Goal: Task Accomplishment & Management: Use online tool/utility

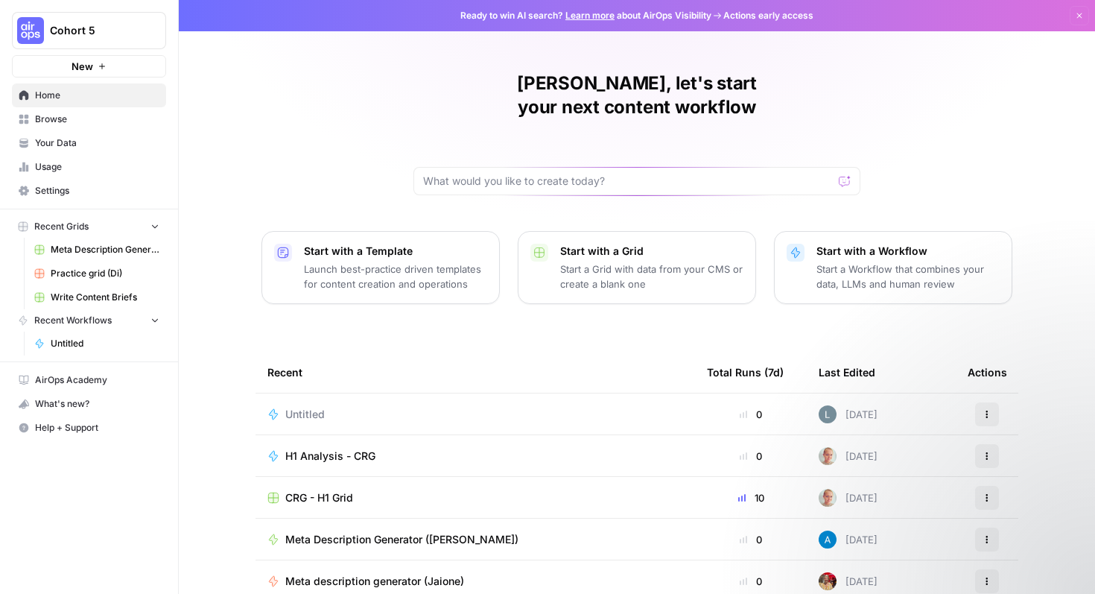
scroll to position [92, 0]
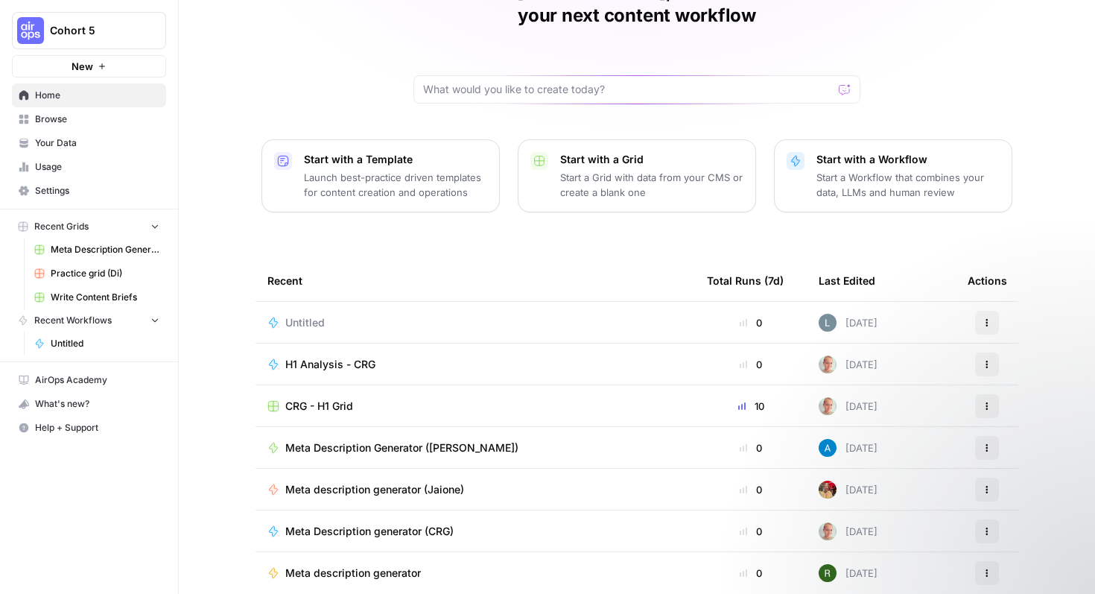
click at [77, 115] on span "Browse" at bounding box center [97, 118] width 124 height 13
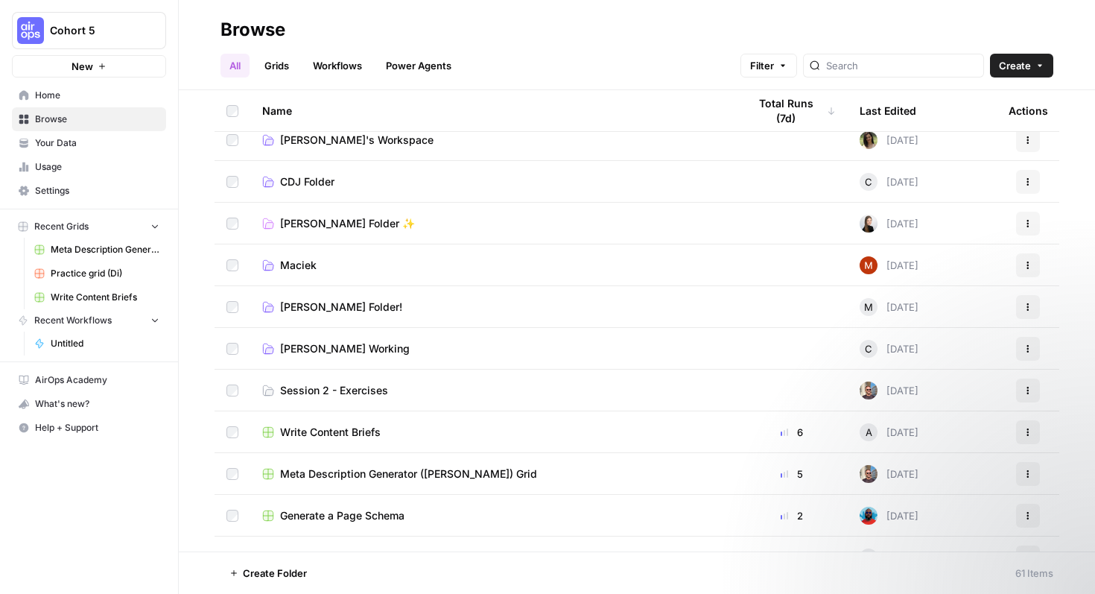
scroll to position [96, 0]
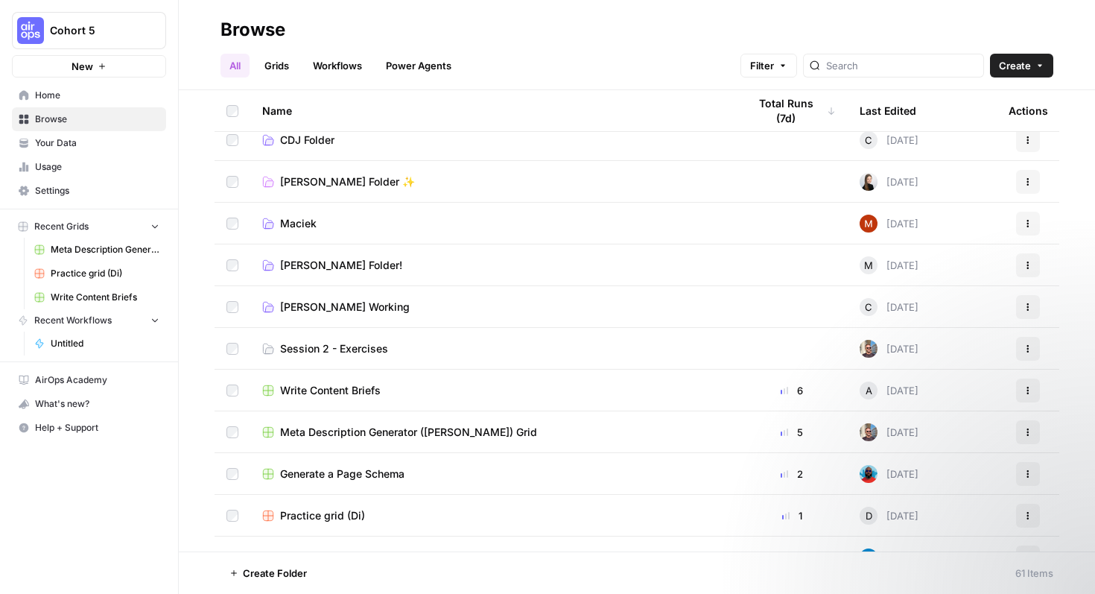
click at [419, 353] on link "Session 2 - Exercises" at bounding box center [493, 348] width 462 height 15
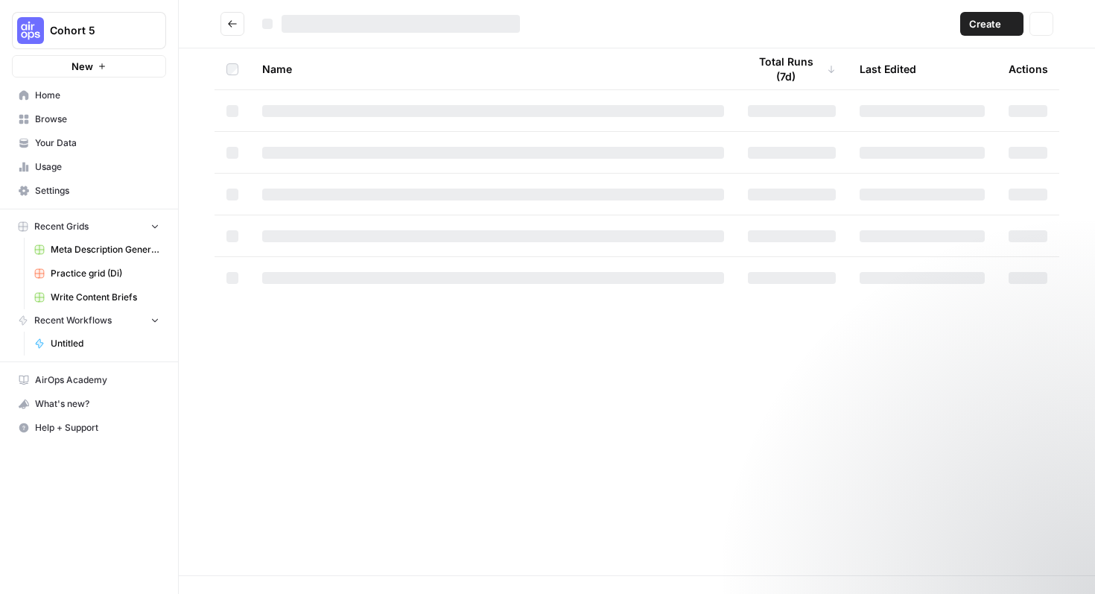
click at [419, 353] on div "Name Total Runs (7d) Last Edited Actions" at bounding box center [637, 311] width 916 height 527
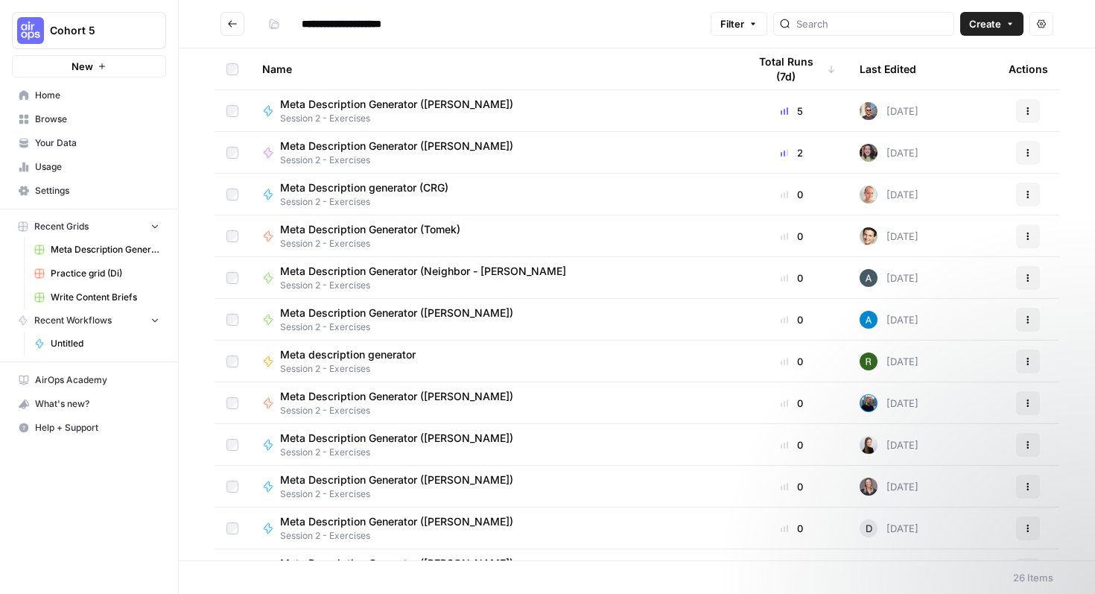
click at [982, 25] on span "Create" at bounding box center [985, 23] width 32 height 15
click at [947, 80] on span "Workflow" at bounding box center [962, 79] width 83 height 15
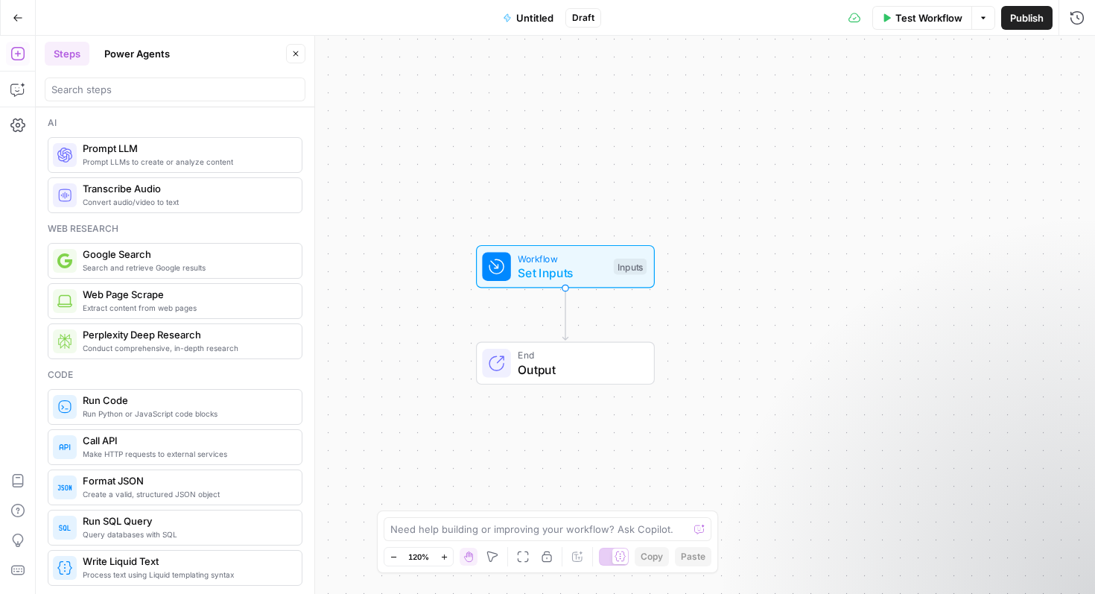
click at [515, 18] on button "Untitled" at bounding box center [528, 18] width 69 height 24
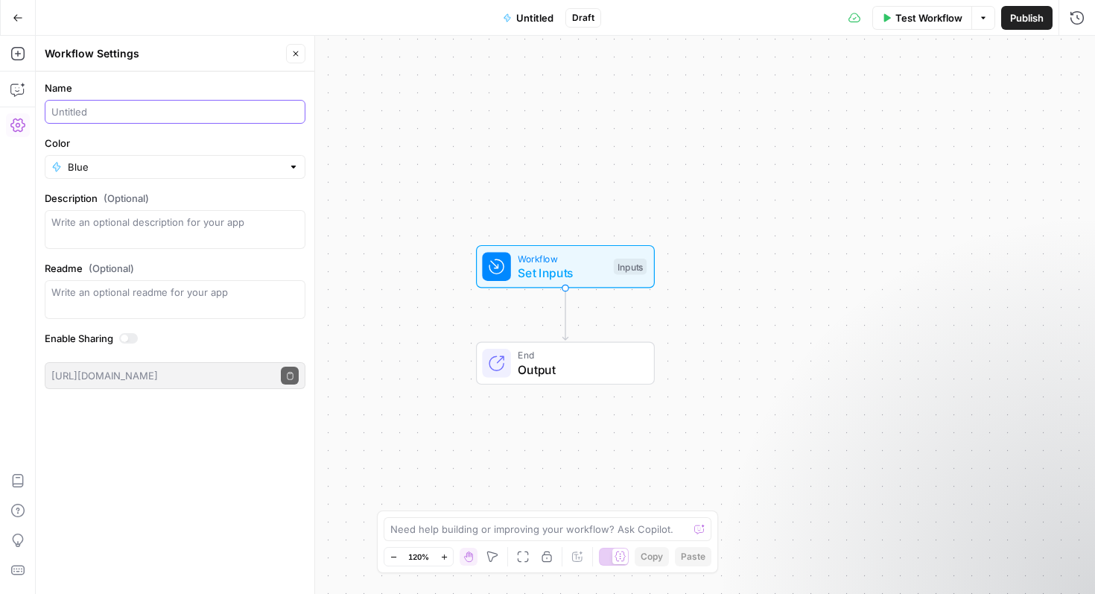
click at [178, 113] on input "Name" at bounding box center [174, 111] width 247 height 15
click at [82, 111] on input "Meta description Generator" at bounding box center [174, 111] width 247 height 15
click at [206, 107] on input "Meta Description Generator" at bounding box center [174, 111] width 247 height 15
type input "Meta Description Generator ([GEOGRAPHIC_DATA])"
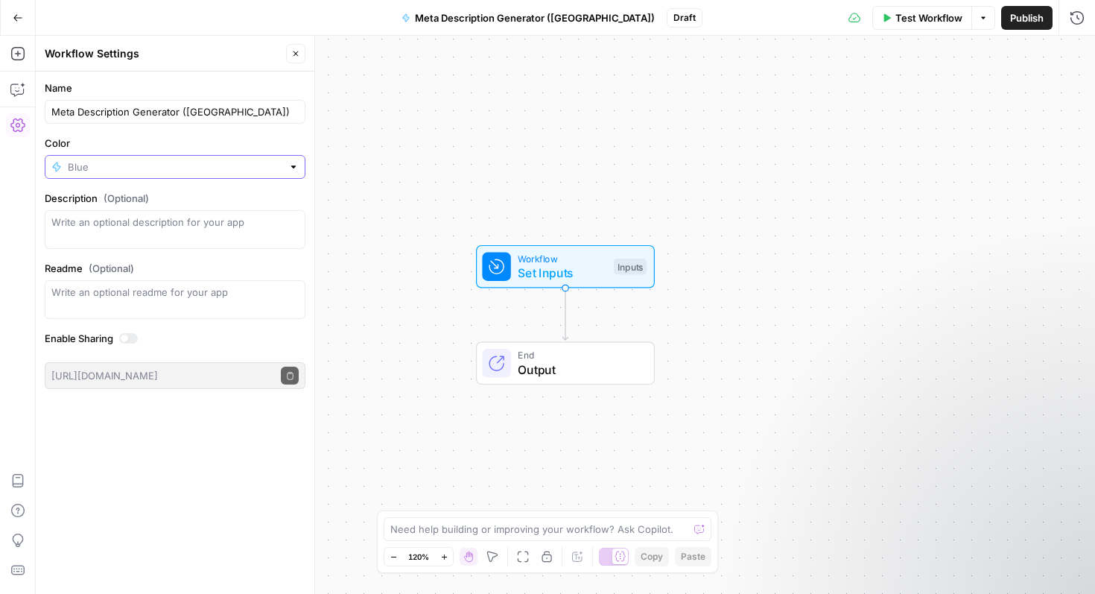
click at [257, 162] on input "Color" at bounding box center [175, 166] width 214 height 15
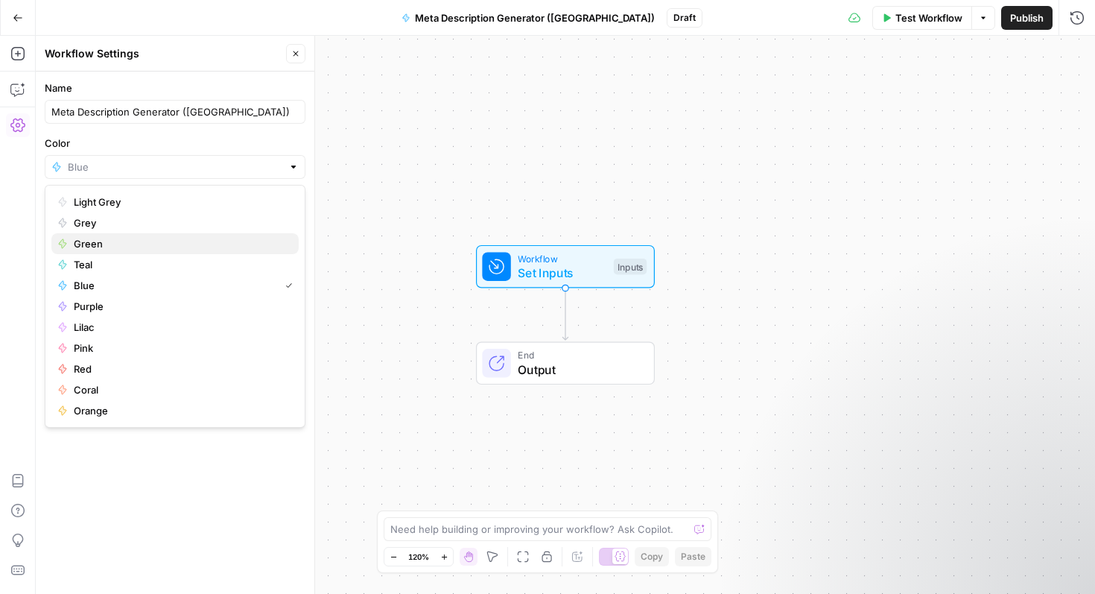
click at [173, 251] on button "Green" at bounding box center [174, 243] width 247 height 21
type input "Green"
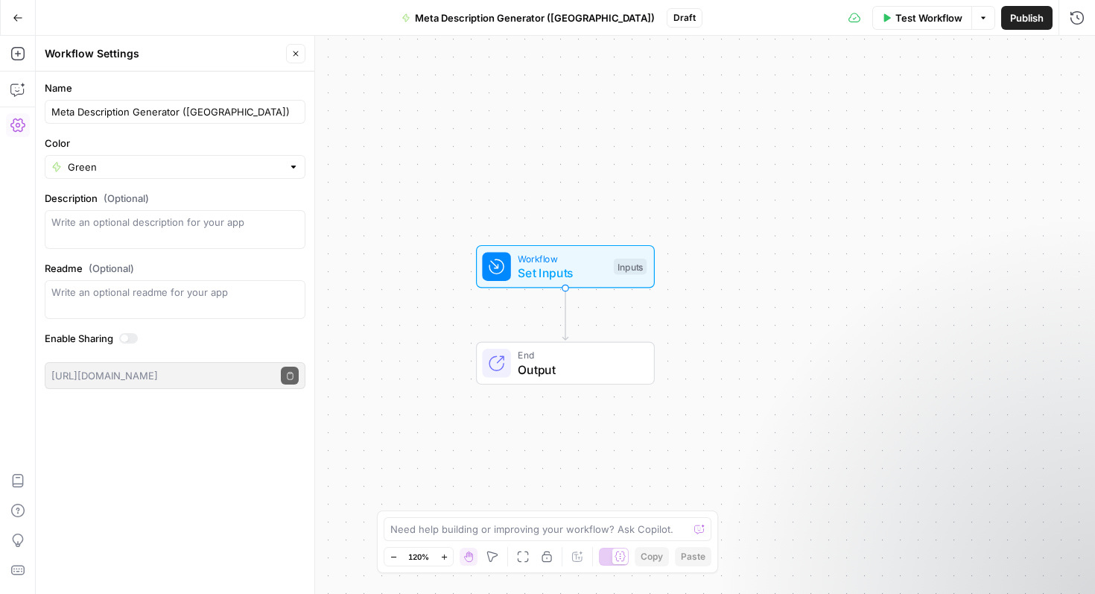
click at [301, 57] on button "Close" at bounding box center [295, 53] width 19 height 19
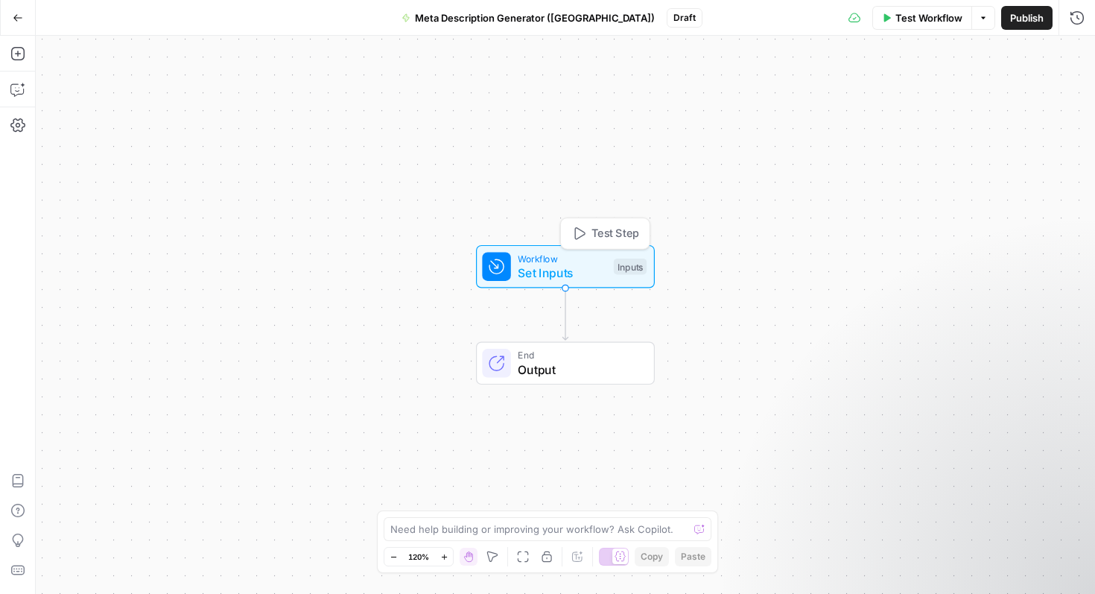
click at [636, 263] on div "Inputs" at bounding box center [630, 266] width 33 height 16
click at [549, 280] on span "Set Inputs" at bounding box center [562, 273] width 89 height 18
click at [929, 104] on span "Add Field" at bounding box center [927, 101] width 43 height 15
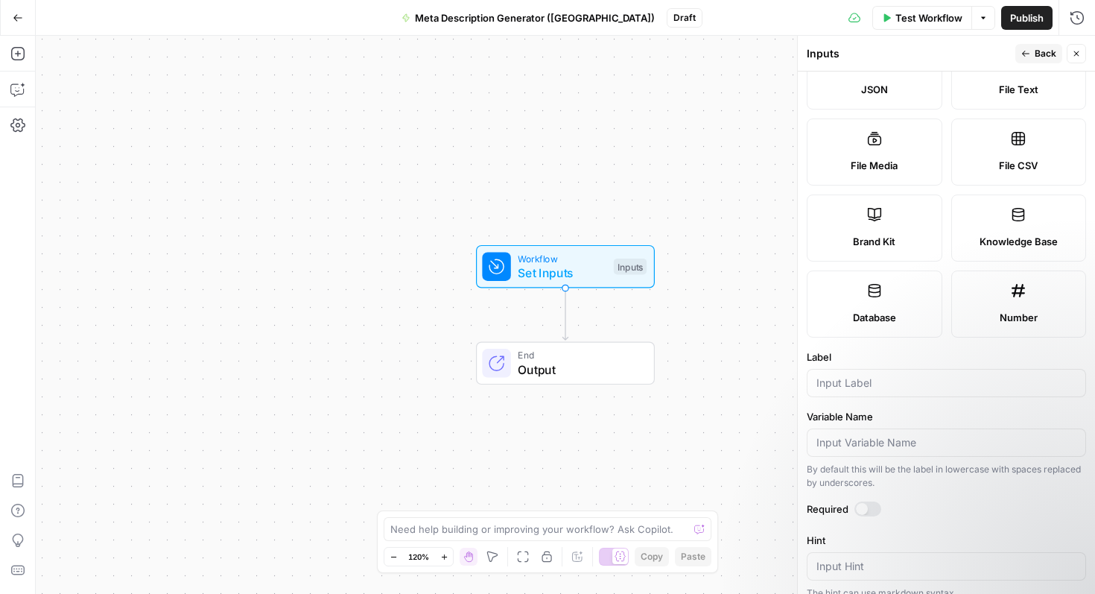
scroll to position [210, 0]
click at [894, 230] on label "Brand Kit" at bounding box center [875, 227] width 136 height 67
click at [857, 380] on input "Label" at bounding box center [946, 382] width 260 height 15
type input "b"
type input "Brand Kit"
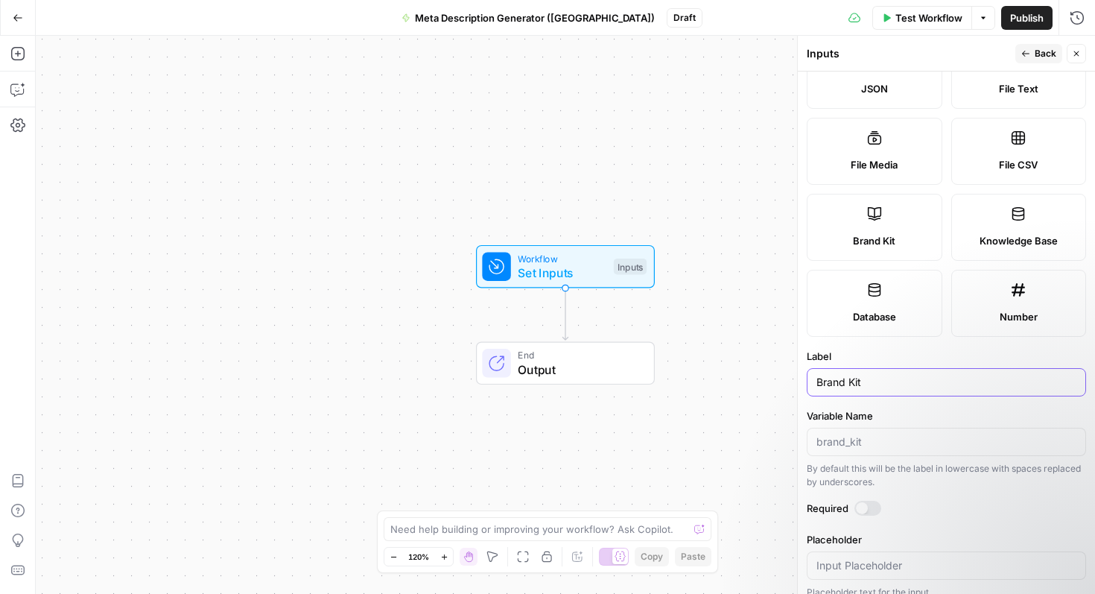
scroll to position [224, 0]
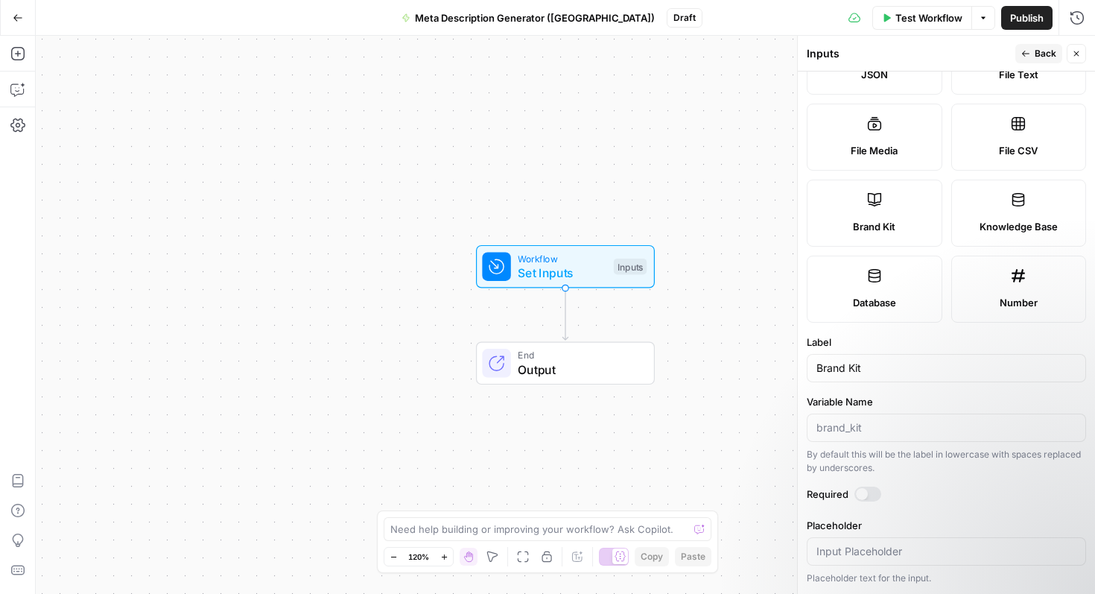
click at [863, 496] on div at bounding box center [862, 494] width 12 height 12
click at [1038, 54] on span "Back" at bounding box center [1046, 53] width 22 height 13
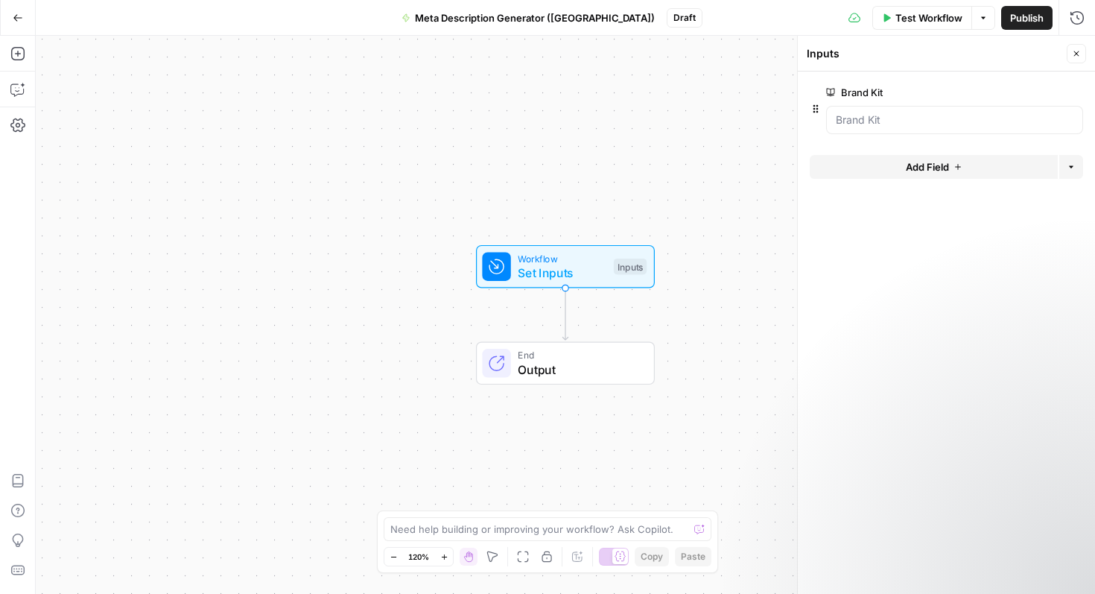
click at [953, 164] on button "Add Field" at bounding box center [934, 167] width 248 height 24
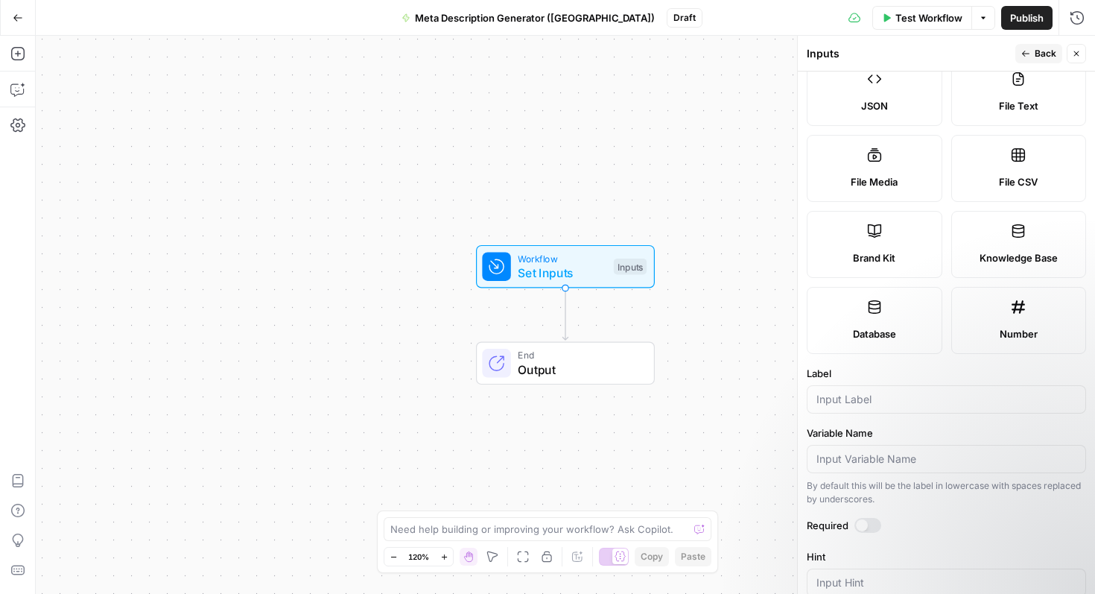
scroll to position [194, 0]
click at [857, 399] on input "Label" at bounding box center [946, 398] width 260 height 15
type input "URL"
click at [1032, 53] on button "Back" at bounding box center [1038, 53] width 47 height 19
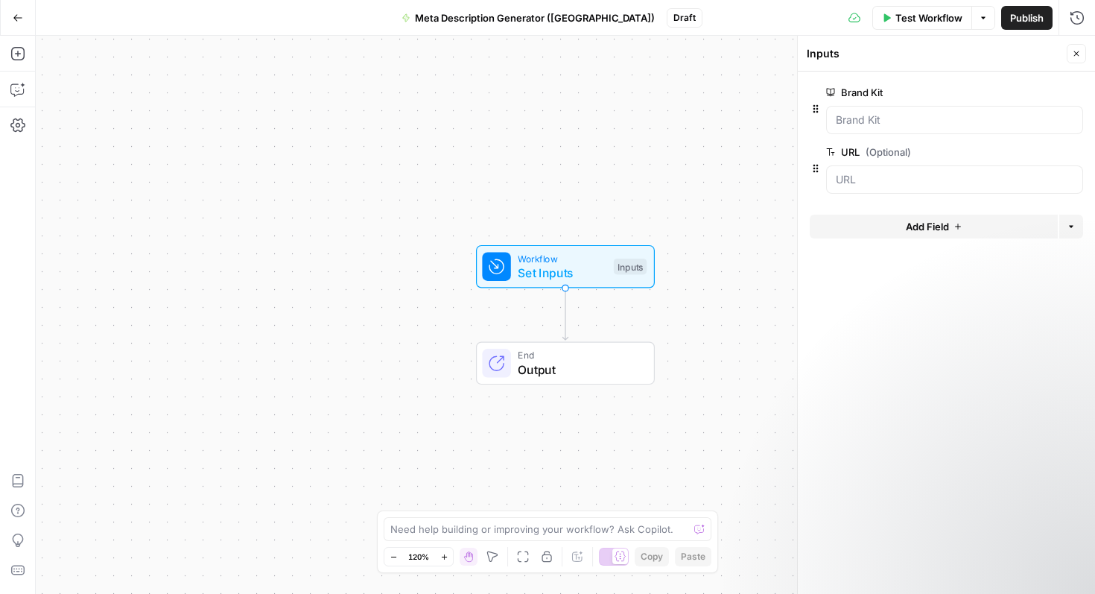
click at [950, 229] on button "Add Field" at bounding box center [934, 226] width 248 height 24
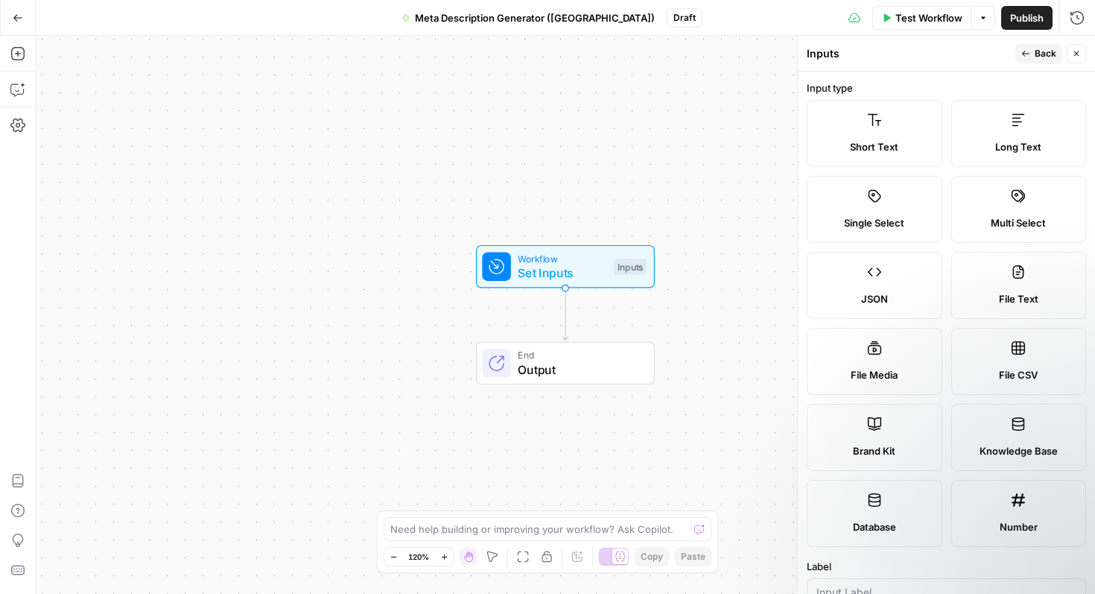
click at [893, 134] on label "Short Text" at bounding box center [875, 133] width 136 height 67
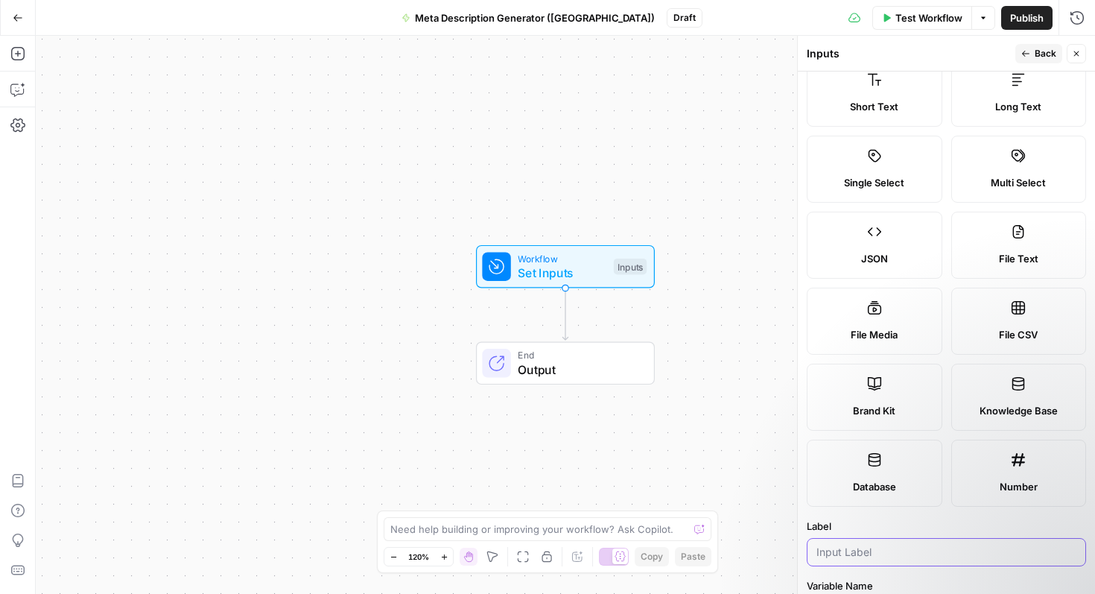
click at [853, 553] on input "Label" at bounding box center [946, 551] width 260 height 15
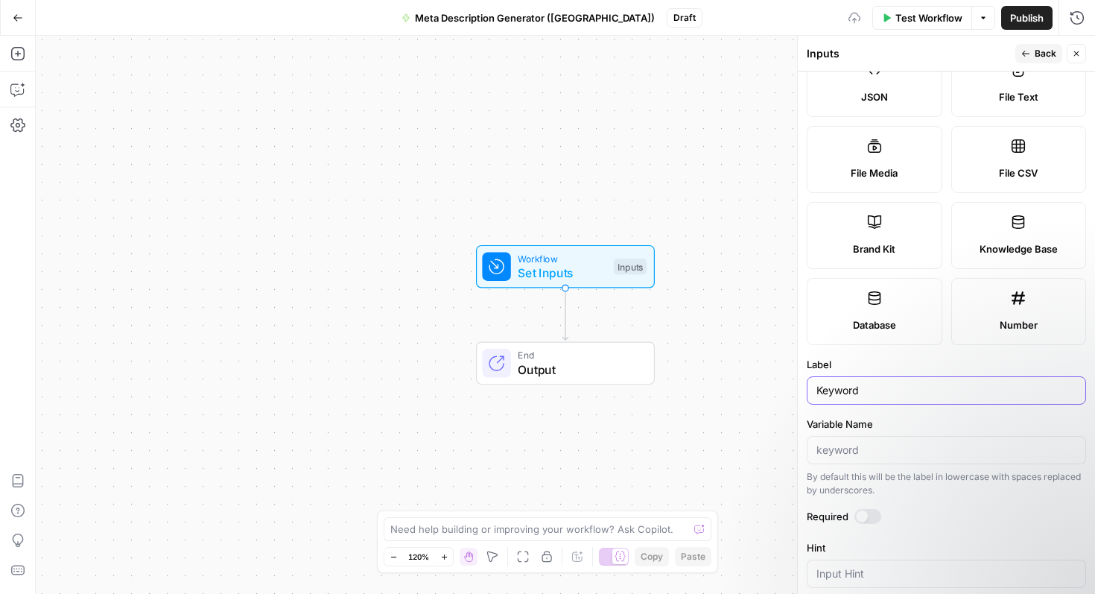
scroll to position [203, 0]
type input "Keyword"
drag, startPoint x: 1029, startPoint y: 48, endPoint x: 970, endPoint y: 39, distance: 59.5
click at [970, 40] on body "Cohort 5 New Home Browse Your Data Usage Settings Recent Grids H1 - HC Meta Des…" at bounding box center [547, 297] width 1095 height 594
click at [1026, 58] on button "Back" at bounding box center [1038, 53] width 47 height 19
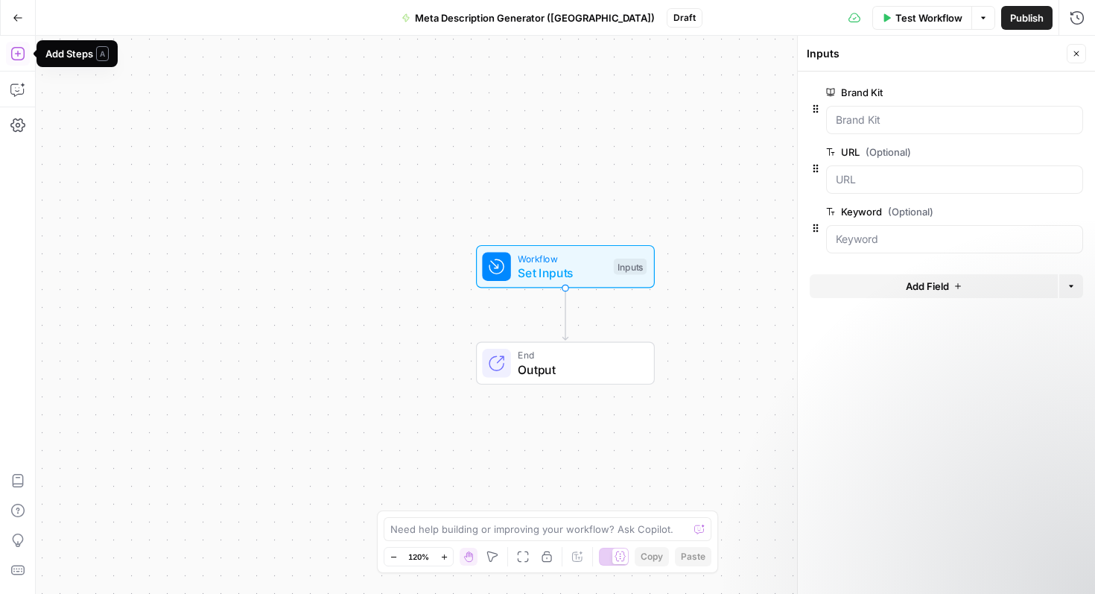
click at [19, 54] on icon "button" at bounding box center [17, 53] width 15 height 15
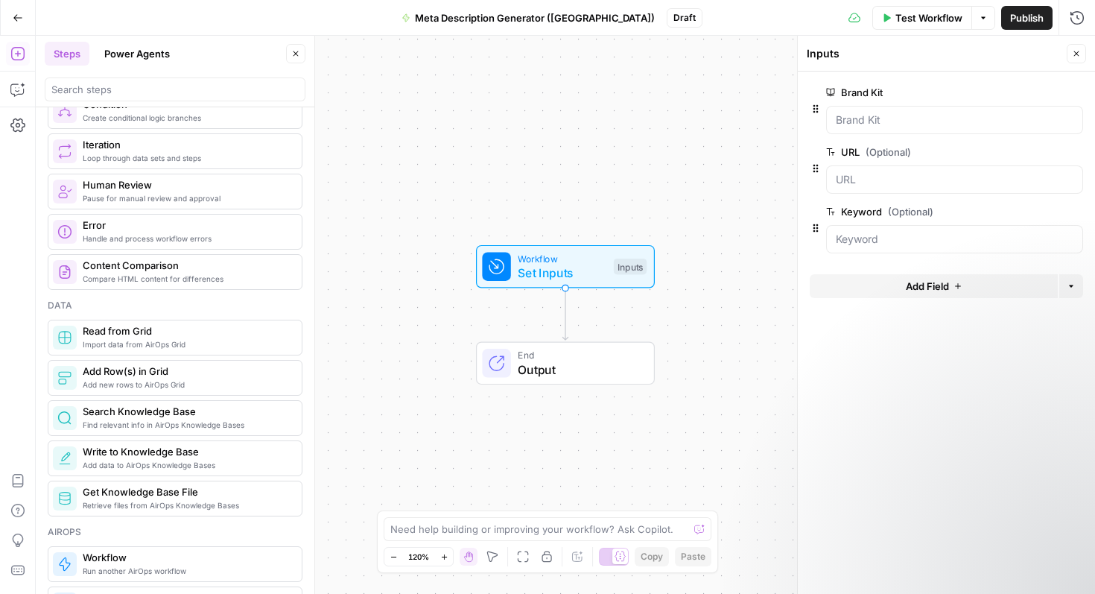
scroll to position [0, 0]
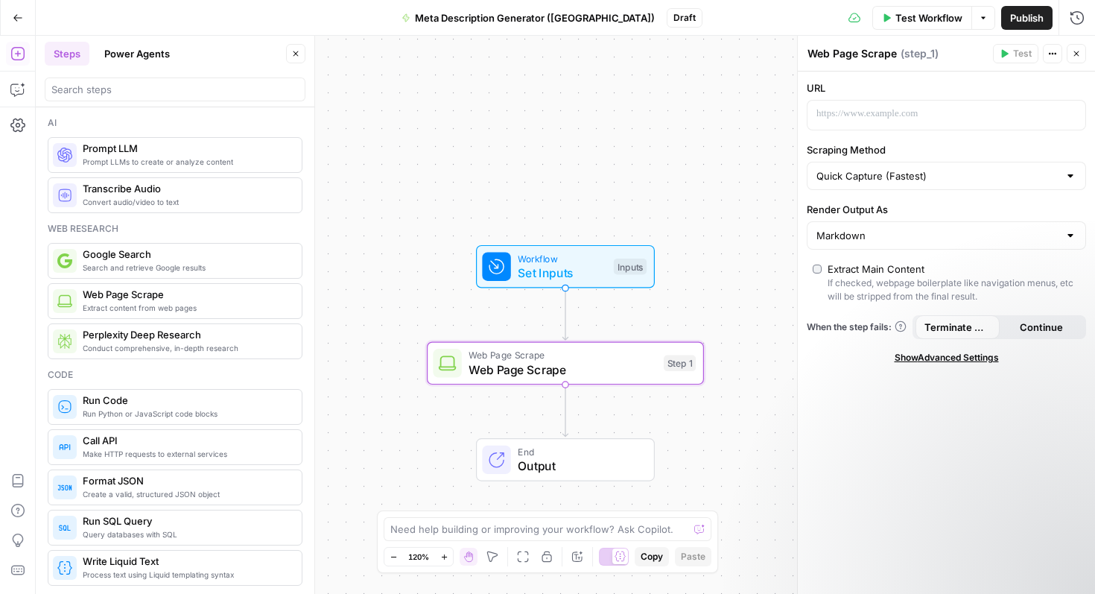
drag, startPoint x: 174, startPoint y: 301, endPoint x: 816, endPoint y: 1, distance: 708.4
click at [883, 121] on p at bounding box center [934, 114] width 236 height 15
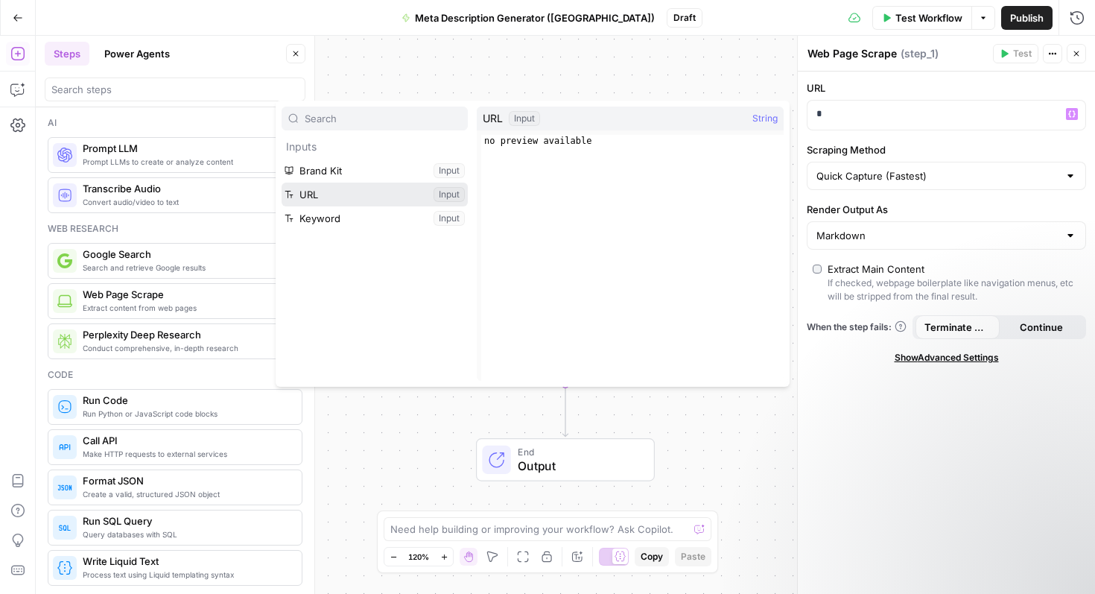
click at [405, 186] on button "Select variable URL" at bounding box center [375, 194] width 186 height 24
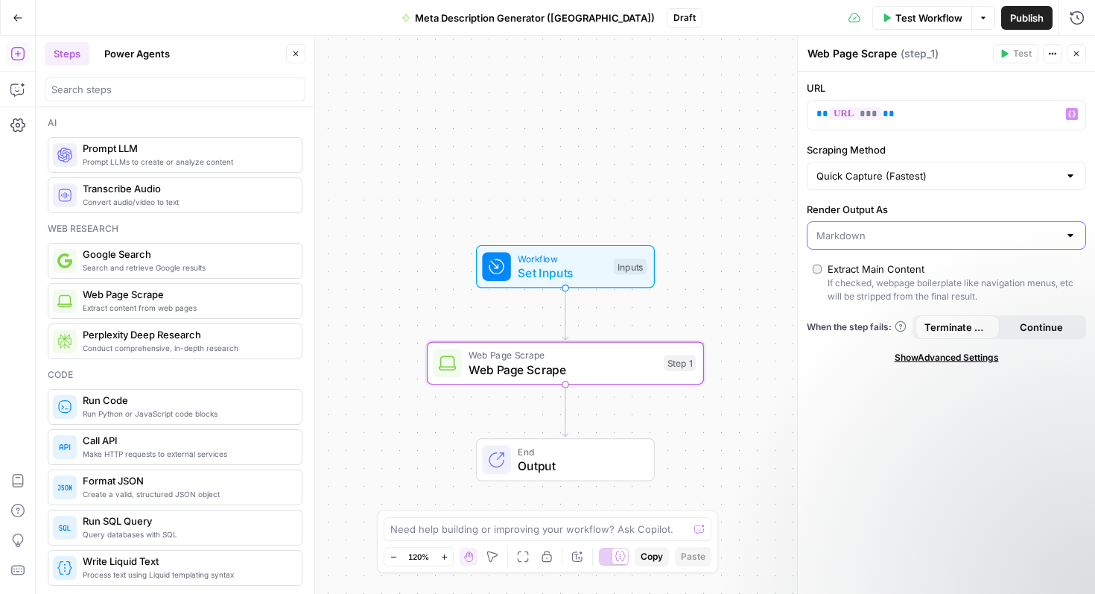
click at [892, 239] on input "Render Output As" at bounding box center [937, 235] width 242 height 15
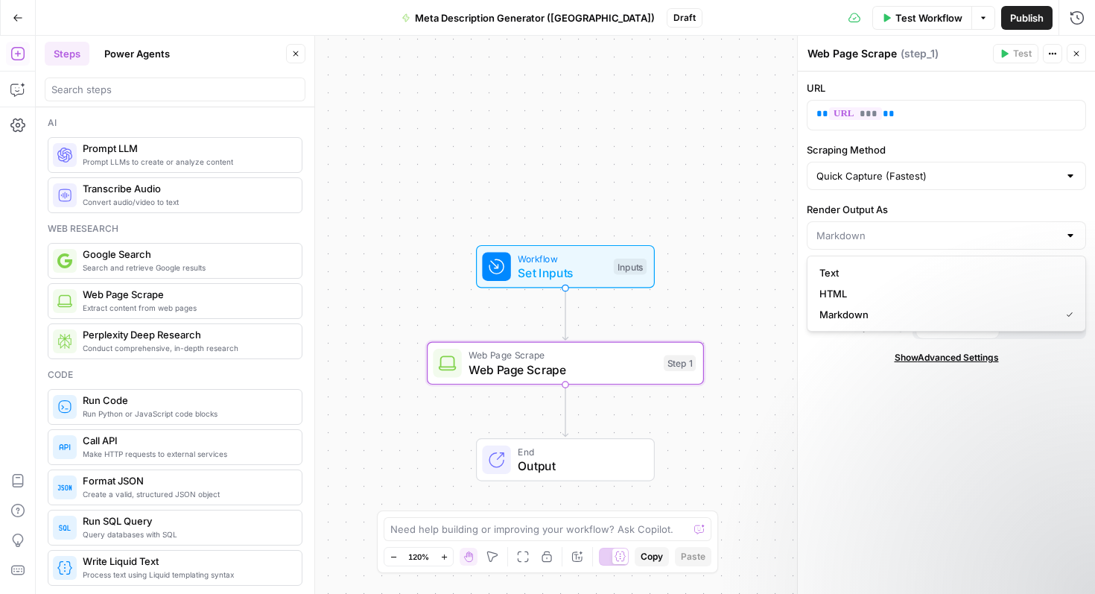
type input "Markdown"
click at [897, 439] on div "URL ** *** ** Scraping Method Quick Capture (Fastest) Render Output As Markdown…" at bounding box center [946, 332] width 297 height 522
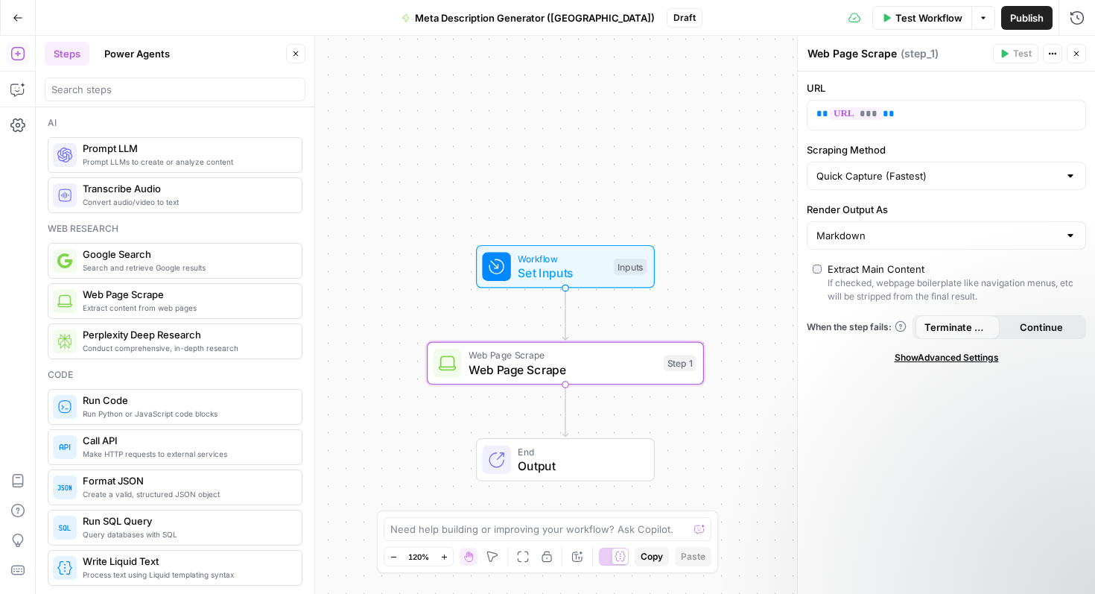
click at [595, 366] on span "Web Page Scrape" at bounding box center [562, 369] width 188 height 18
click at [531, 377] on span "Web Page Scrape" at bounding box center [562, 369] width 188 height 18
click at [871, 54] on textarea "Web Page Scrape" at bounding box center [851, 53] width 89 height 15
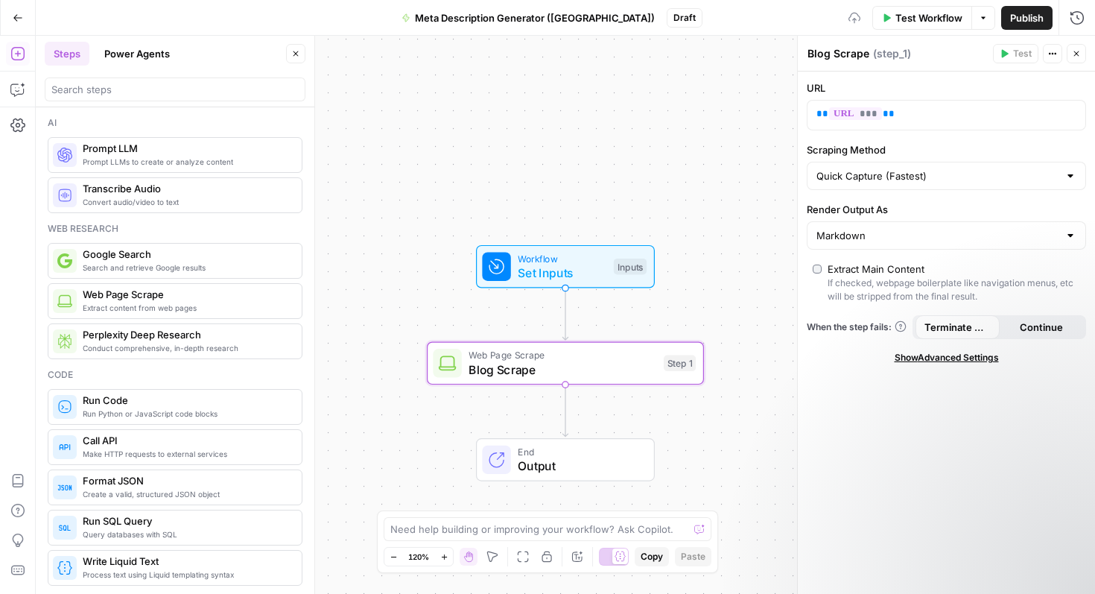
click at [749, 127] on div "Workflow Set Inputs Inputs Web Page Scrape Blog Scrape Step 1 End Output" at bounding box center [565, 315] width 1059 height 558
click at [848, 49] on textarea "Blog Scrape" at bounding box center [838, 53] width 62 height 15
drag, startPoint x: 833, startPoint y: 54, endPoint x: 789, endPoint y: 54, distance: 44.7
click at [789, 54] on body "Cohort 5 New Home Browse Your Data Usage Settings Recent Grids H1 - HC Meta Des…" at bounding box center [547, 297] width 1095 height 594
type textarea "B"
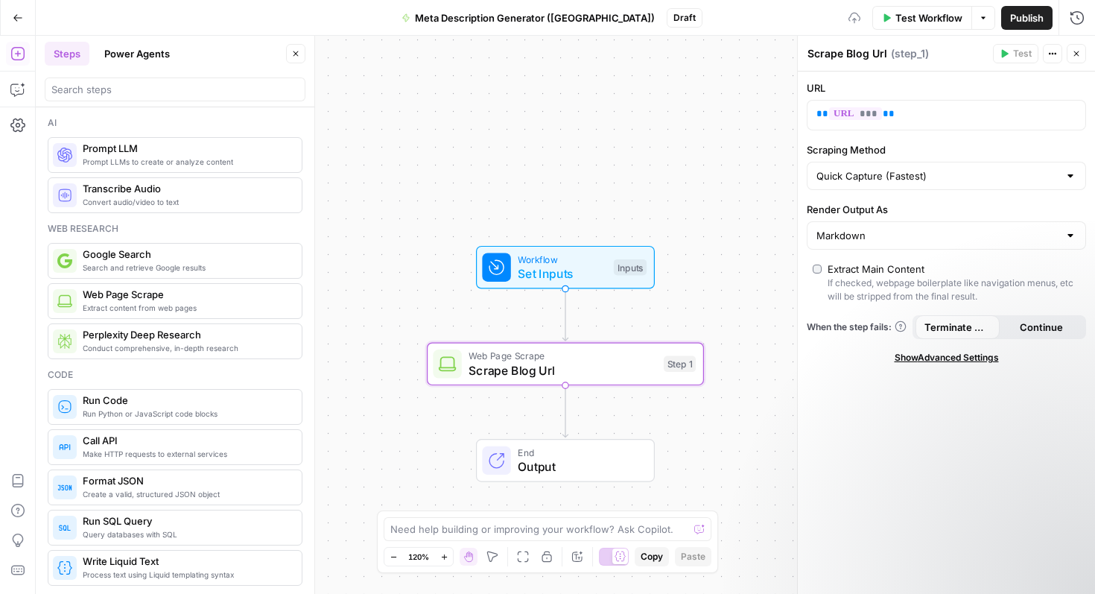
click at [759, 201] on div "Workflow Set Inputs Inputs Web Page Scrape Scrape Blog Url Step 1 End Output" at bounding box center [565, 315] width 1059 height 558
click at [882, 57] on textarea "Scrape Blog Url" at bounding box center [847, 53] width 80 height 15
type textarea "Scrape Blog URL"
click at [728, 168] on div "Workflow Set Inputs Inputs Web Page Scrape Scrape Blog URL Step 1 End Output" at bounding box center [565, 315] width 1059 height 558
click at [924, 13] on span "Test Workflow" at bounding box center [928, 17] width 67 height 15
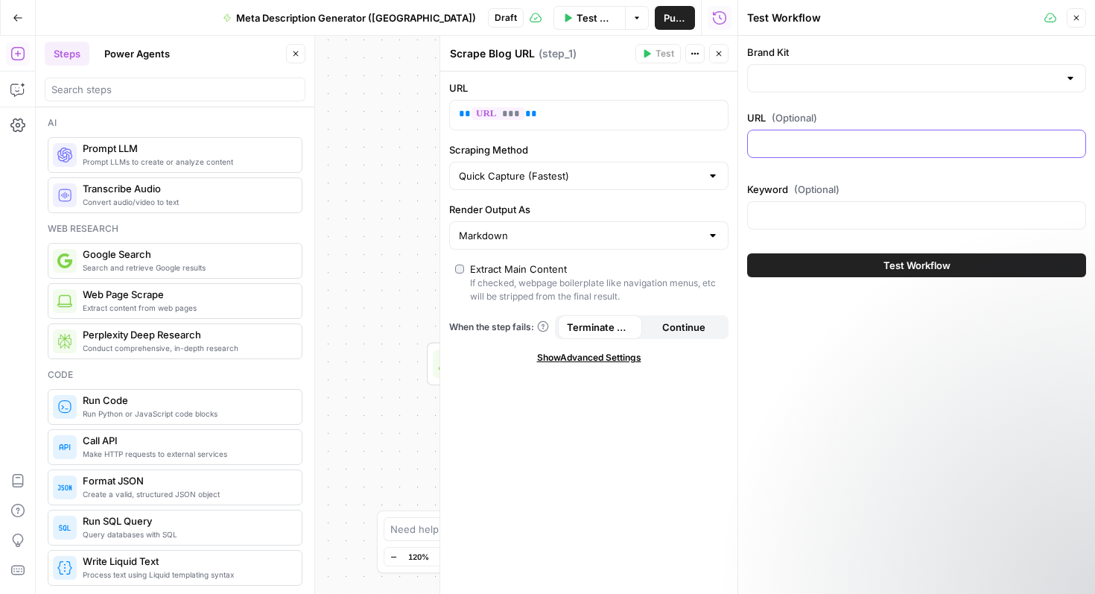
click at [843, 142] on input "URL (Optional)" at bounding box center [917, 143] width 320 height 15
paste input "[URL][DOMAIN_NAME]"
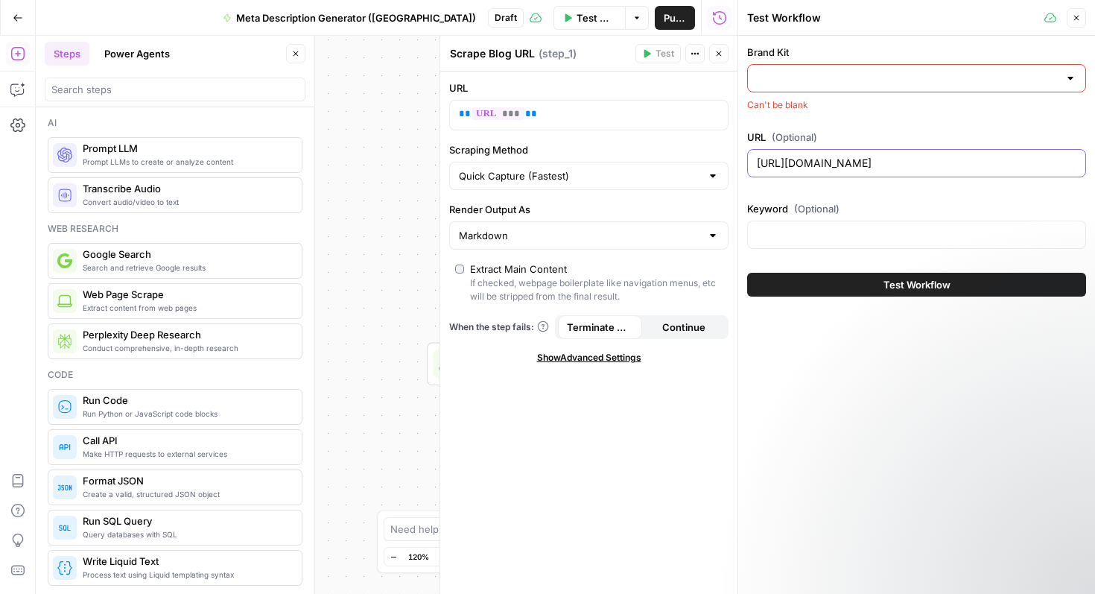
scroll to position [0, 25]
type input "[URL][DOMAIN_NAME]"
click at [787, 85] on input "Brand Kit" at bounding box center [908, 78] width 302 height 15
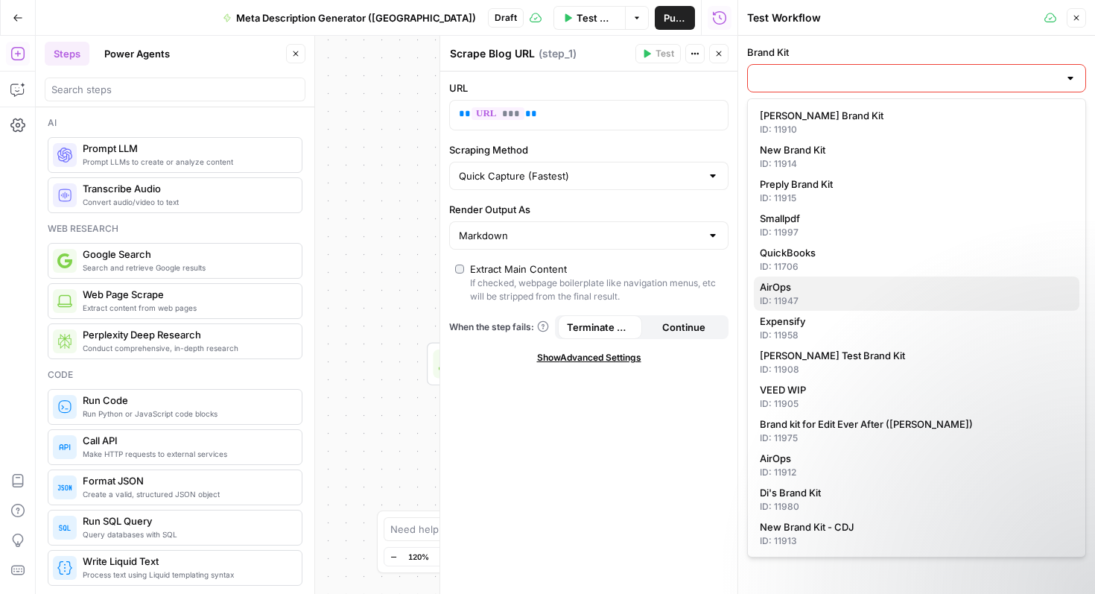
click at [824, 289] on span "AirOps" at bounding box center [914, 286] width 308 height 15
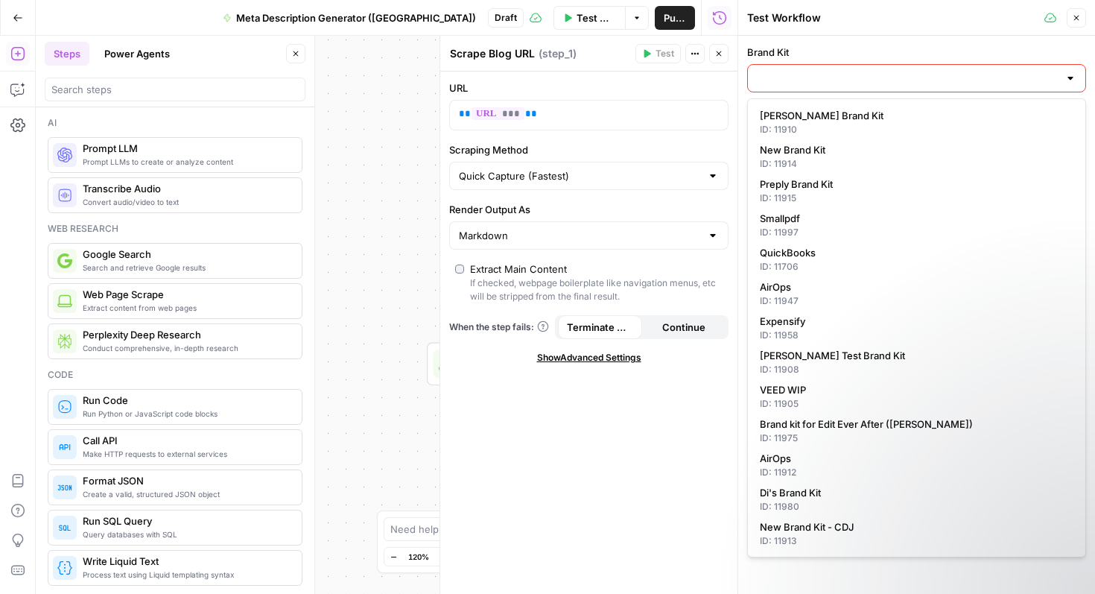
type input "AirOps"
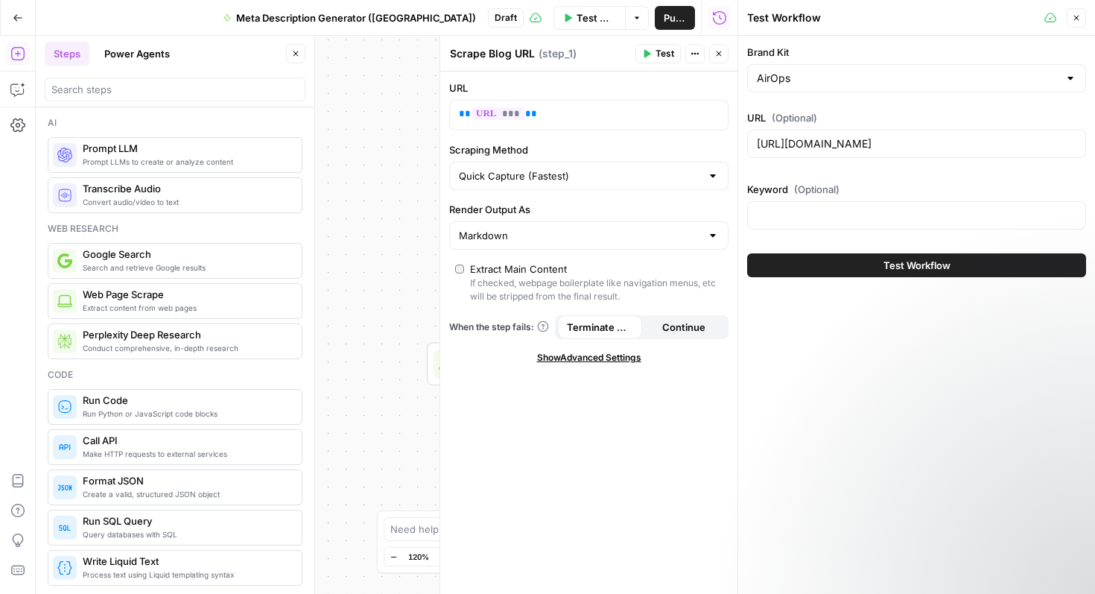
click at [771, 203] on div at bounding box center [916, 215] width 339 height 28
type input "ai search"
click at [911, 265] on span "Test Workflow" at bounding box center [916, 265] width 67 height 15
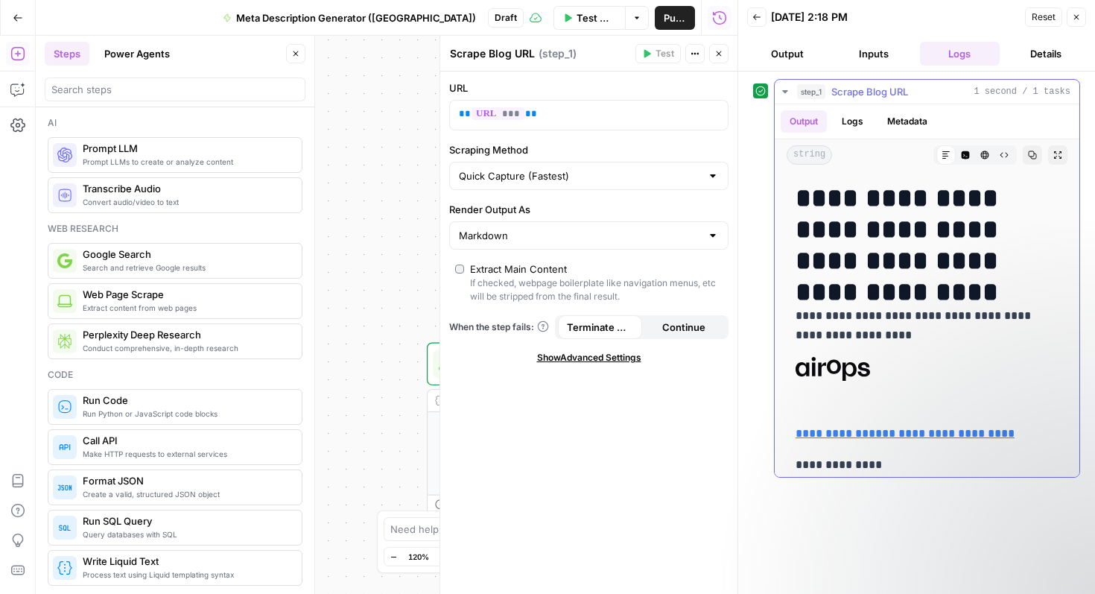
click at [1081, 25] on button "Close" at bounding box center [1076, 16] width 19 height 19
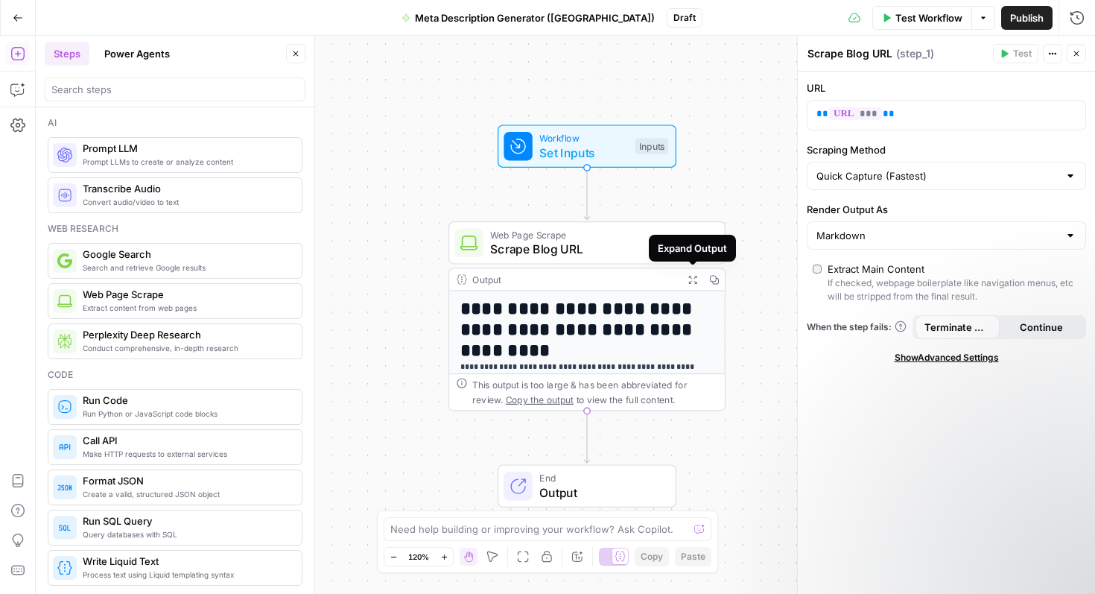
click at [711, 302] on h1 "**********" at bounding box center [587, 319] width 255 height 42
click at [620, 274] on div "Output" at bounding box center [574, 279] width 204 height 14
click at [694, 282] on icon "button" at bounding box center [692, 279] width 10 height 10
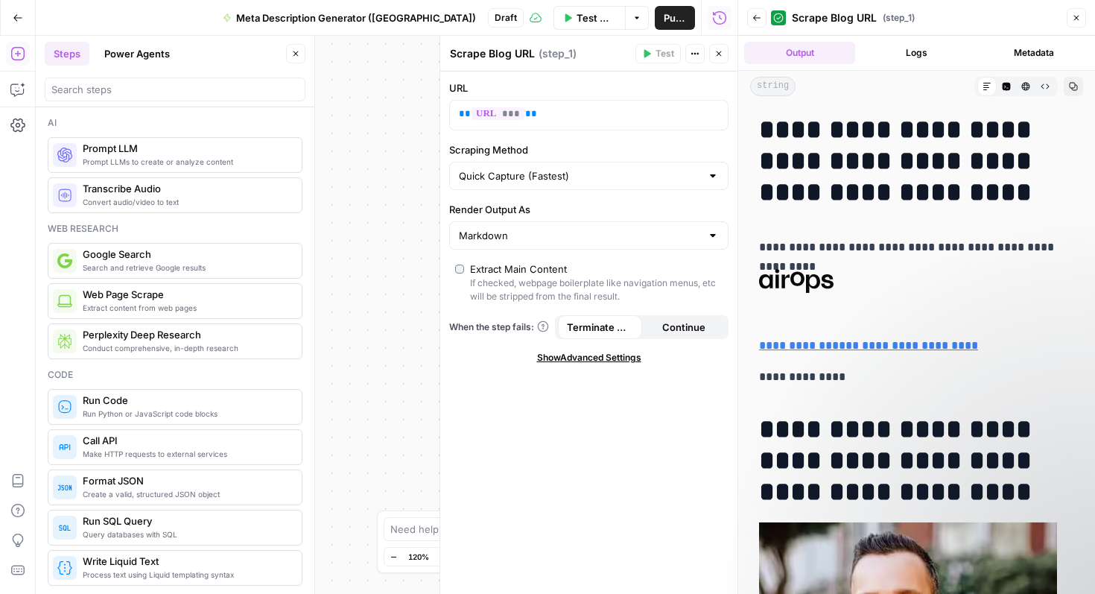
click at [295, 55] on icon "button" at bounding box center [295, 53] width 9 height 9
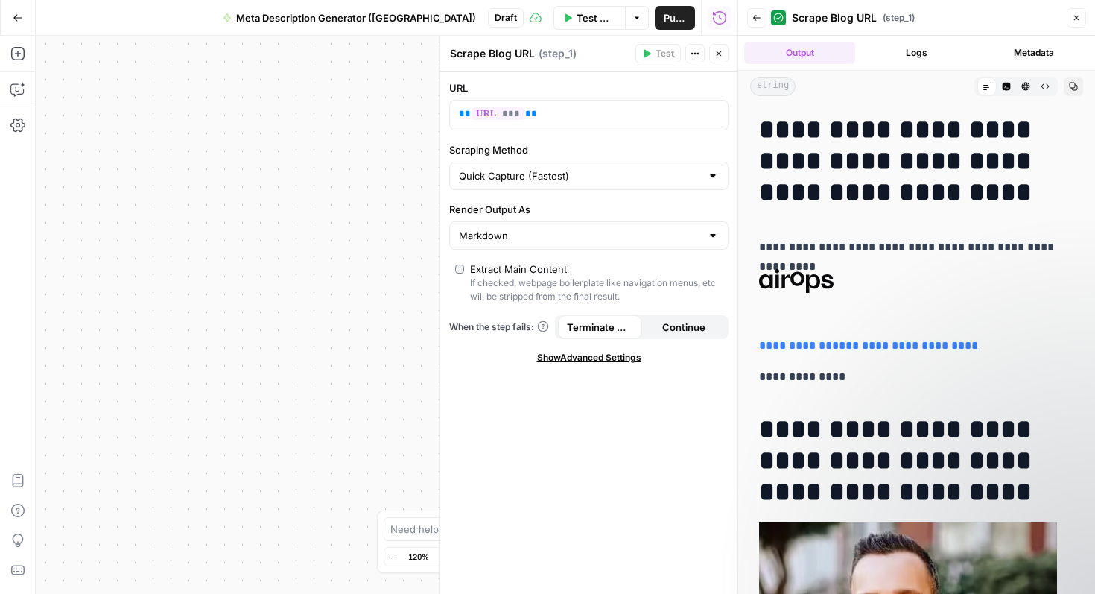
click at [921, 52] on button "Logs" at bounding box center [916, 53] width 111 height 22
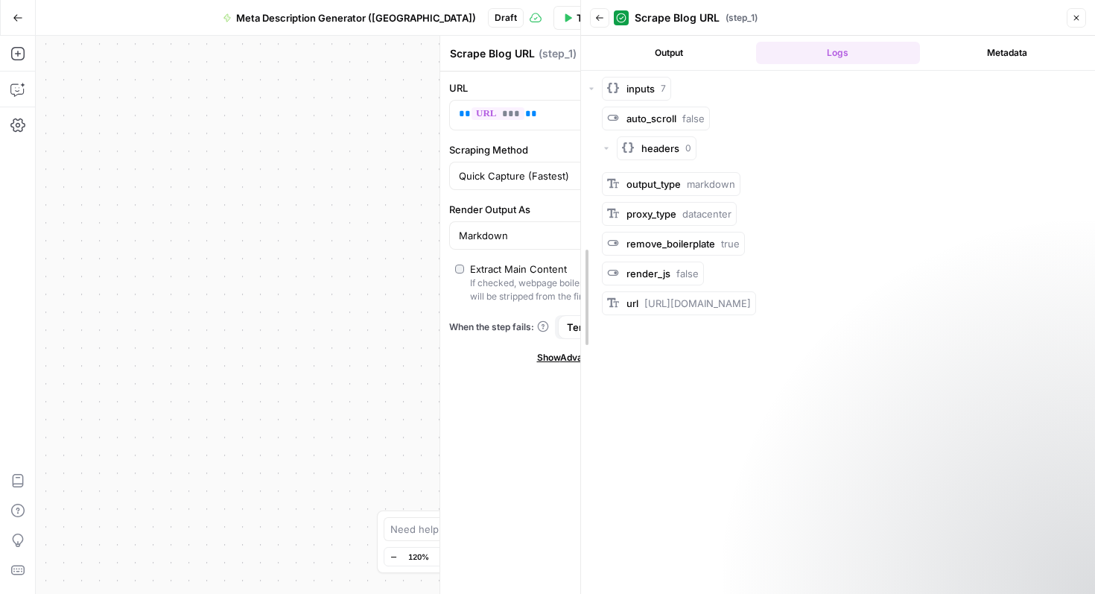
drag, startPoint x: 738, startPoint y: 114, endPoint x: 582, endPoint y: 125, distance: 156.8
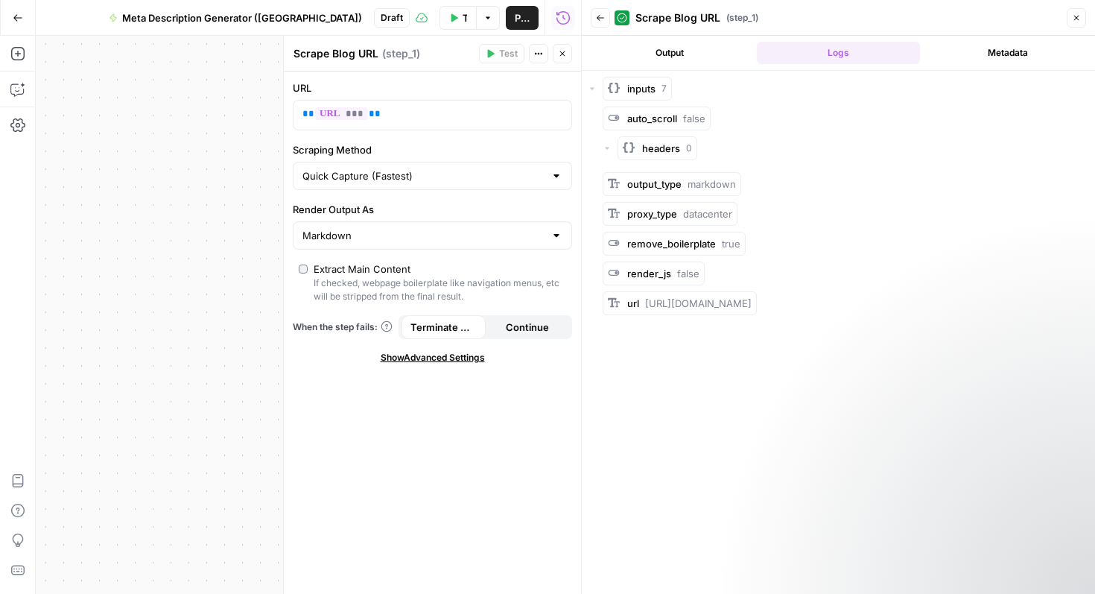
click at [850, 59] on button "Logs" at bounding box center [838, 53] width 163 height 22
click at [677, 60] on button "Output" at bounding box center [669, 53] width 163 height 22
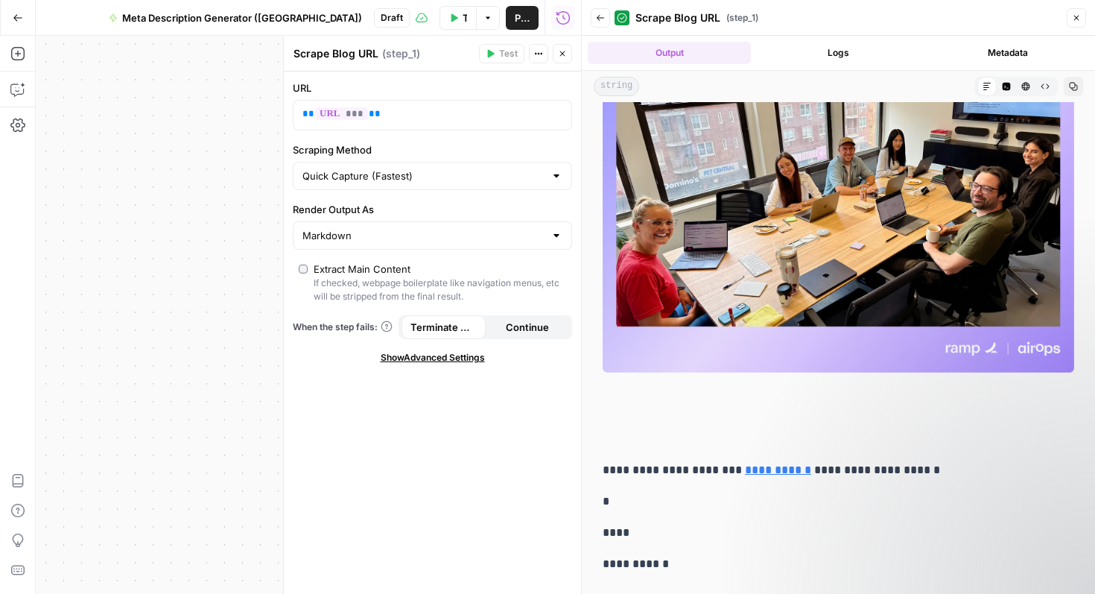
scroll to position [3648, 0]
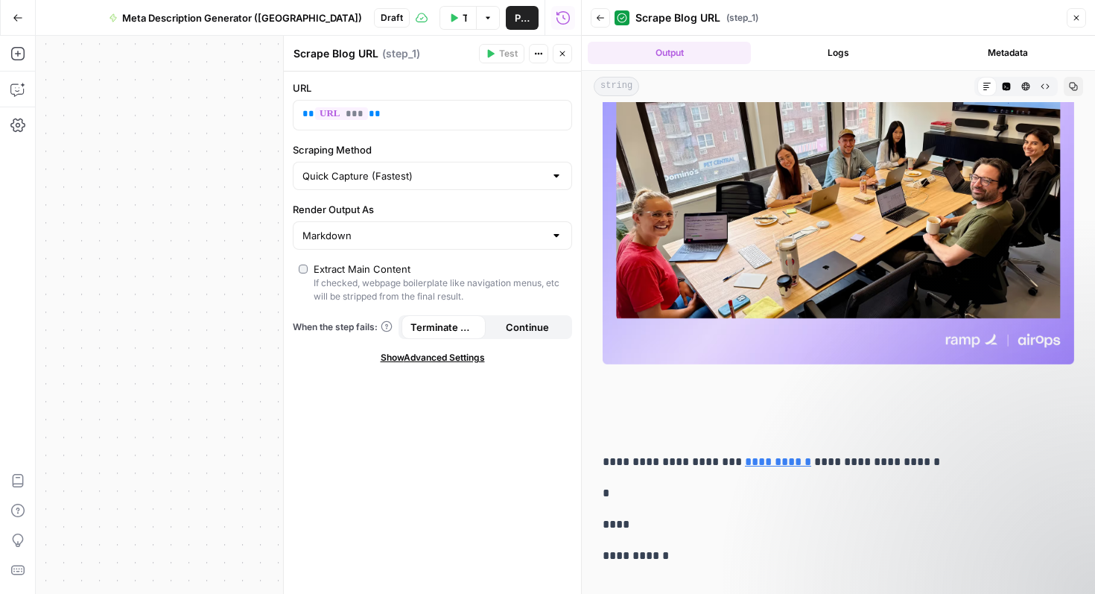
click at [1078, 15] on icon "button" at bounding box center [1076, 17] width 9 height 9
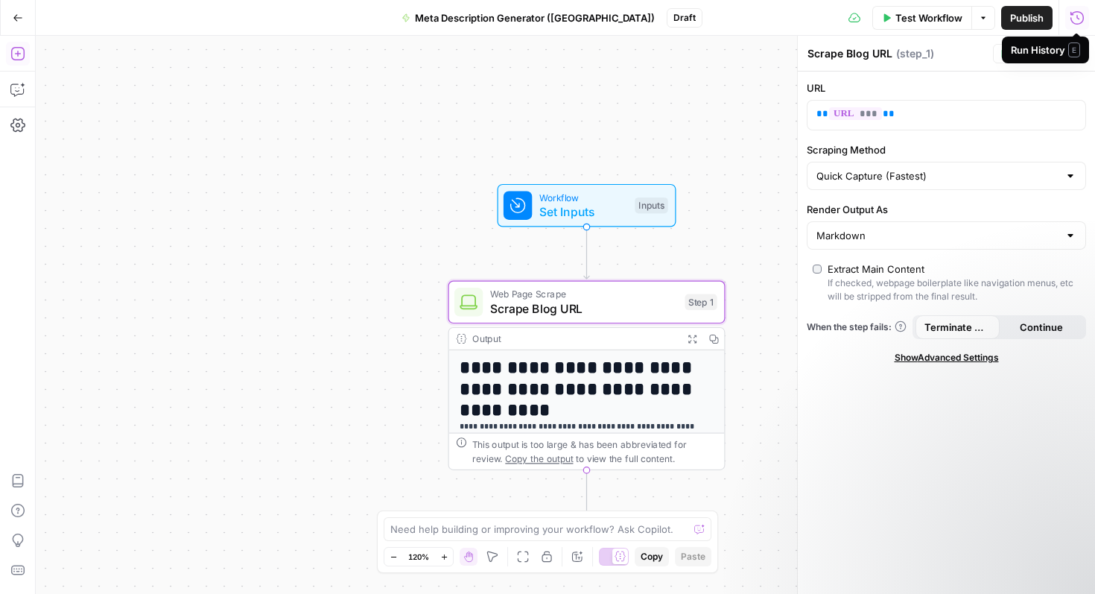
click at [20, 53] on icon "button" at bounding box center [16, 53] width 13 height 13
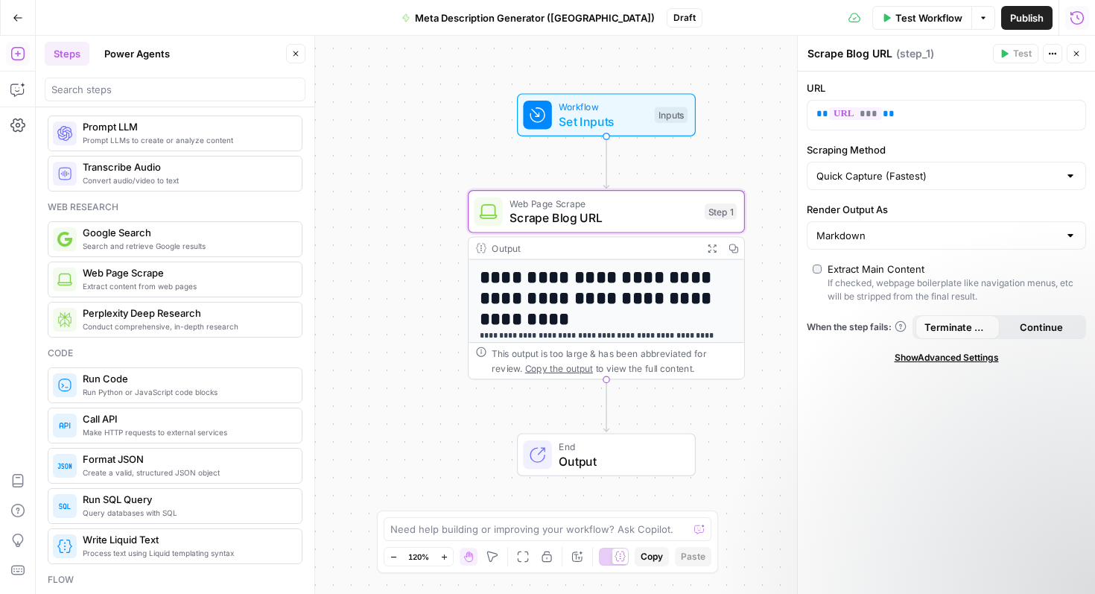
scroll to position [0, 0]
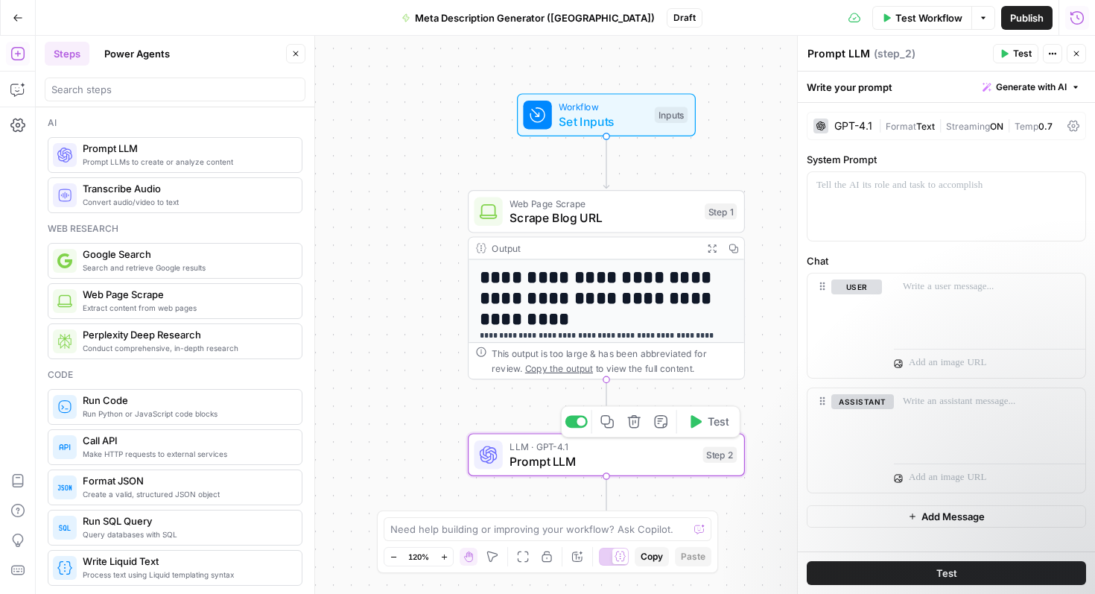
click at [667, 457] on span "Prompt LLM" at bounding box center [602, 461] width 186 height 18
click at [1059, 50] on button "Actions" at bounding box center [1052, 53] width 19 height 19
click at [299, 55] on icon "button" at bounding box center [295, 53] width 9 height 9
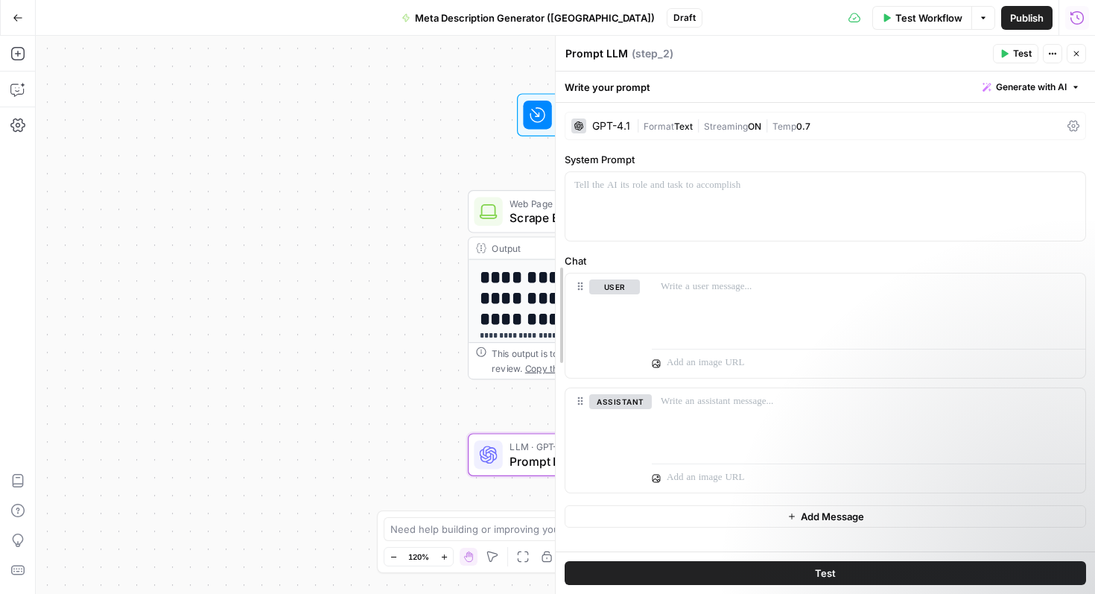
drag, startPoint x: 800, startPoint y: 180, endPoint x: 557, endPoint y: 206, distance: 244.2
click at [606, 118] on div "GPT-4.1 | Format Text | Streaming ON | Temp 0.7" at bounding box center [825, 126] width 522 height 28
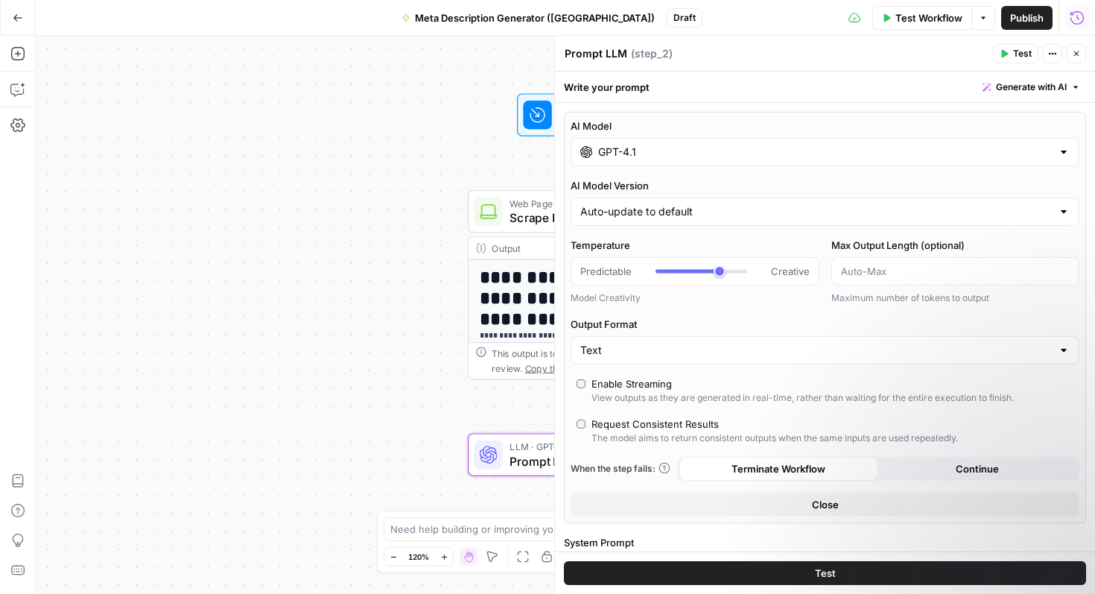
click at [674, 164] on div "GPT-4.1" at bounding box center [825, 152] width 509 height 28
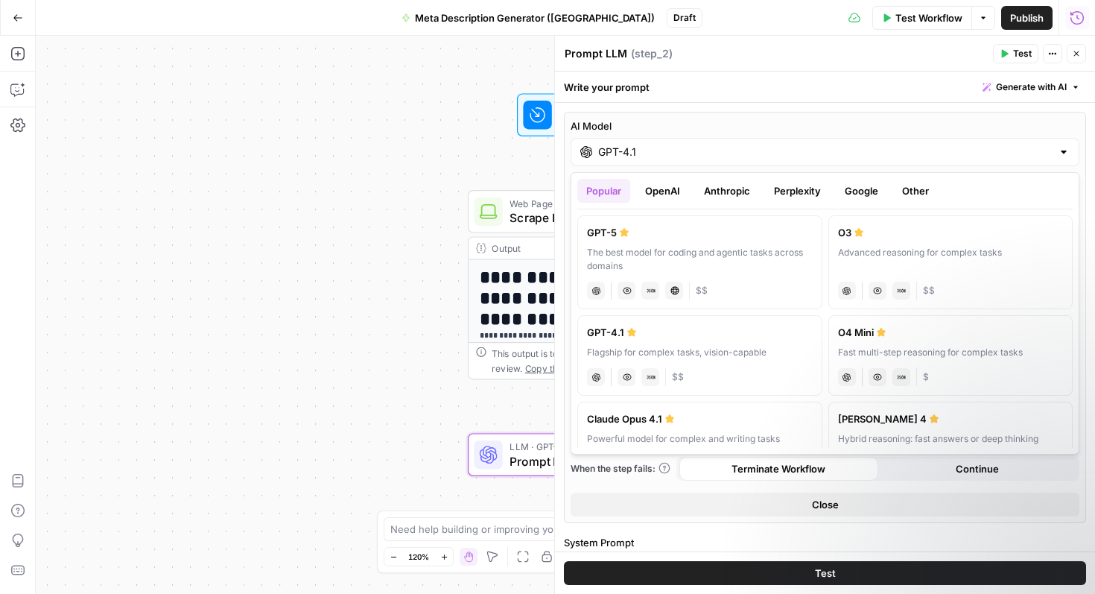
click at [667, 235] on div "GPT-5" at bounding box center [700, 232] width 226 height 15
type input "GPT-5"
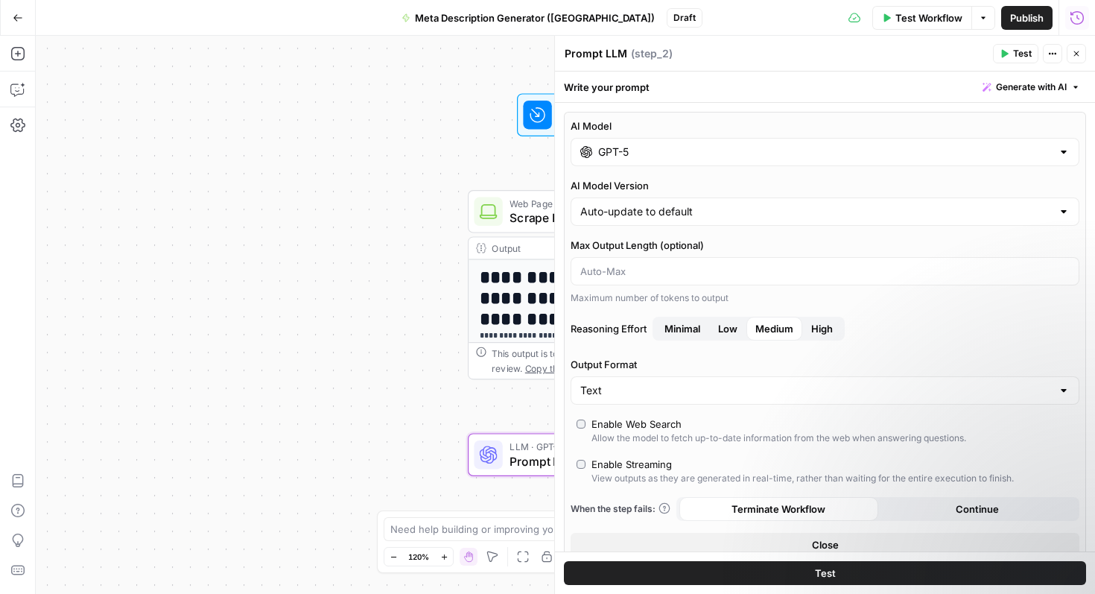
scroll to position [44, 0]
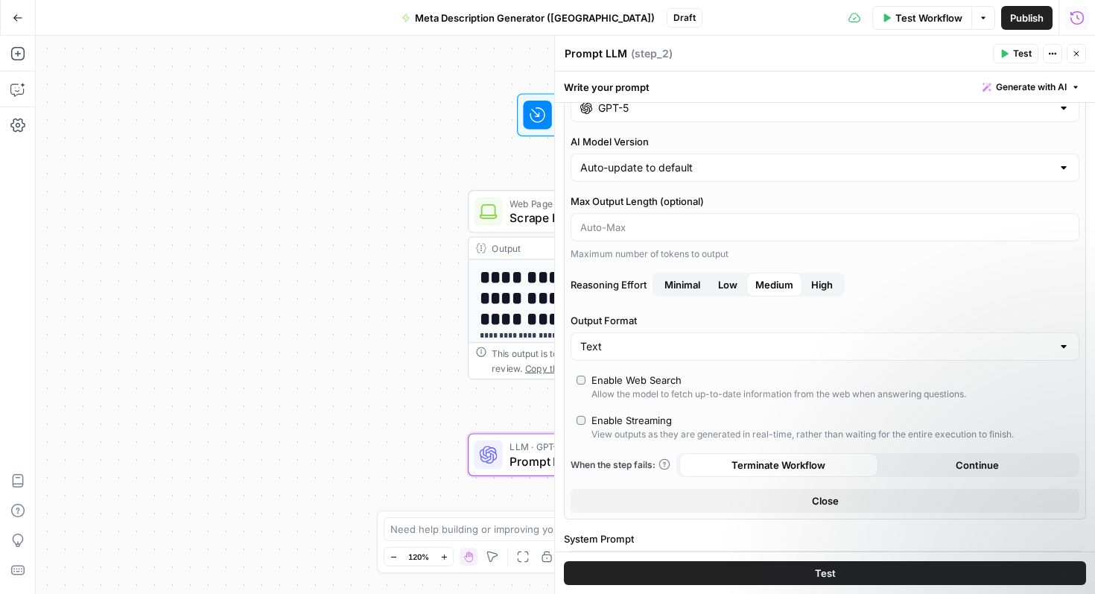
click at [825, 502] on span "Close" at bounding box center [825, 500] width 27 height 15
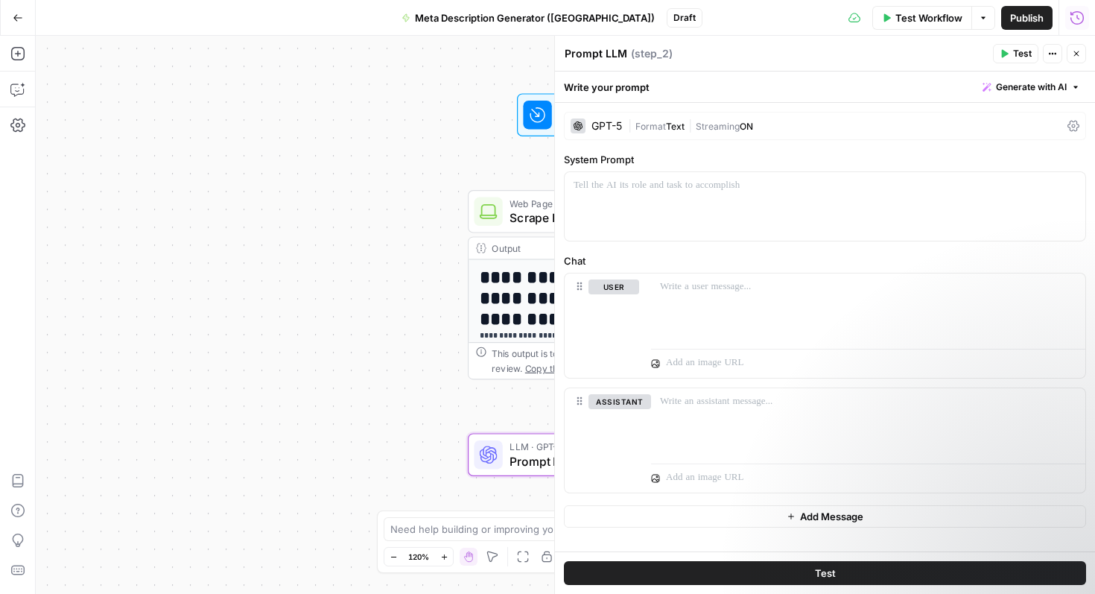
scroll to position [0, 0]
click at [694, 206] on div at bounding box center [825, 206] width 521 height 69
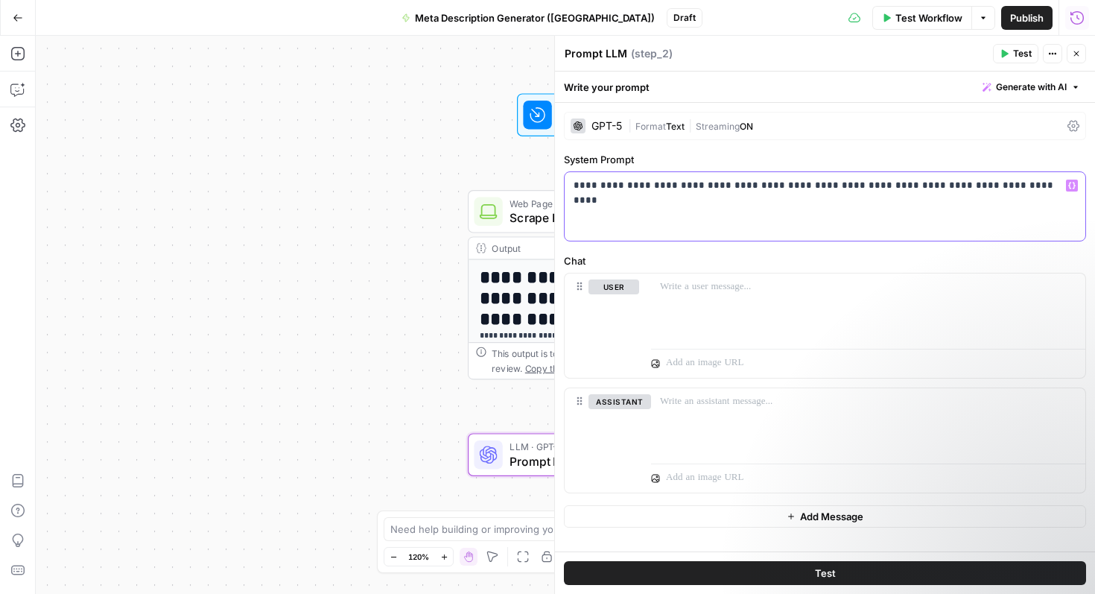
click at [641, 182] on p "**********" at bounding box center [824, 185] width 503 height 15
click at [666, 296] on div at bounding box center [868, 307] width 434 height 69
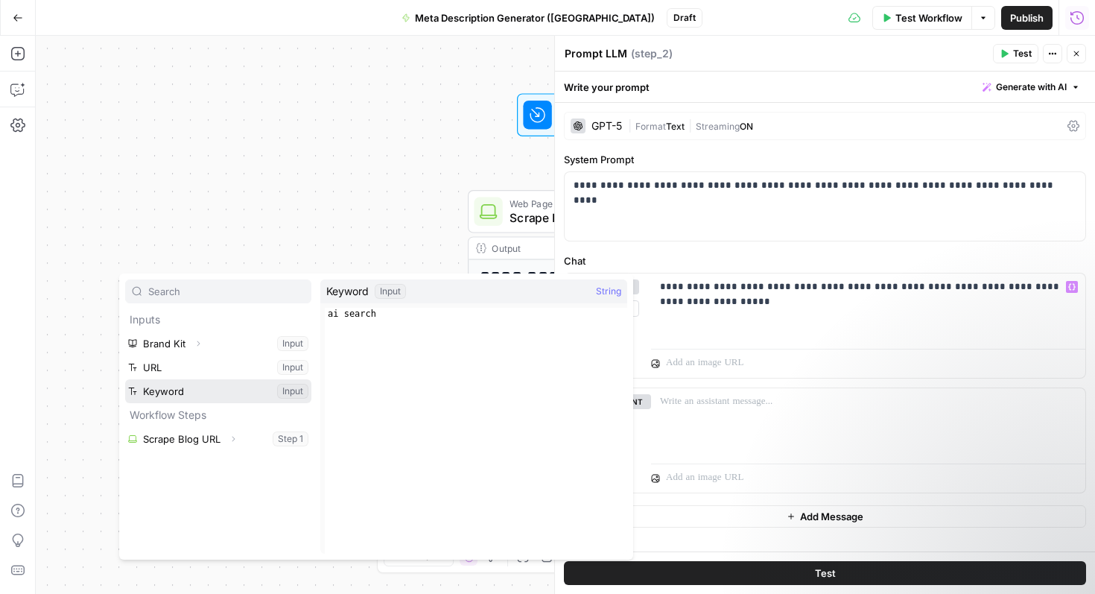
click at [200, 397] on button "Select variable Keyword" at bounding box center [218, 391] width 186 height 24
type textarea "*********"
click at [355, 312] on div "ai search" at bounding box center [476, 443] width 302 height 270
click at [345, 312] on div "ai search" at bounding box center [476, 443] width 302 height 270
click at [411, 314] on div "ai search" at bounding box center [476, 443] width 302 height 270
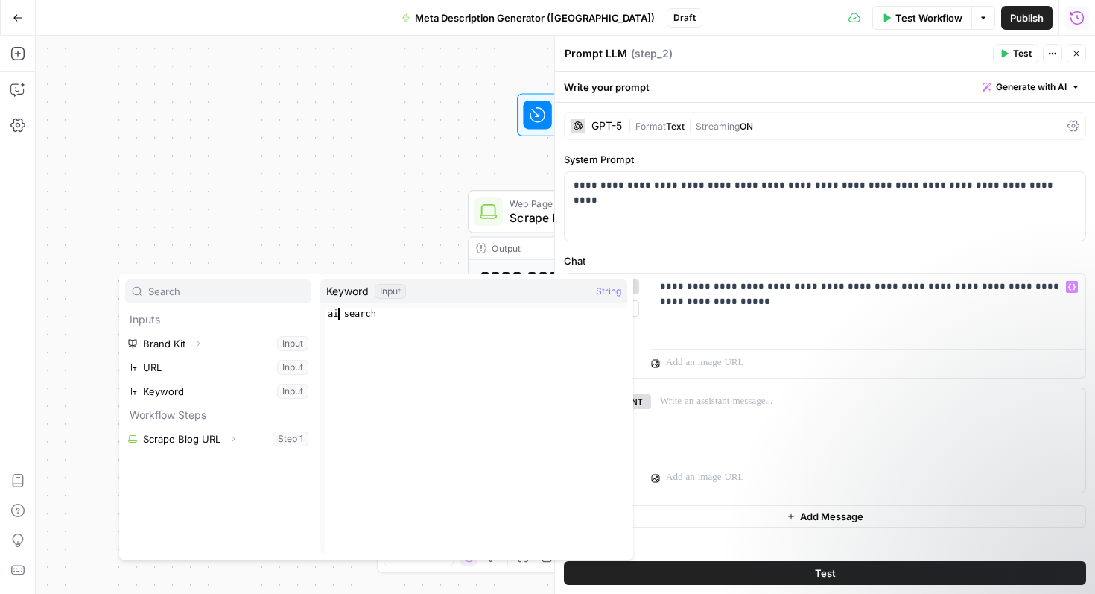
click at [341, 311] on div "ai search" at bounding box center [476, 443] width 302 height 270
click at [338, 313] on div "ai search" at bounding box center [476, 443] width 302 height 270
click at [384, 314] on div "ai search" at bounding box center [476, 443] width 302 height 270
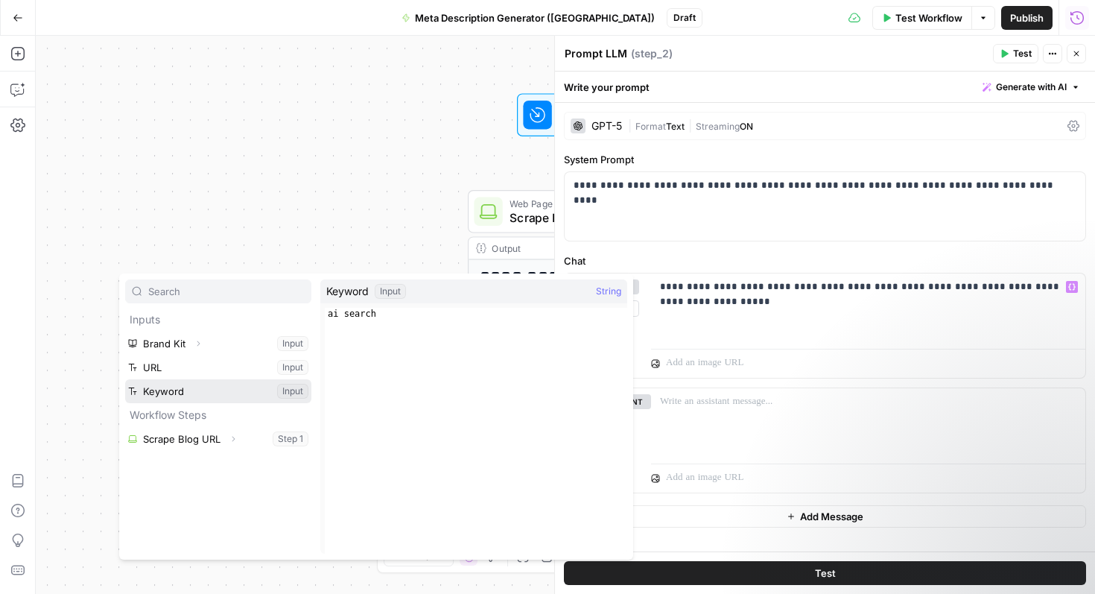
click at [285, 389] on button "Select variable Keyword" at bounding box center [218, 391] width 186 height 24
click at [245, 390] on button "Select variable Keyword" at bounding box center [218, 391] width 186 height 24
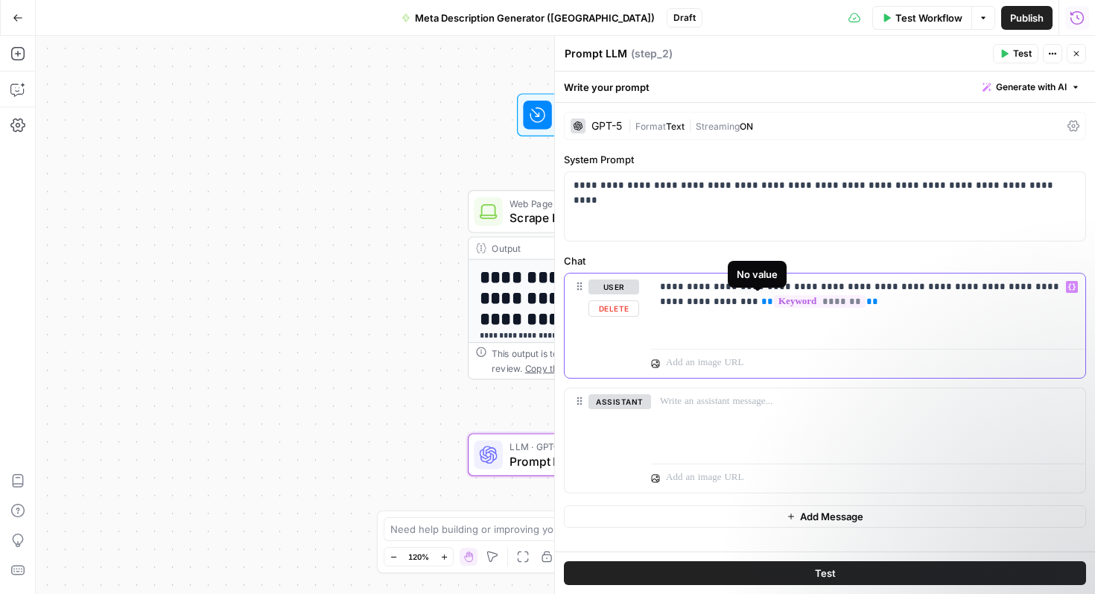
click at [774, 302] on span "*******" at bounding box center [820, 301] width 92 height 13
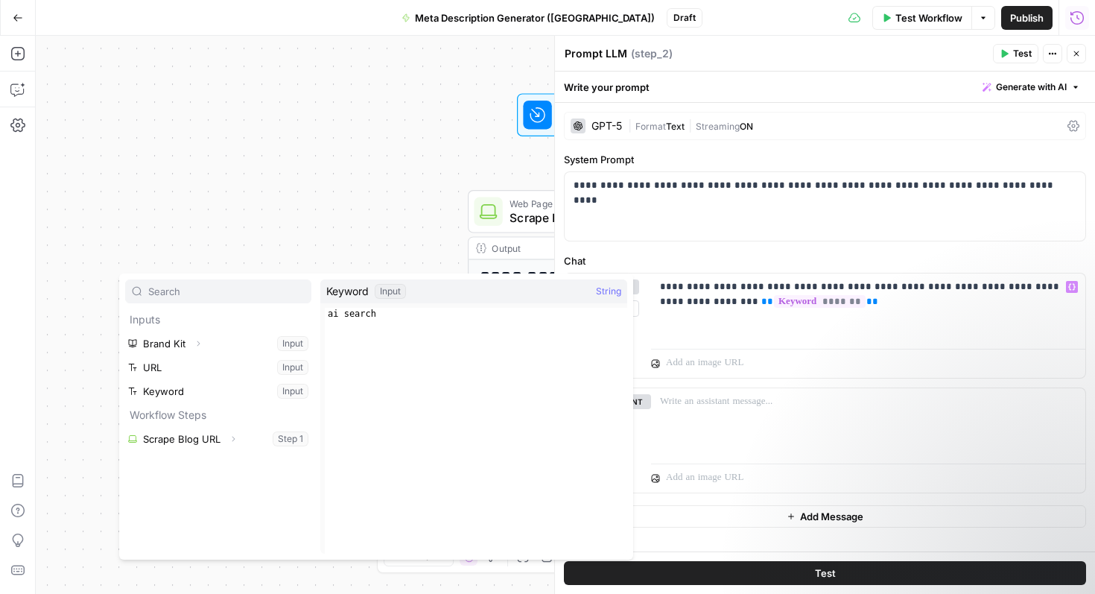
type textarea "*********"
click at [547, 313] on div "ai search" at bounding box center [476, 443] width 302 height 270
click at [357, 311] on div "ai search" at bounding box center [476, 443] width 302 height 270
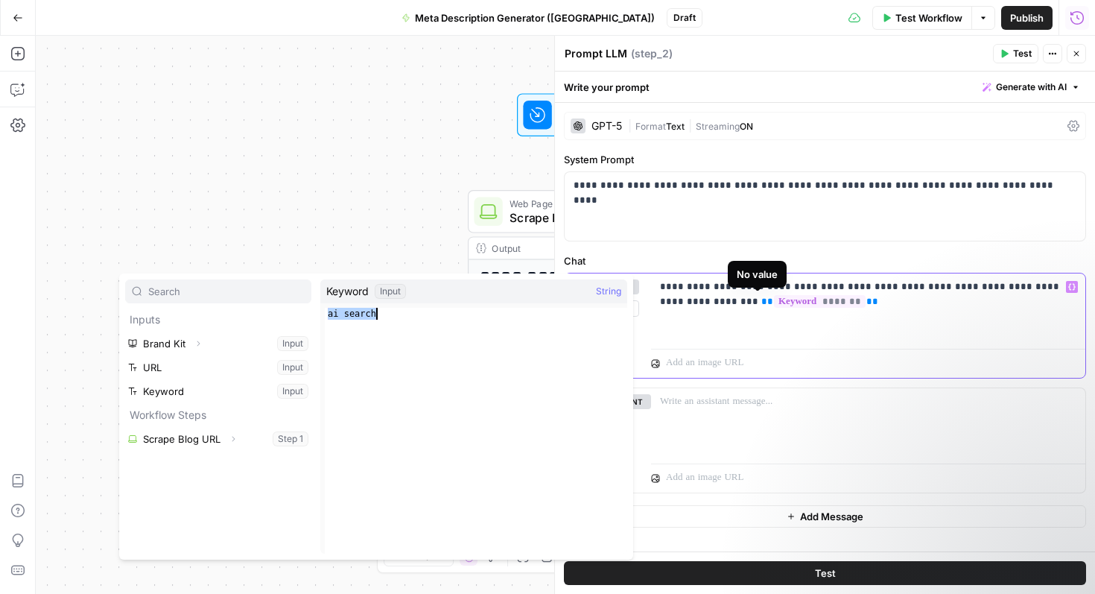
click at [774, 296] on span "*******" at bounding box center [820, 301] width 92 height 13
click at [774, 297] on span "*******" at bounding box center [820, 301] width 92 height 13
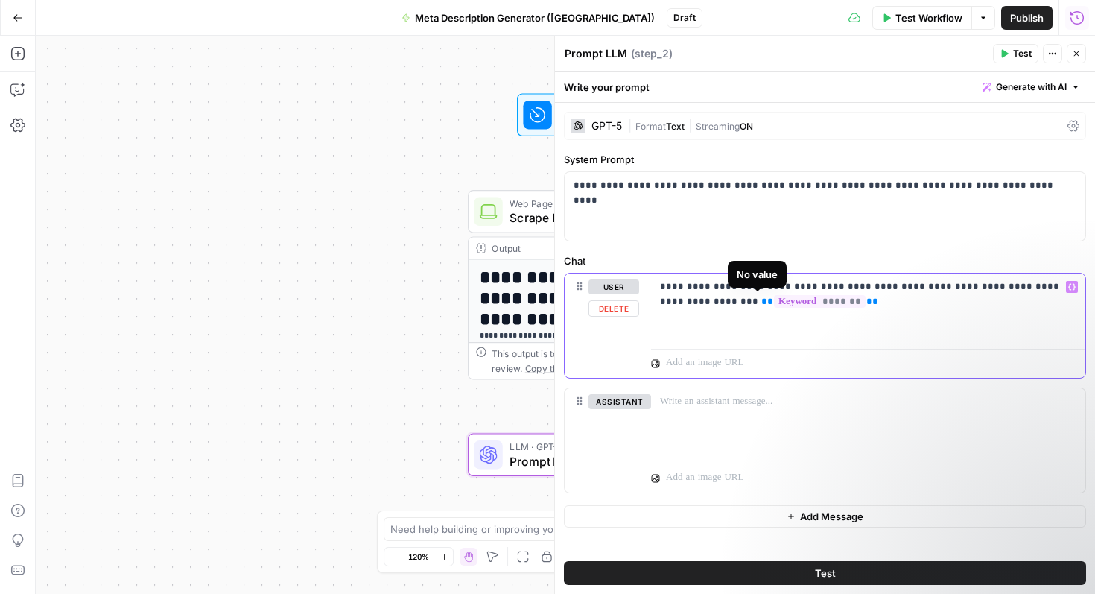
click at [774, 297] on span "*******" at bounding box center [820, 301] width 92 height 13
click at [774, 306] on span "*******" at bounding box center [820, 301] width 92 height 13
drag, startPoint x: 764, startPoint y: 302, endPoint x: 797, endPoint y: 304, distance: 32.8
click at [797, 304] on span "*******" at bounding box center [820, 301] width 92 height 13
click at [788, 304] on p "**********" at bounding box center [868, 294] width 416 height 30
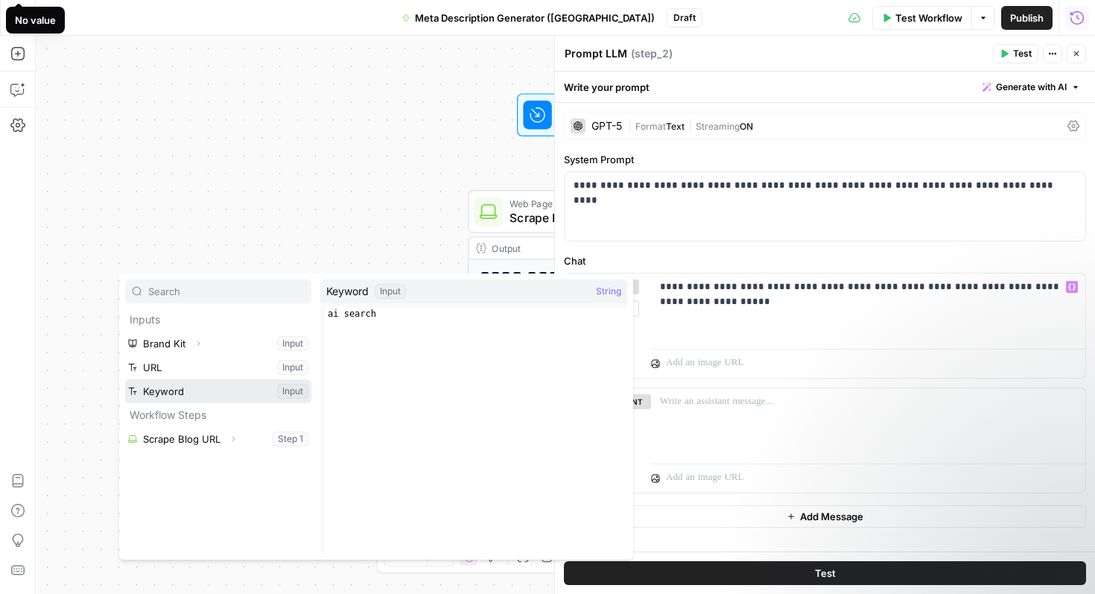
click at [188, 392] on button "Select variable Keyword" at bounding box center [218, 391] width 186 height 24
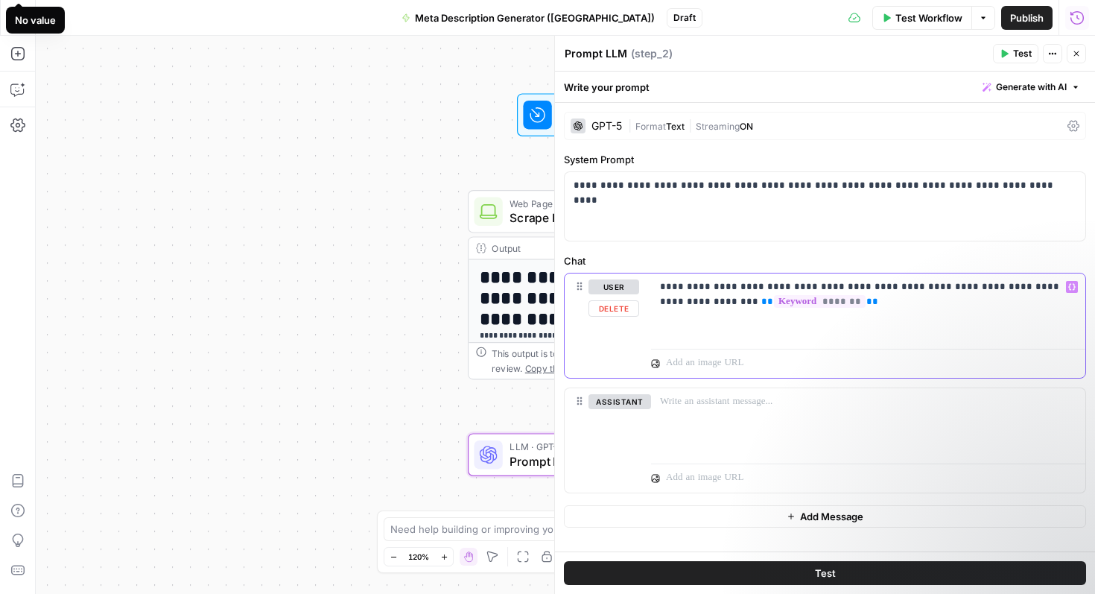
click at [784, 302] on span "*******" at bounding box center [820, 301] width 92 height 13
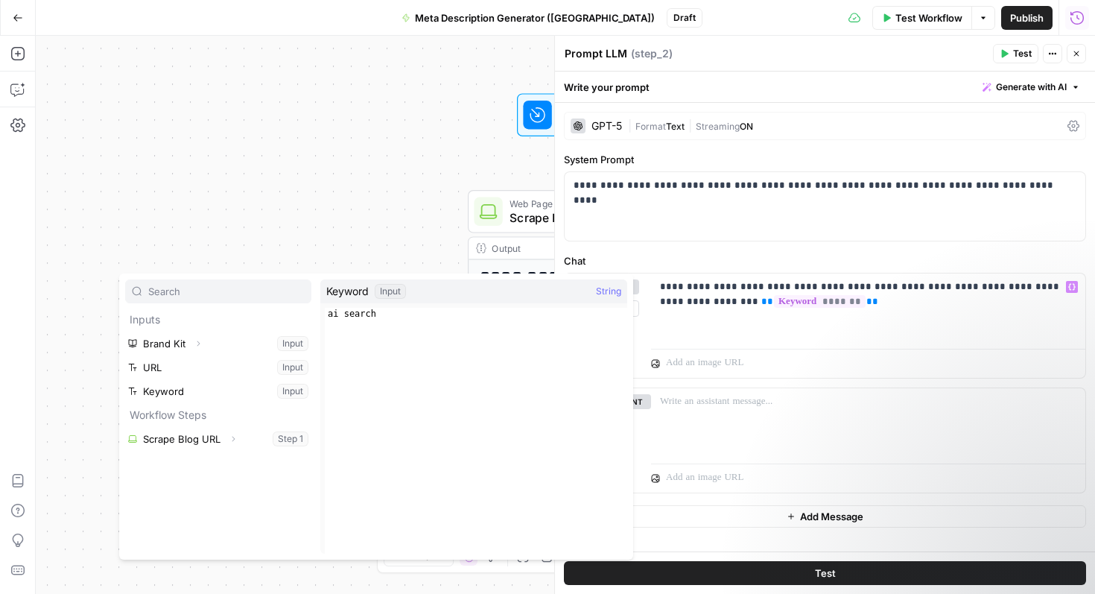
click at [396, 293] on div "Input" at bounding box center [390, 291] width 31 height 15
click at [611, 292] on span "String" at bounding box center [608, 291] width 25 height 15
type textarea "*********"
click at [372, 309] on div "ai search" at bounding box center [476, 443] width 302 height 270
click at [369, 311] on div "ai search" at bounding box center [476, 443] width 302 height 270
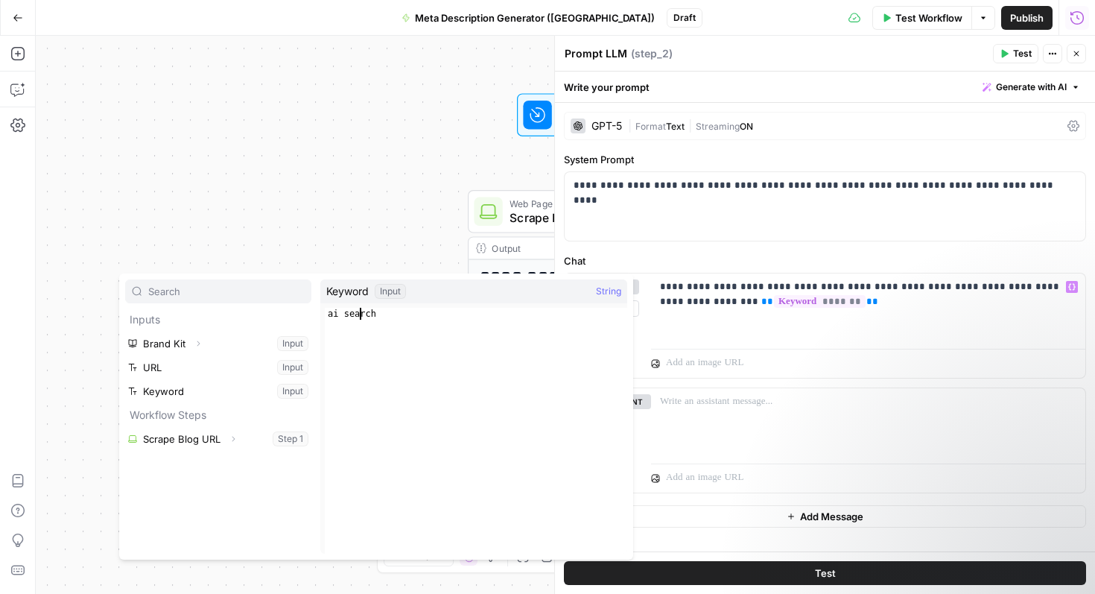
click at [362, 311] on div "ai search" at bounding box center [476, 443] width 302 height 270
click at [342, 311] on div "ai search" at bounding box center [476, 443] width 302 height 270
click at [387, 314] on div "ai search" at bounding box center [476, 443] width 302 height 270
click at [363, 313] on div "ai search" at bounding box center [476, 443] width 302 height 270
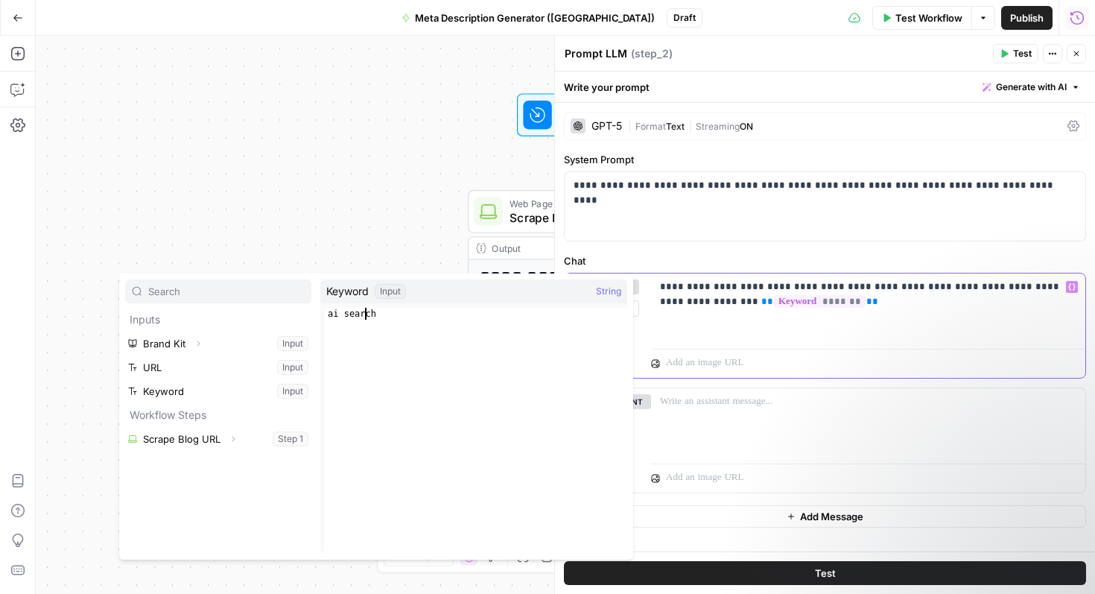
click at [800, 322] on div "**********" at bounding box center [868, 307] width 434 height 69
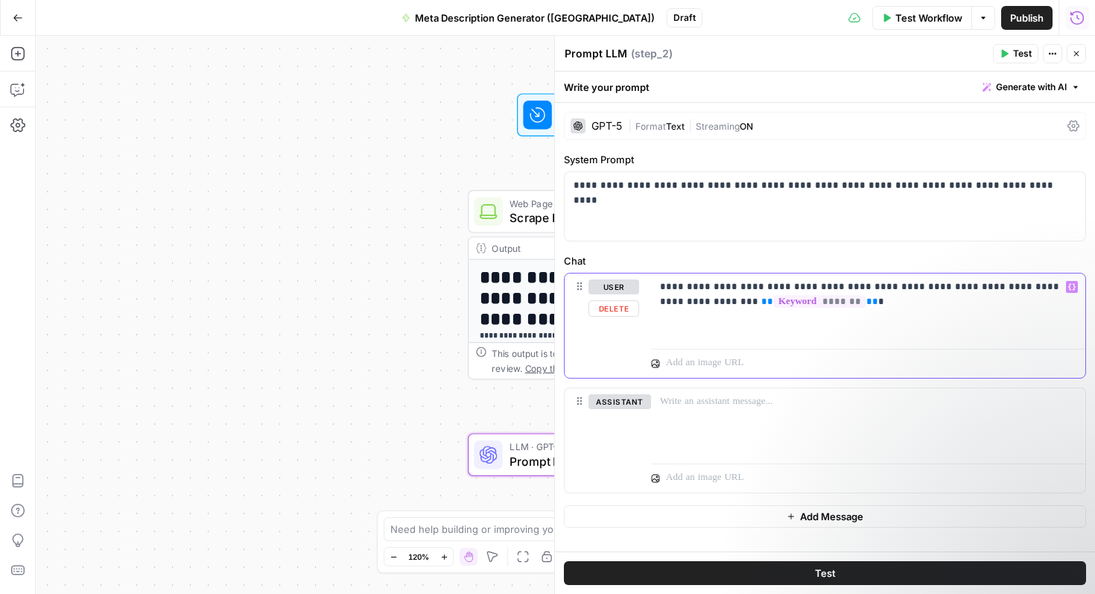
click at [761, 304] on span "**" at bounding box center [767, 301] width 12 height 10
click at [909, 13] on span "Test Workflow" at bounding box center [928, 17] width 67 height 15
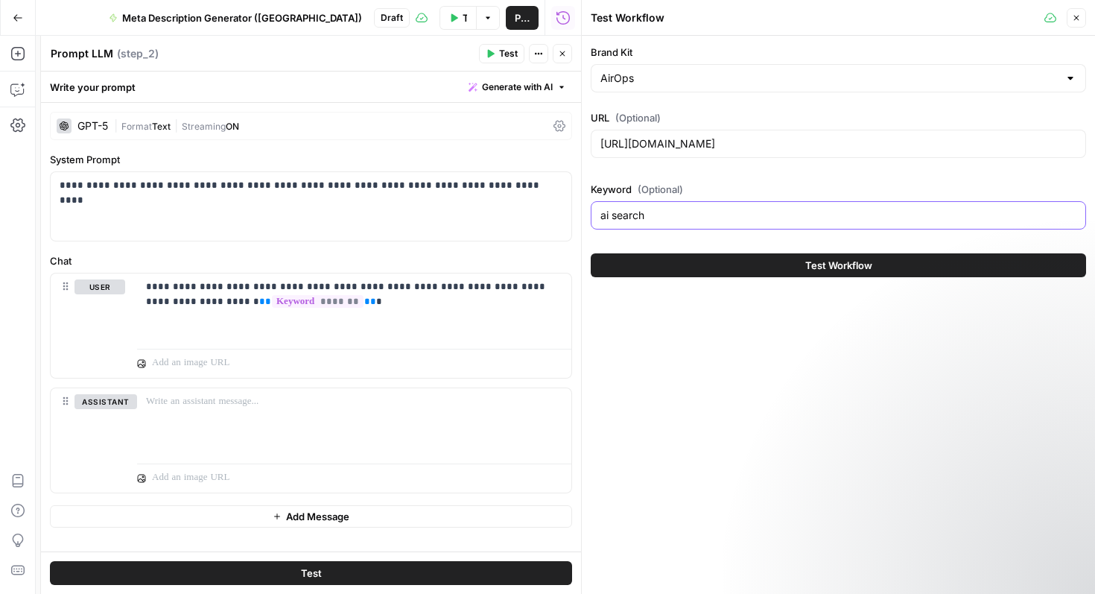
click at [740, 217] on input "ai search" at bounding box center [838, 215] width 476 height 15
click at [691, 218] on input "ai search" at bounding box center [838, 215] width 476 height 15
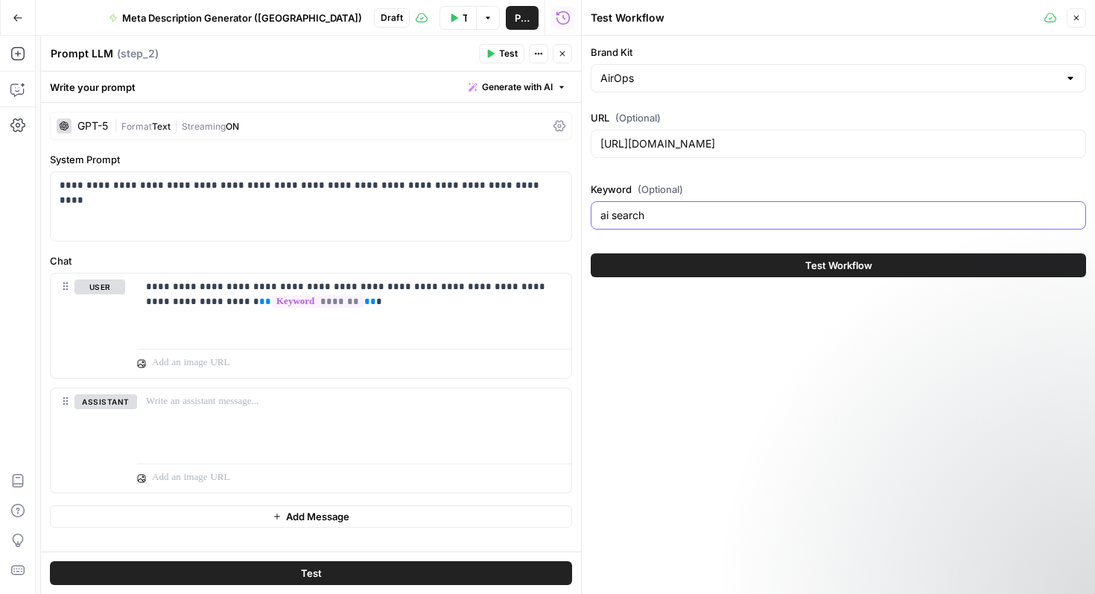
click at [691, 218] on input "ai search" at bounding box center [838, 215] width 476 height 15
click at [763, 231] on div "Keyword (Optional) ai search" at bounding box center [838, 209] width 495 height 54
click at [1074, 17] on icon "button" at bounding box center [1076, 17] width 9 height 9
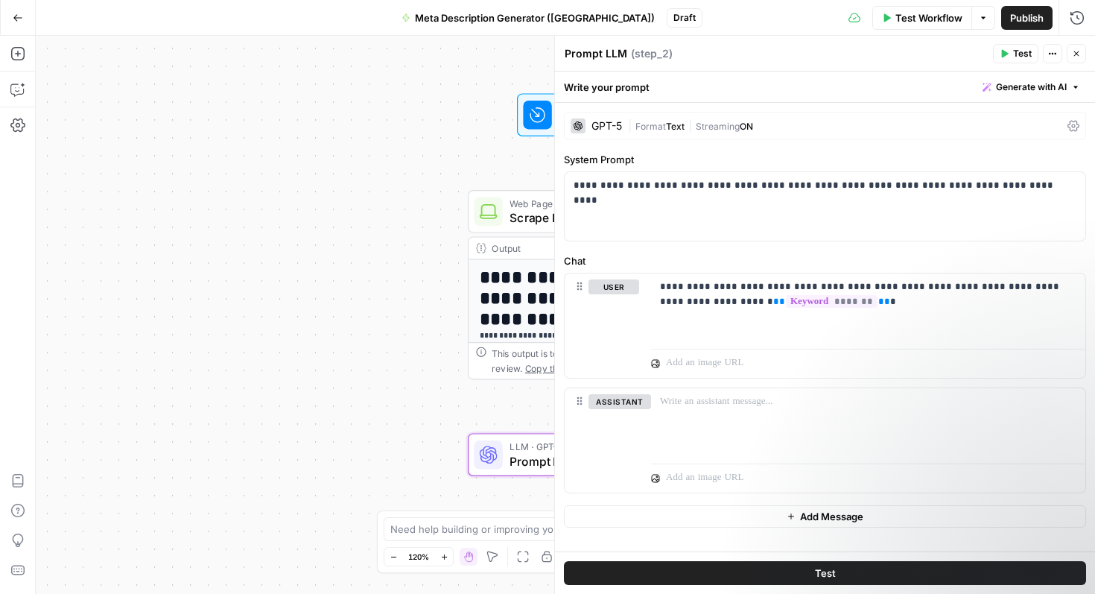
click at [942, 10] on span "Test Workflow" at bounding box center [928, 17] width 67 height 15
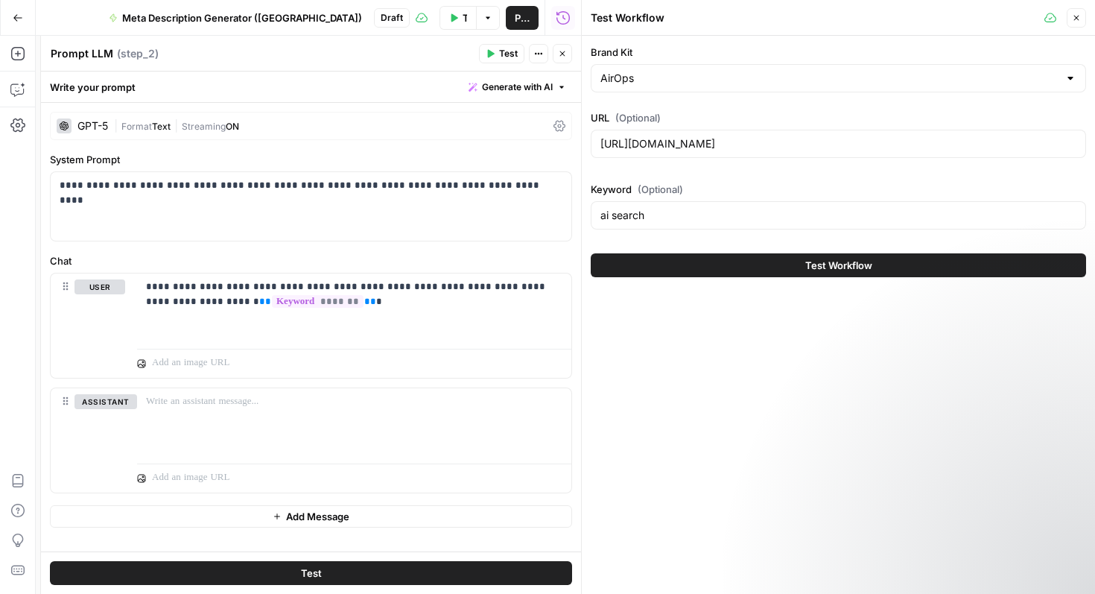
click at [735, 266] on button "Test Workflow" at bounding box center [838, 265] width 495 height 24
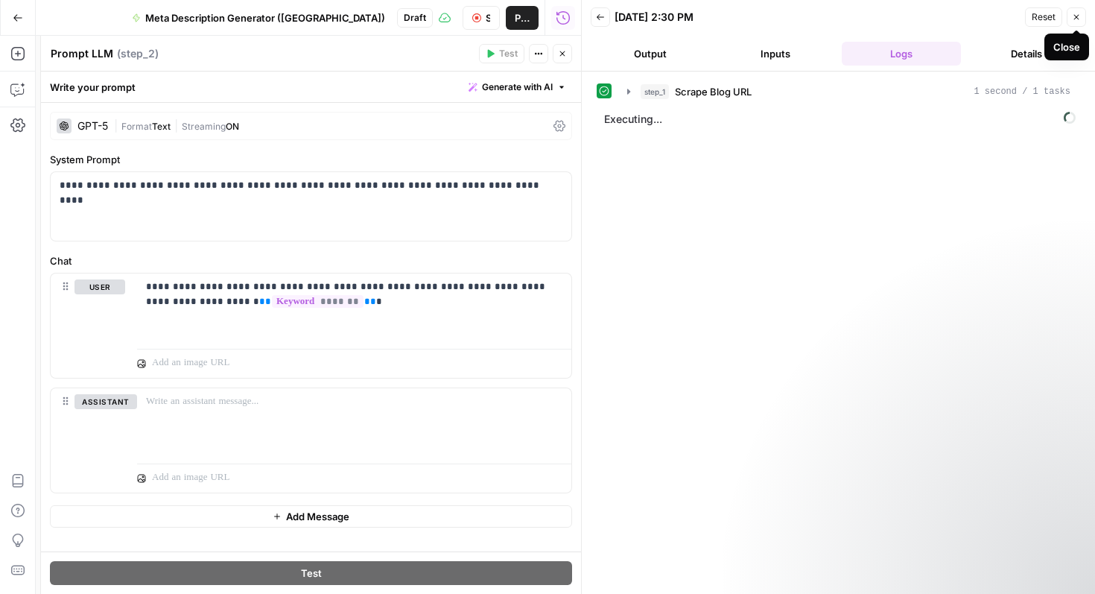
click at [1074, 13] on icon "button" at bounding box center [1076, 17] width 9 height 9
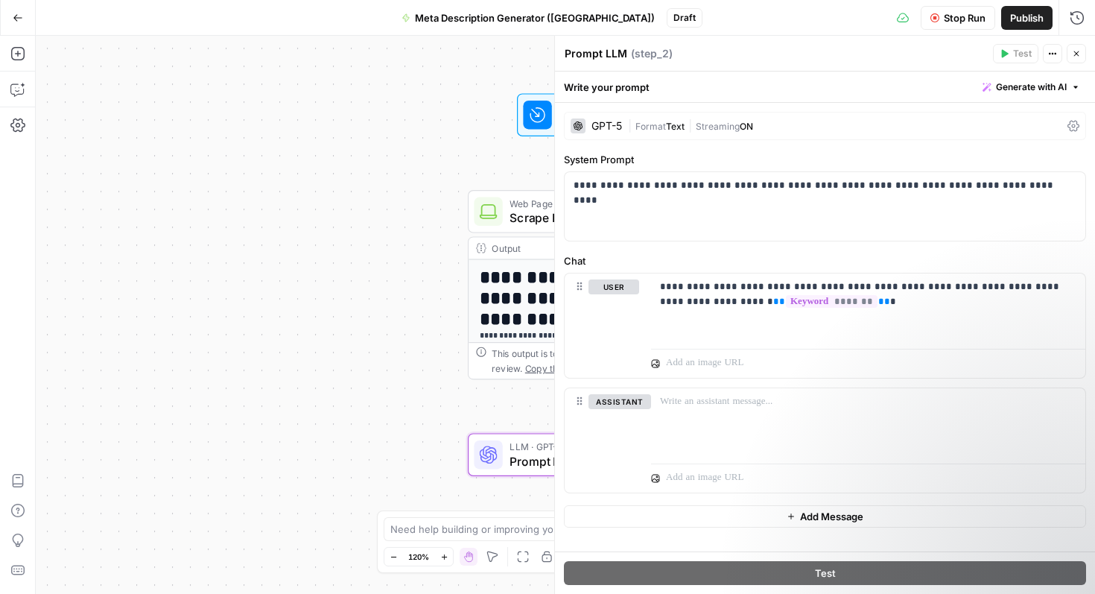
click at [965, 21] on span "Stop Run" at bounding box center [965, 17] width 42 height 15
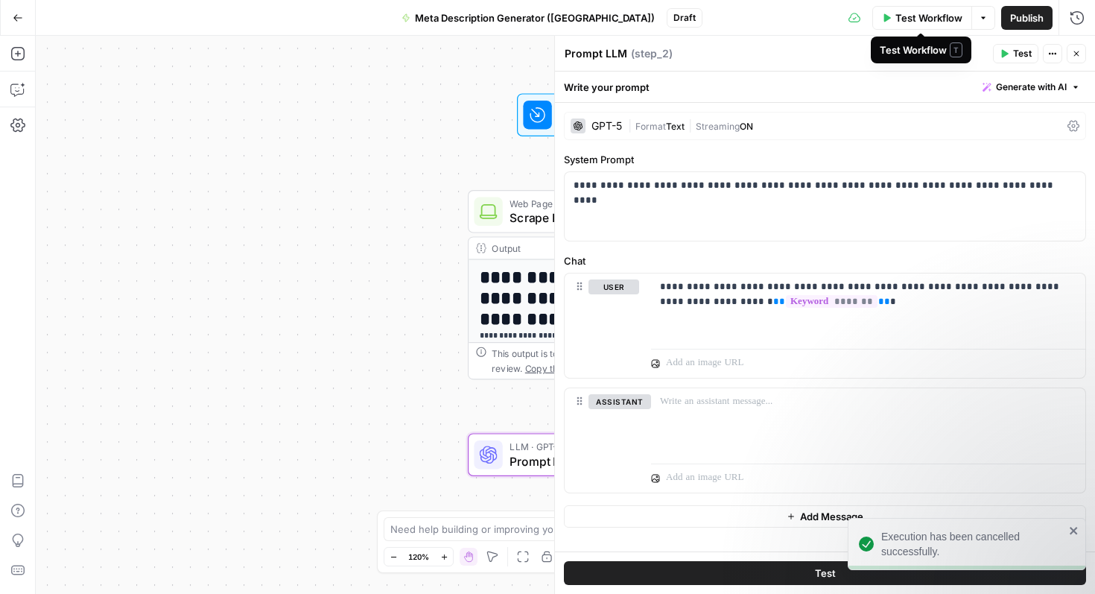
click at [924, 20] on span "Test Workflow" at bounding box center [928, 17] width 67 height 15
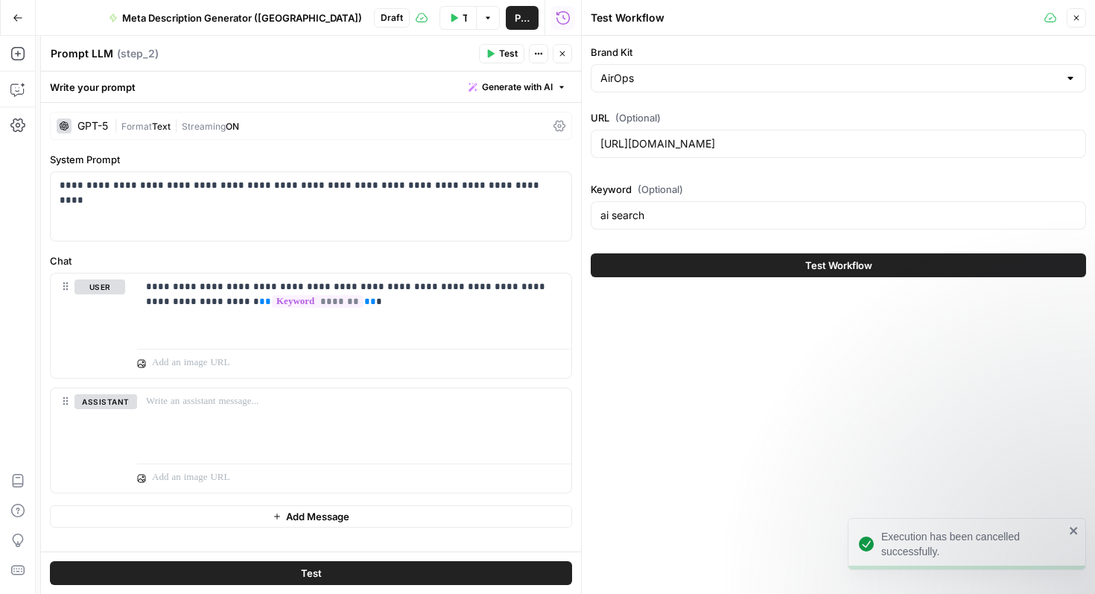
click at [800, 201] on div "ai search" at bounding box center [838, 215] width 495 height 28
click at [797, 214] on input "ai search" at bounding box center [838, 215] width 476 height 15
click at [684, 219] on input "ai search" at bounding box center [838, 215] width 476 height 15
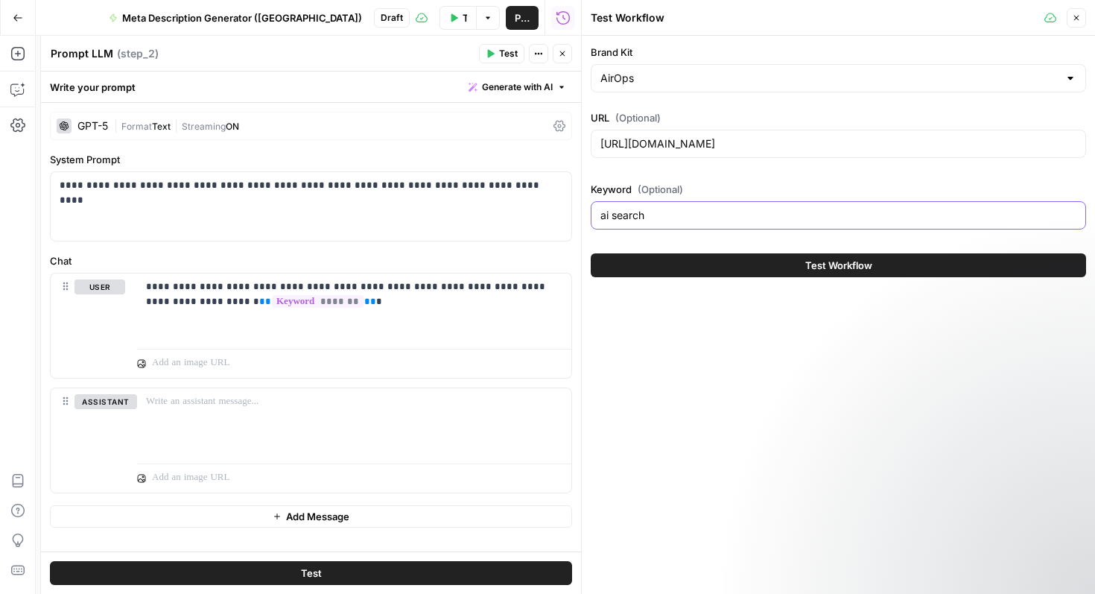
click at [684, 219] on input "ai search" at bounding box center [838, 215] width 476 height 15
click at [591, 253] on button "Test Workflow" at bounding box center [838, 265] width 495 height 24
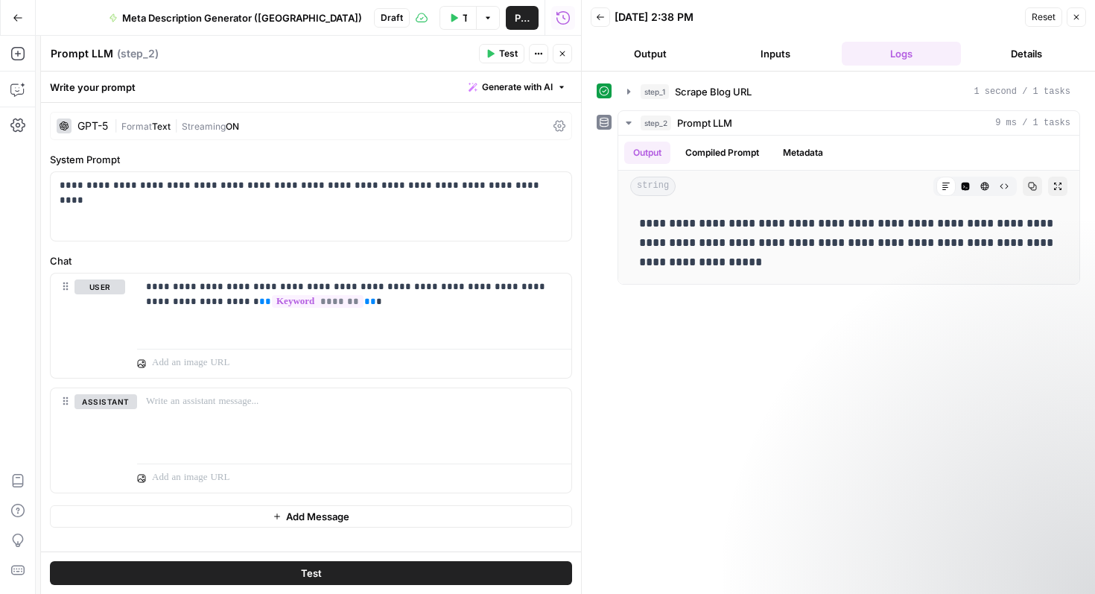
click at [600, 16] on icon "button" at bounding box center [600, 17] width 9 height 9
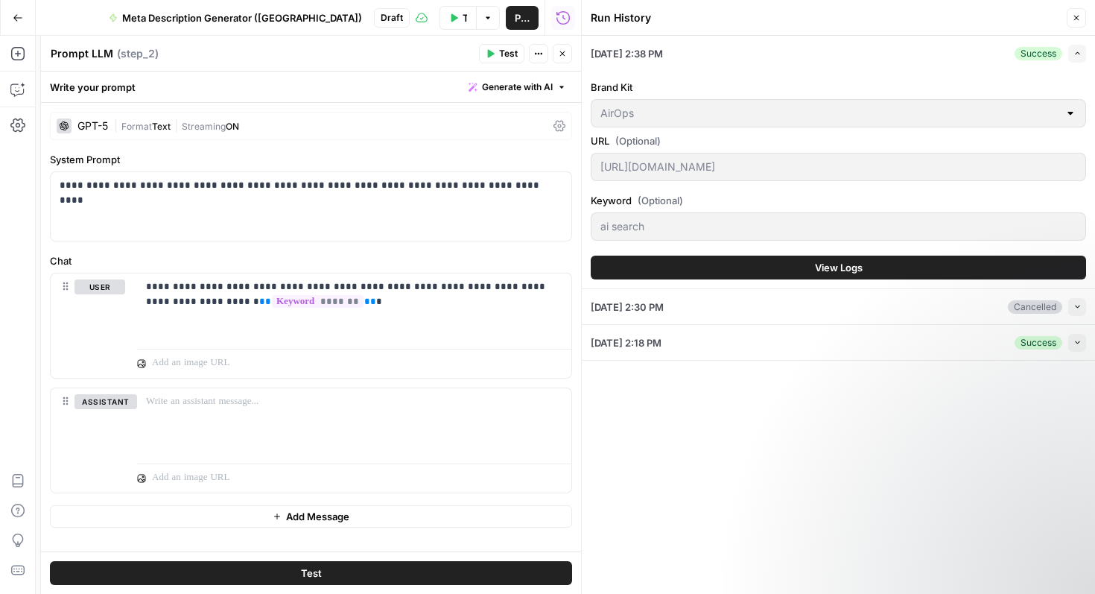
click at [1075, 18] on icon "button" at bounding box center [1076, 18] width 5 height 5
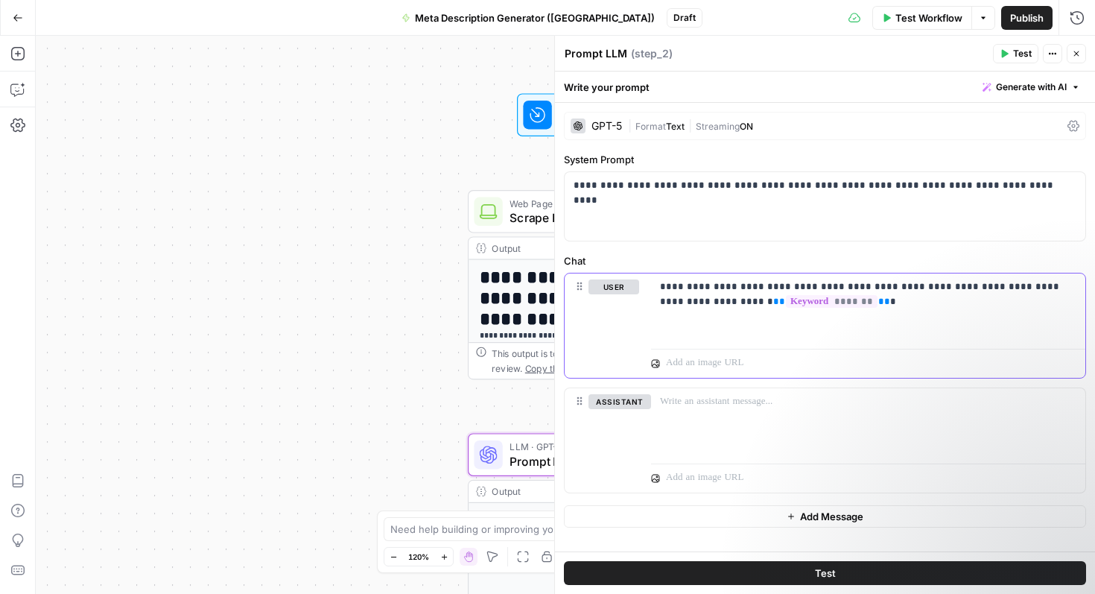
click at [777, 320] on div "**********" at bounding box center [868, 307] width 434 height 69
click at [698, 328] on div "**********" at bounding box center [868, 307] width 434 height 69
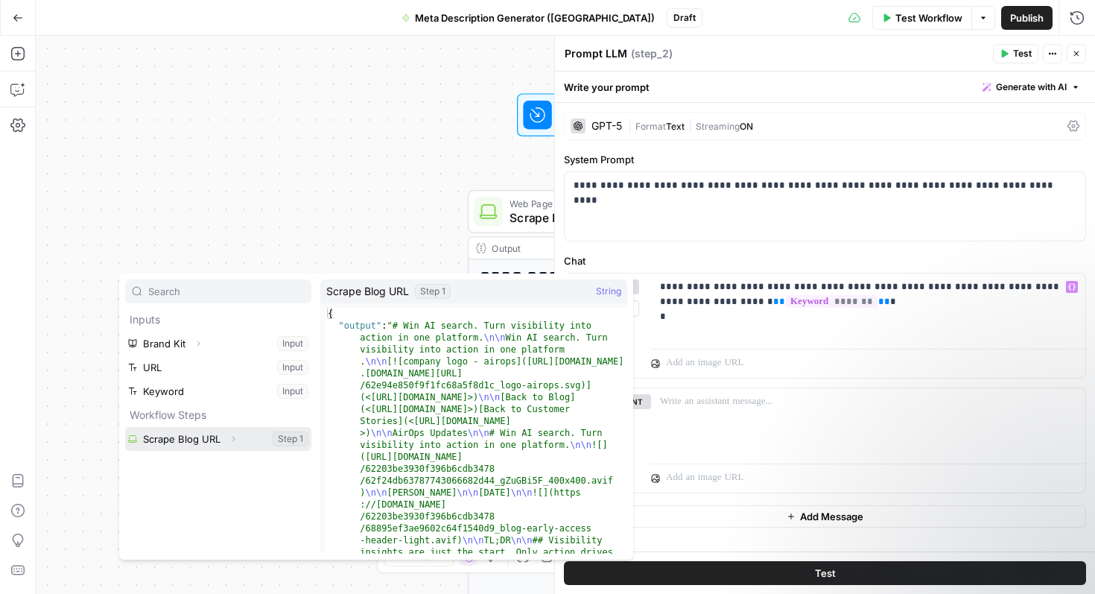
click at [194, 438] on button "Select variable Scrape Blog URL" at bounding box center [218, 439] width 186 height 24
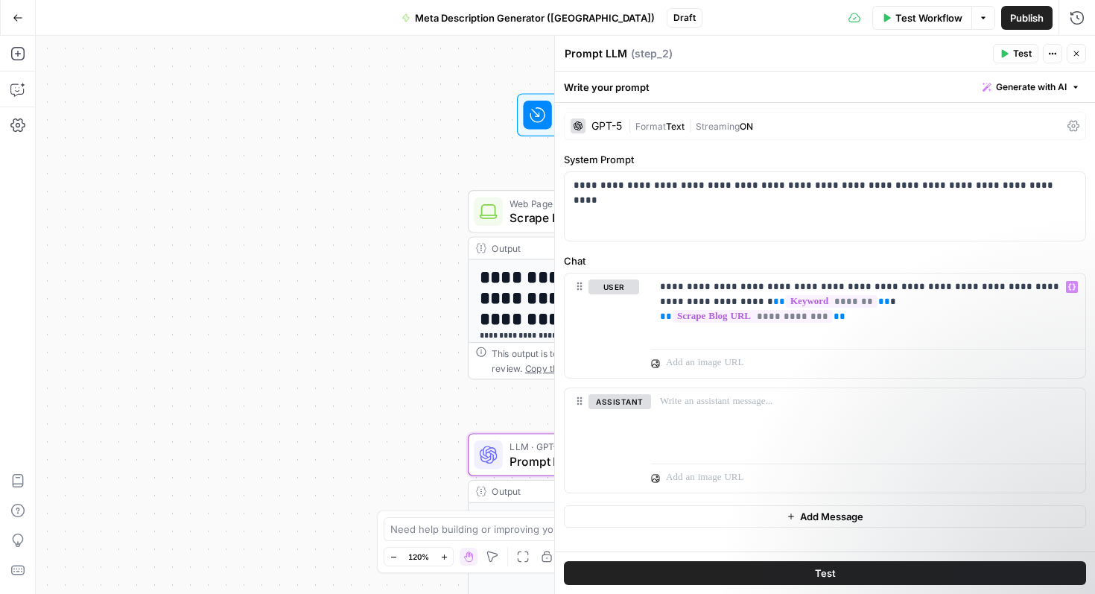
click at [1077, 47] on button "Close" at bounding box center [1076, 53] width 19 height 19
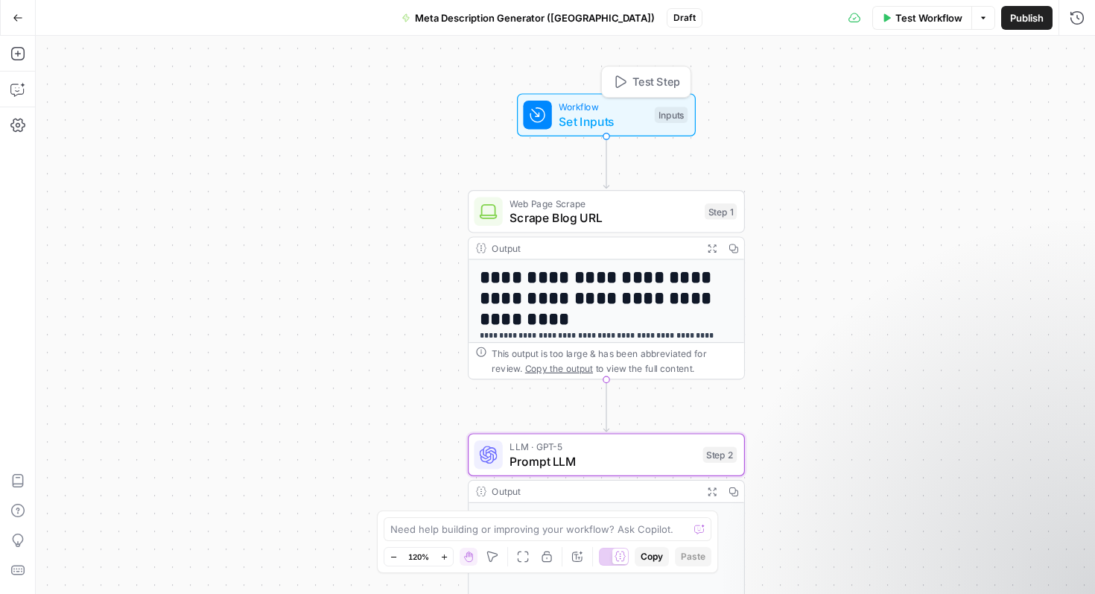
click at [603, 114] on span "Set Inputs" at bounding box center [603, 121] width 89 height 18
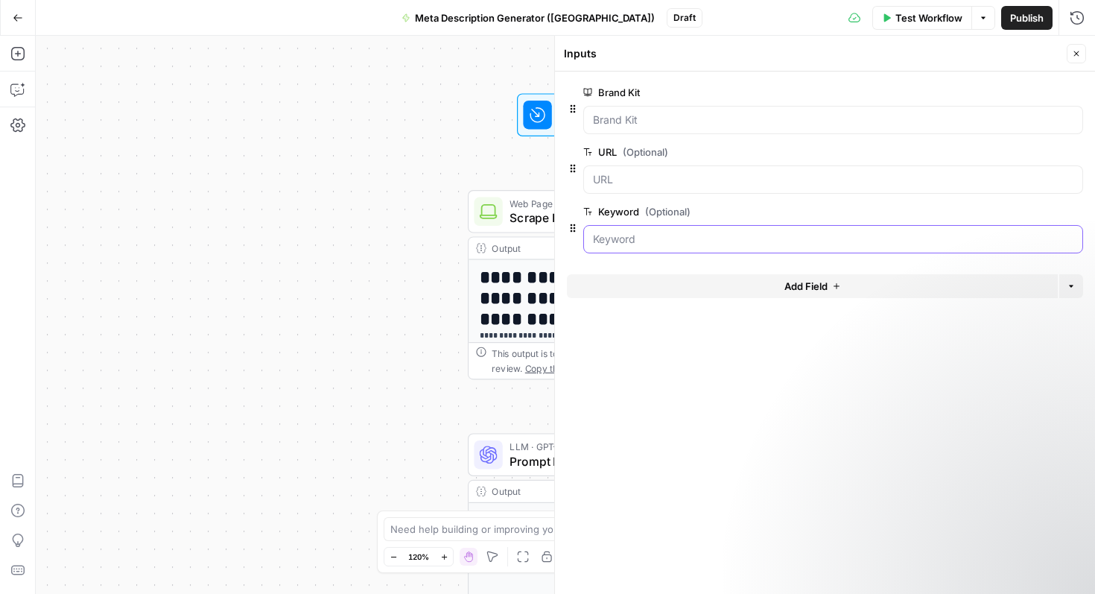
click at [644, 239] on input "Keyword (Optional)" at bounding box center [833, 239] width 480 height 15
click at [1078, 55] on icon "button" at bounding box center [1076, 53] width 5 height 5
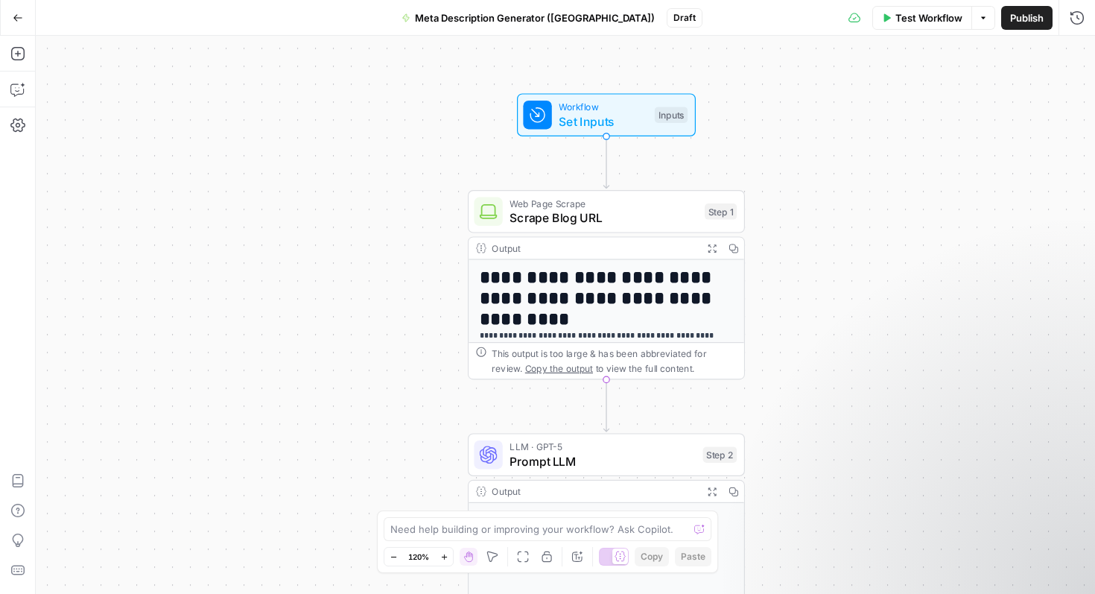
click at [926, 25] on button "Test Workflow" at bounding box center [922, 18] width 100 height 24
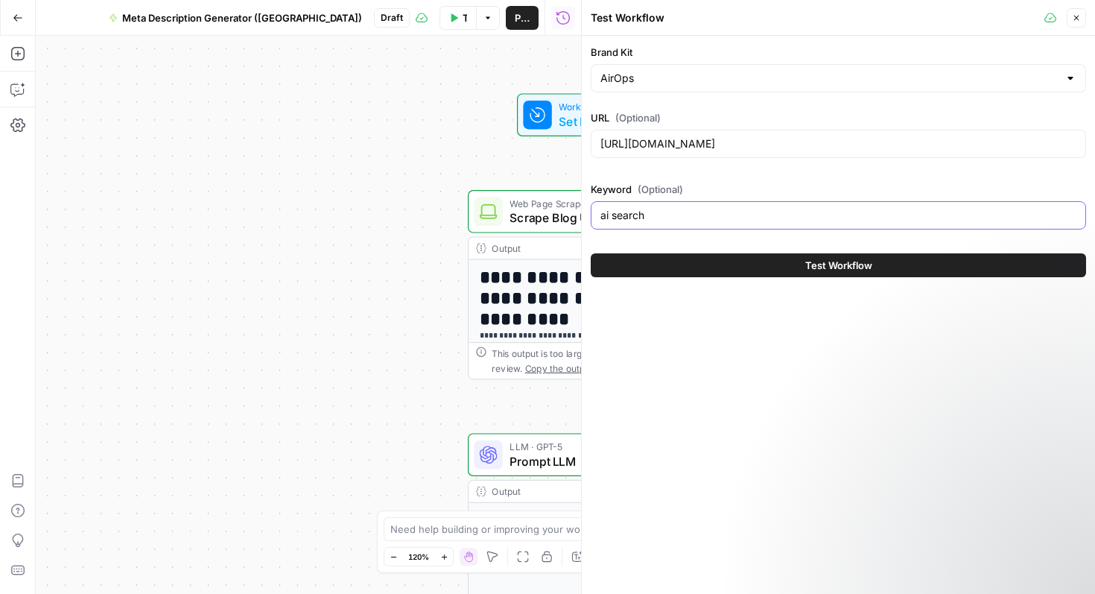
click at [777, 212] on input "ai search" at bounding box center [838, 215] width 476 height 15
type input "ai search"
click at [1075, 16] on icon "button" at bounding box center [1076, 17] width 9 height 9
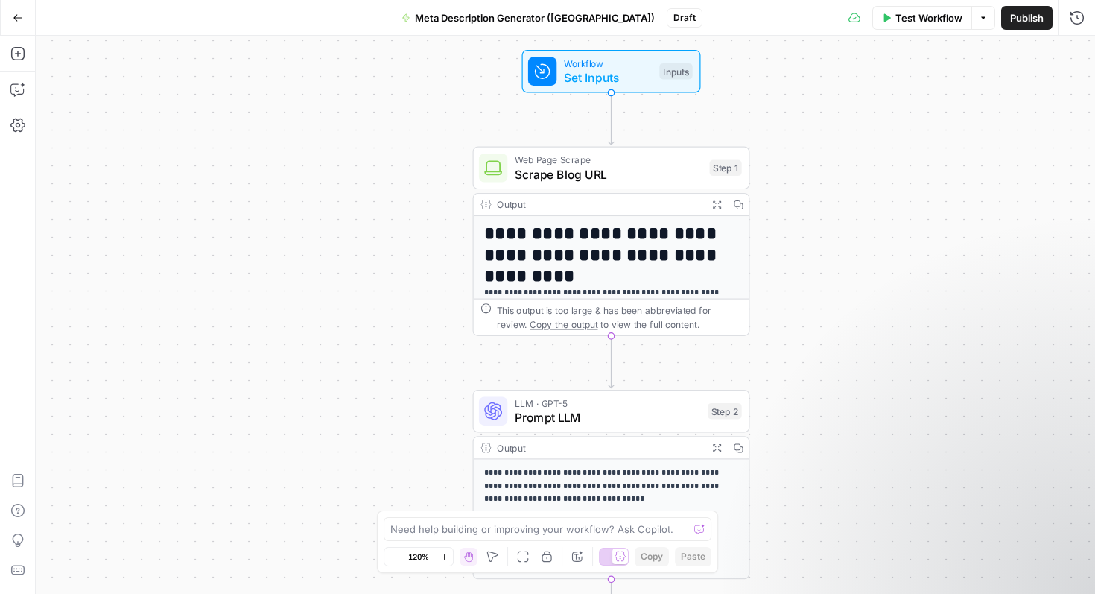
click at [631, 410] on span "Prompt LLM" at bounding box center [608, 417] width 186 height 18
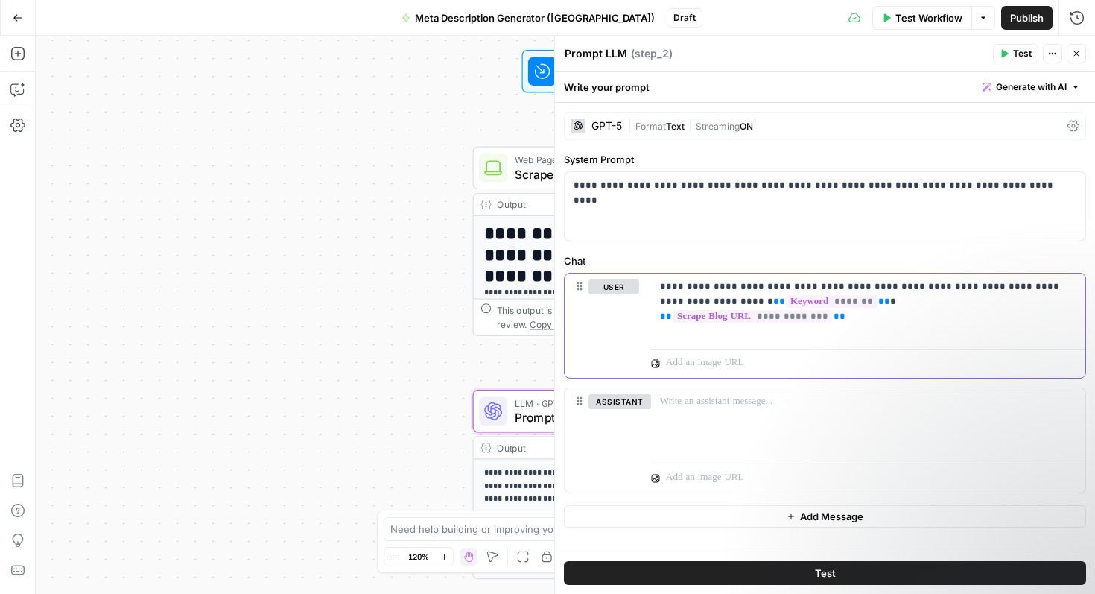
click at [836, 301] on p "**********" at bounding box center [868, 301] width 416 height 45
click at [857, 337] on p "**********" at bounding box center [868, 309] width 416 height 60
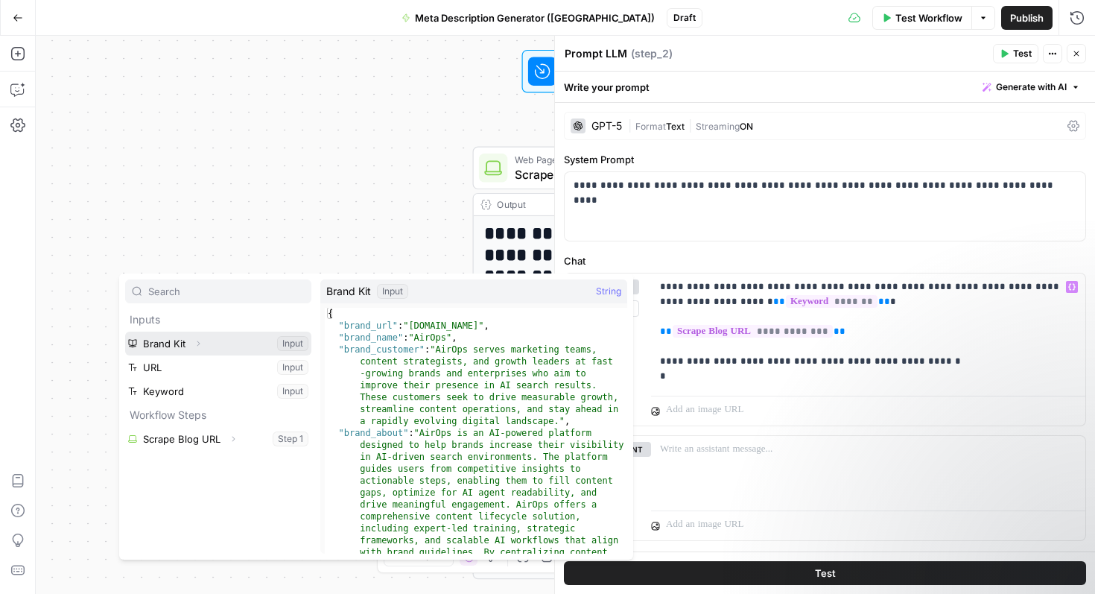
click at [190, 338] on button "Expand" at bounding box center [197, 343] width 19 height 19
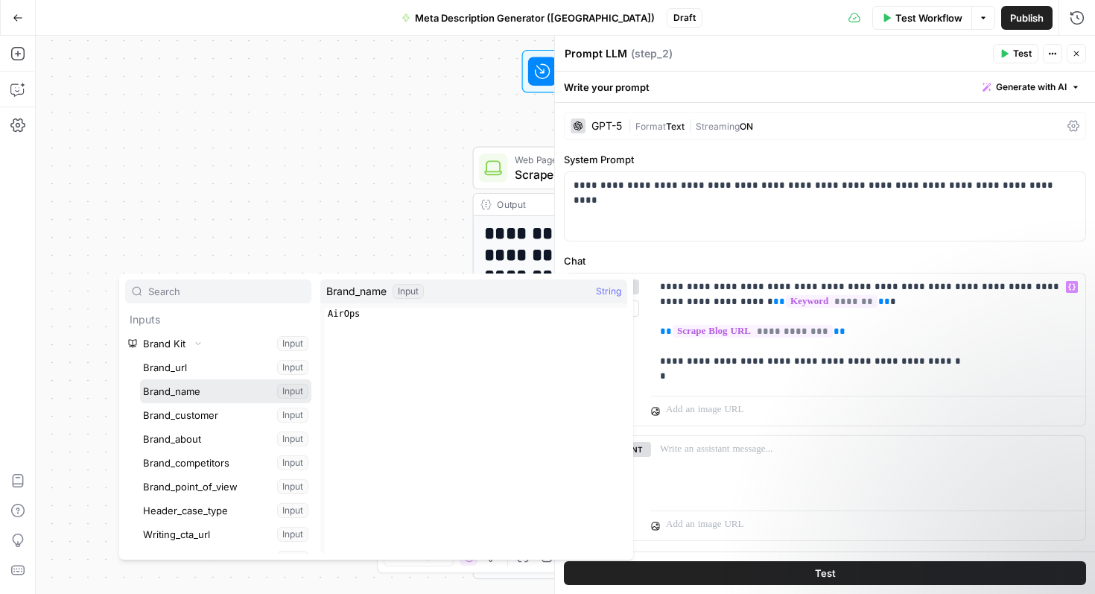
click at [235, 393] on button "Select variable Brand_name" at bounding box center [225, 391] width 171 height 24
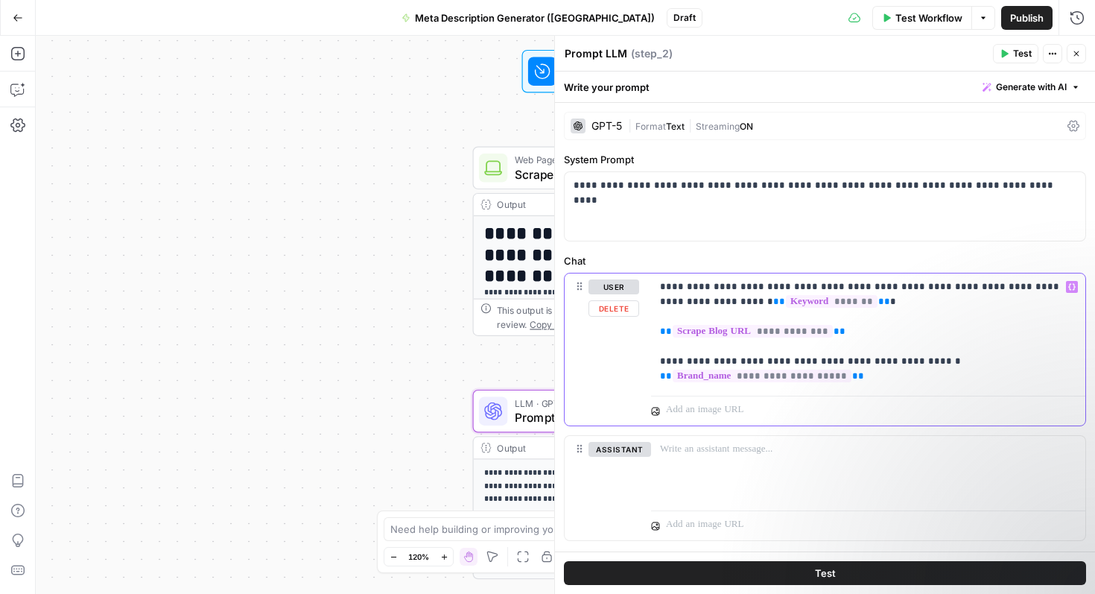
click at [873, 364] on p "**********" at bounding box center [868, 331] width 416 height 104
click at [877, 375] on p "**********" at bounding box center [868, 331] width 416 height 104
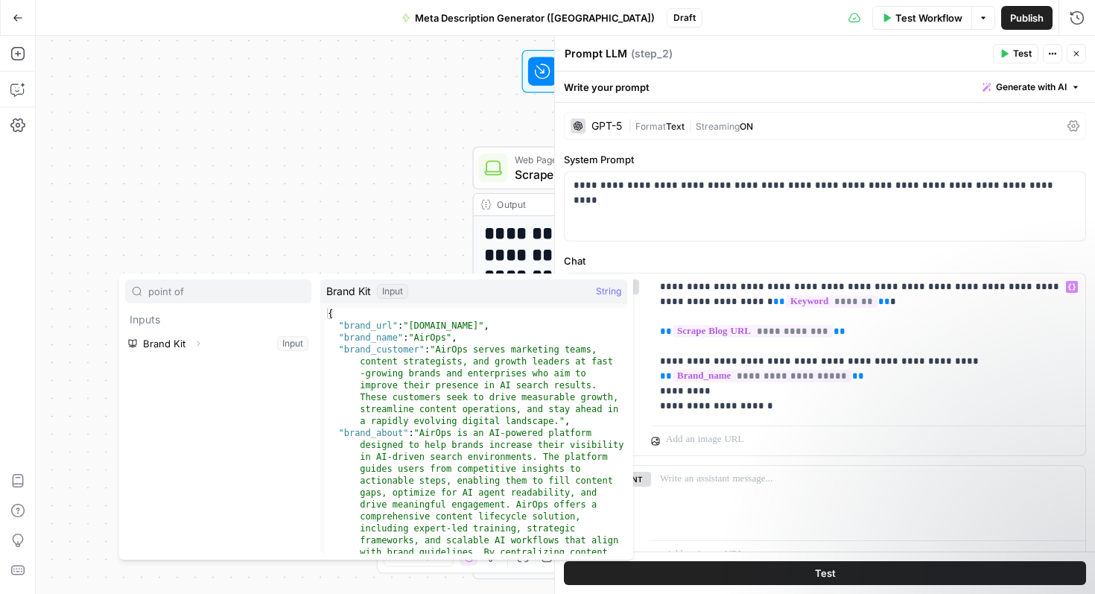
type input "point of"
click at [204, 347] on button "Expand" at bounding box center [197, 343] width 19 height 19
click at [212, 363] on button "Select variable Brand_point_of_view" at bounding box center [225, 367] width 171 height 24
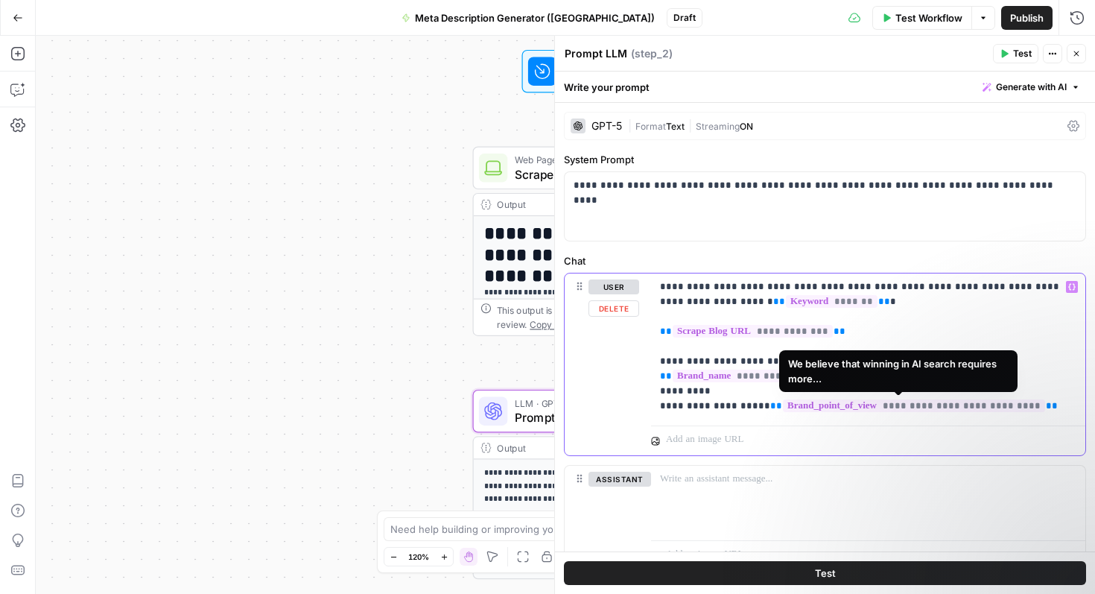
drag, startPoint x: 1043, startPoint y: 413, endPoint x: 764, endPoint y: 407, distance: 278.6
click at [764, 407] on div "**********" at bounding box center [868, 346] width 434 height 146
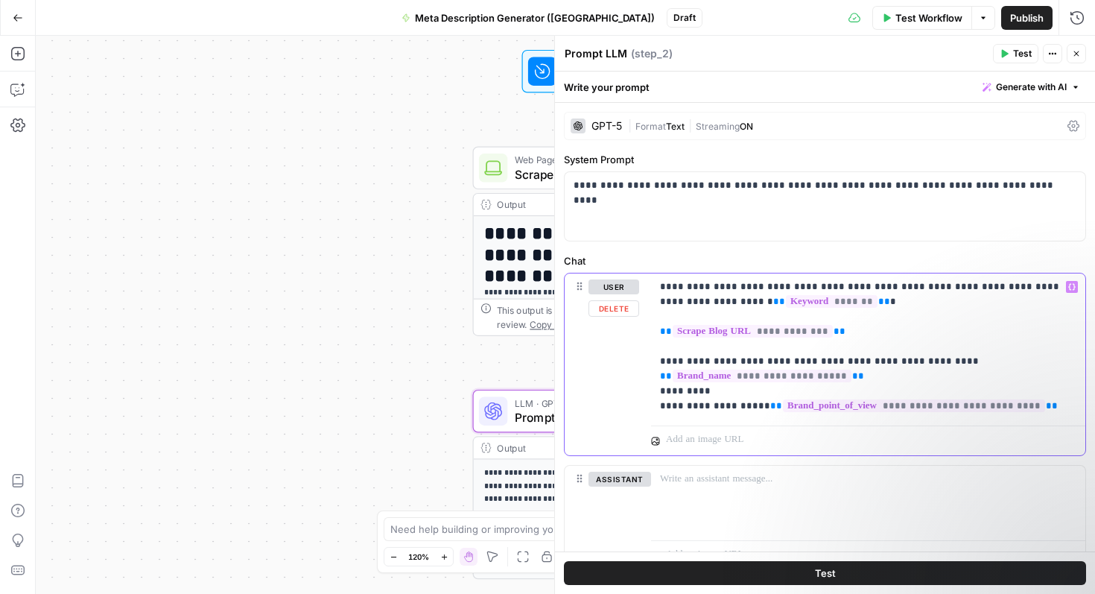
click at [1043, 399] on p "**********" at bounding box center [868, 346] width 416 height 134
drag, startPoint x: 1037, startPoint y: 407, endPoint x: 795, endPoint y: 404, distance: 241.3
click at [795, 404] on p "**********" at bounding box center [868, 346] width 416 height 134
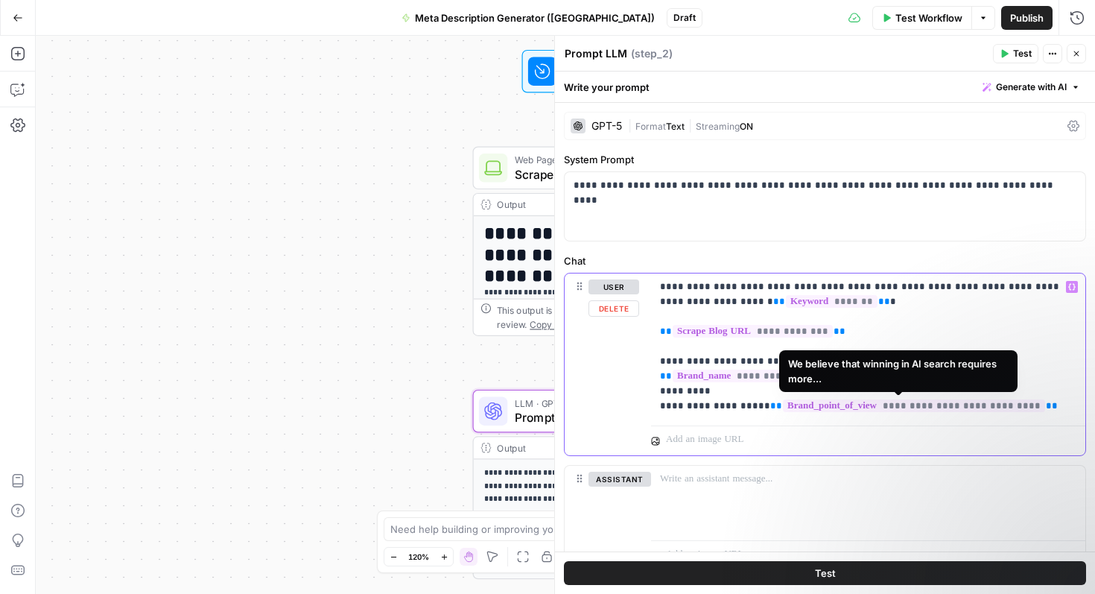
drag, startPoint x: 759, startPoint y: 404, endPoint x: 1030, endPoint y: 400, distance: 271.1
click at [1030, 400] on p "**********" at bounding box center [868, 346] width 416 height 134
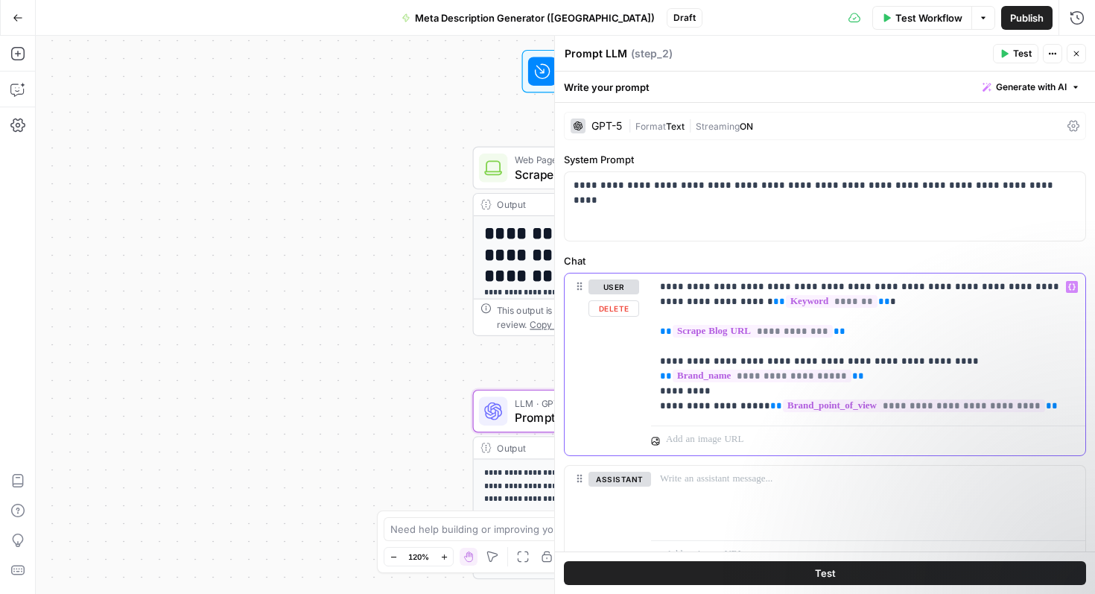
click at [1045, 407] on p "**********" at bounding box center [868, 346] width 416 height 134
click at [723, 388] on p "**********" at bounding box center [868, 346] width 416 height 134
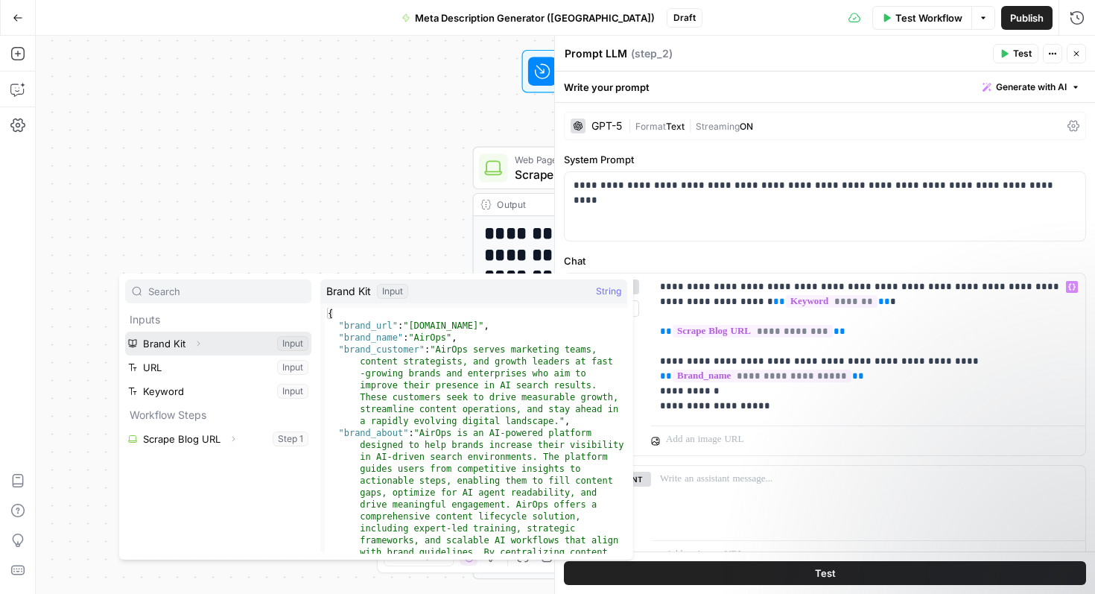
click at [191, 340] on button "Expand" at bounding box center [197, 343] width 19 height 19
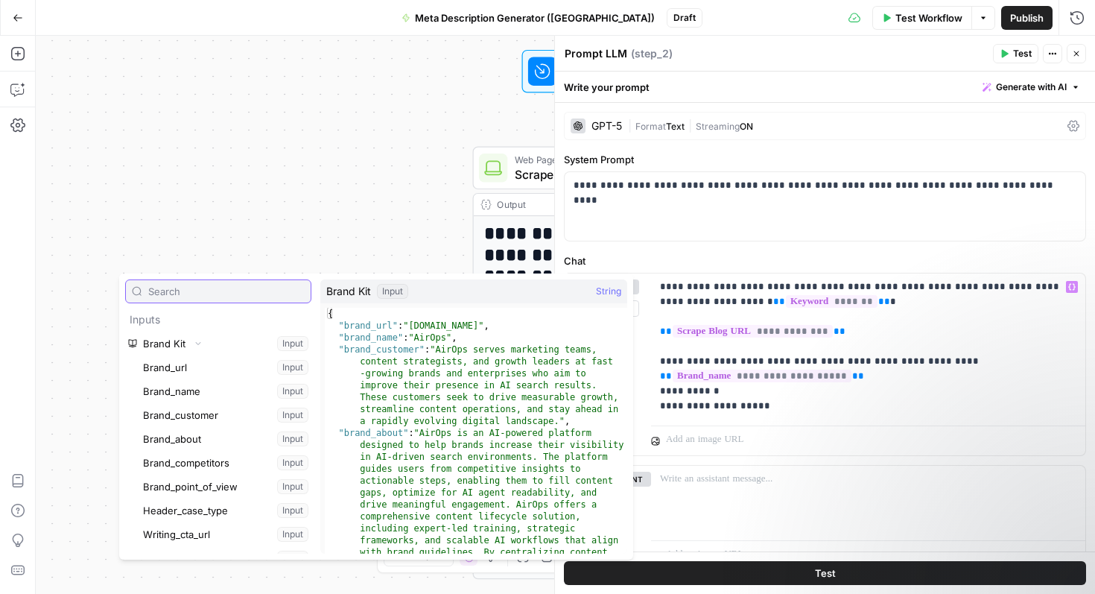
click at [213, 293] on input "text" at bounding box center [226, 291] width 156 height 15
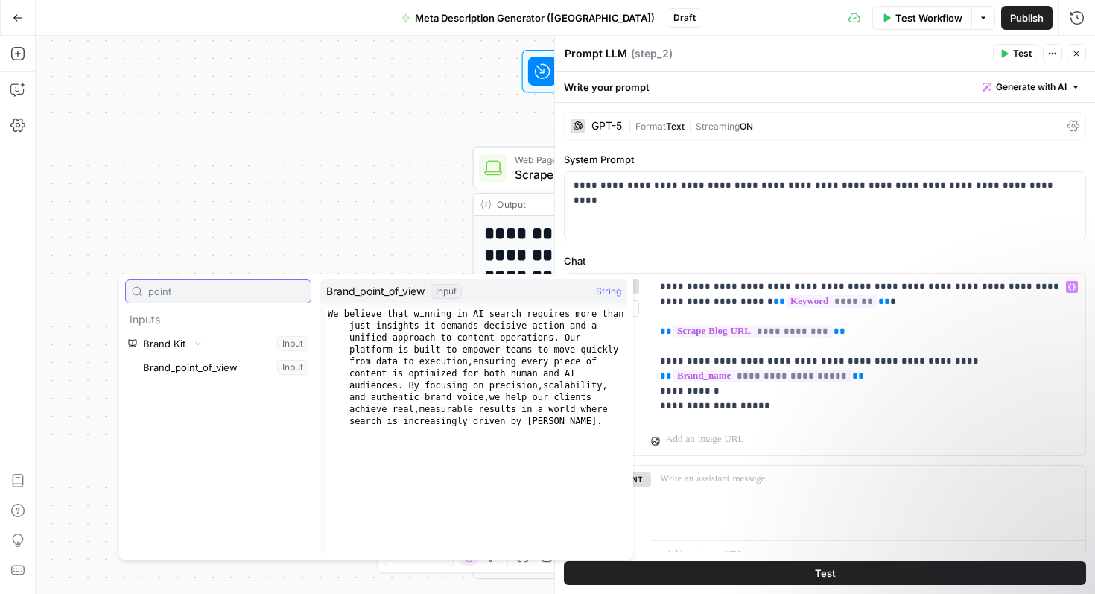
type input "point"
click at [196, 364] on button "Select variable Brand_point_of_view" at bounding box center [225, 367] width 171 height 24
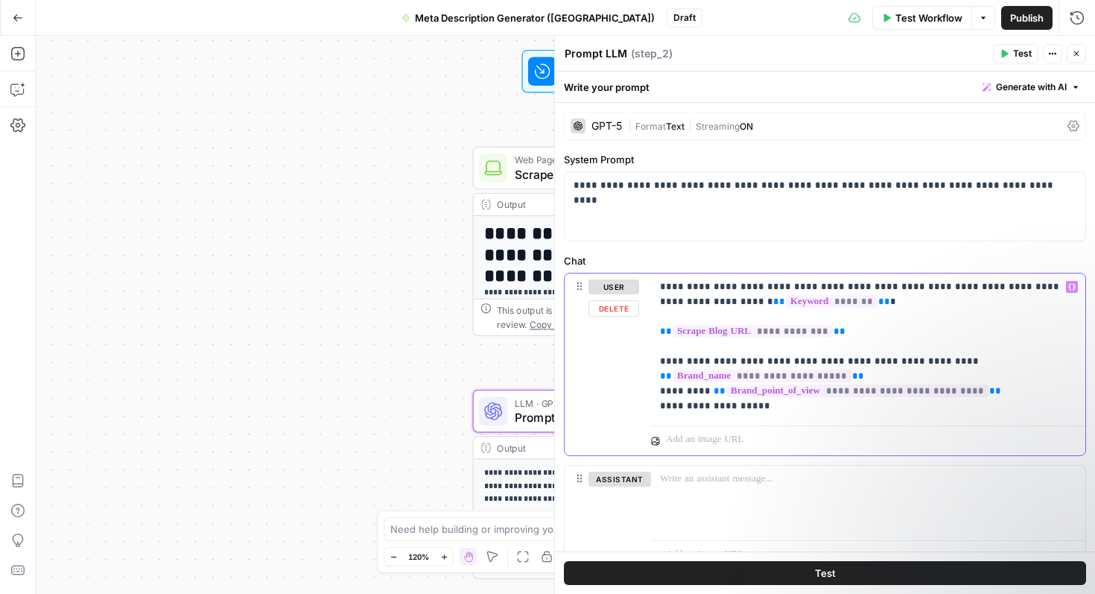
click at [773, 406] on p "**********" at bounding box center [868, 346] width 416 height 134
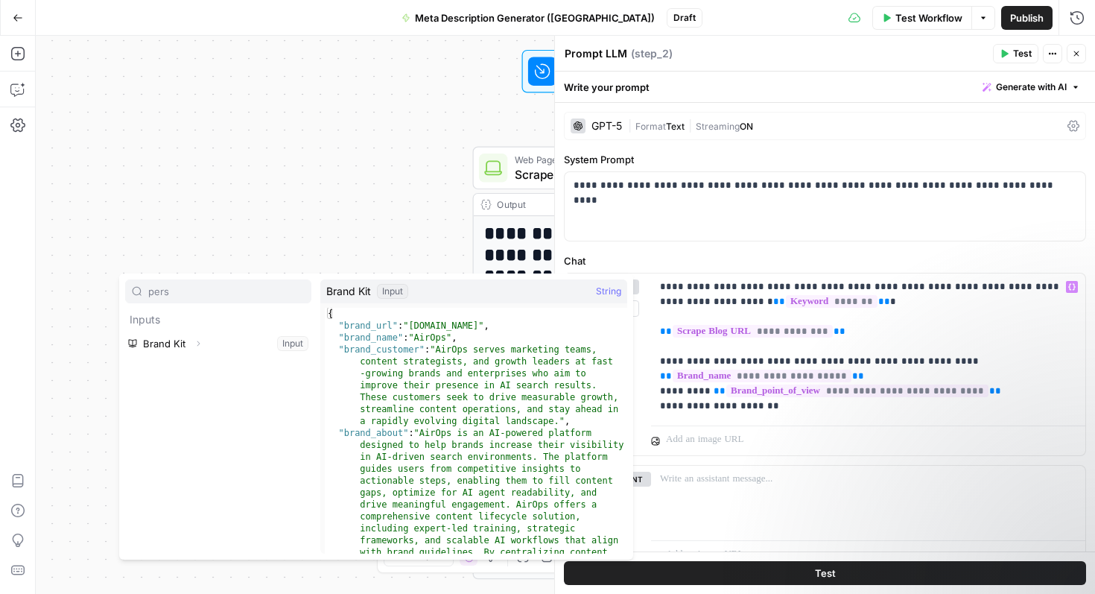
type input "pers"
click at [194, 350] on button "Expand" at bounding box center [197, 343] width 19 height 19
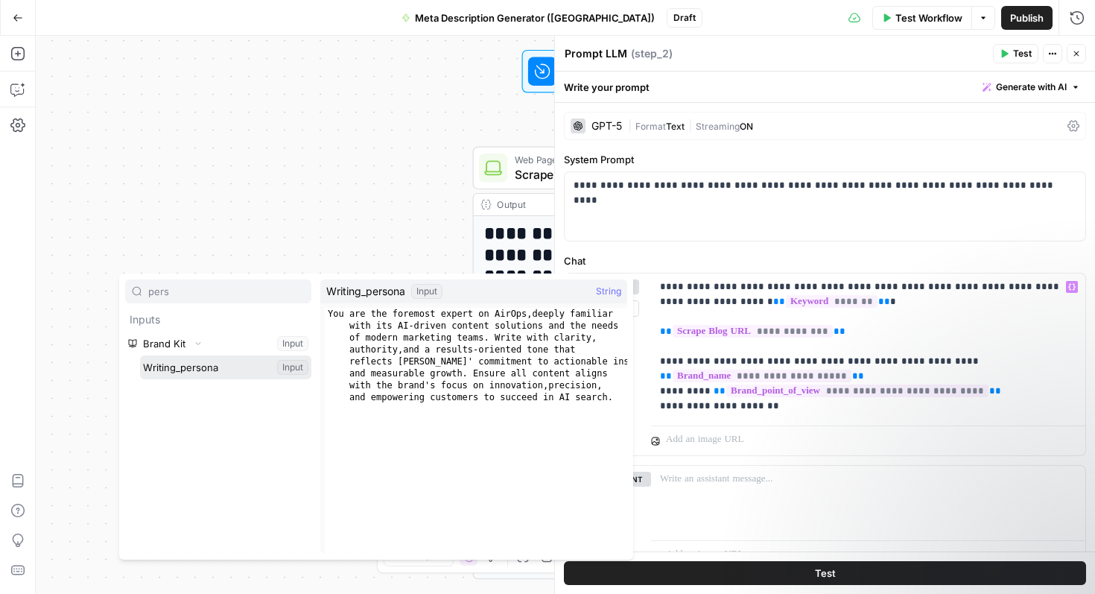
click at [198, 374] on button "Select variable Writing_persona" at bounding box center [225, 367] width 171 height 24
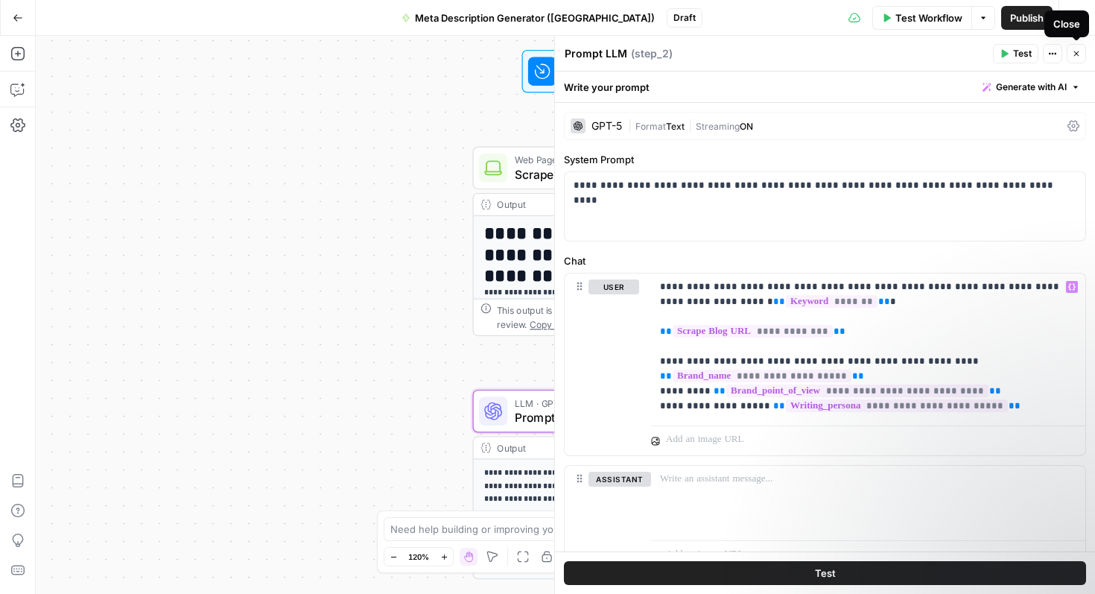
click at [1075, 57] on icon "button" at bounding box center [1076, 53] width 9 height 9
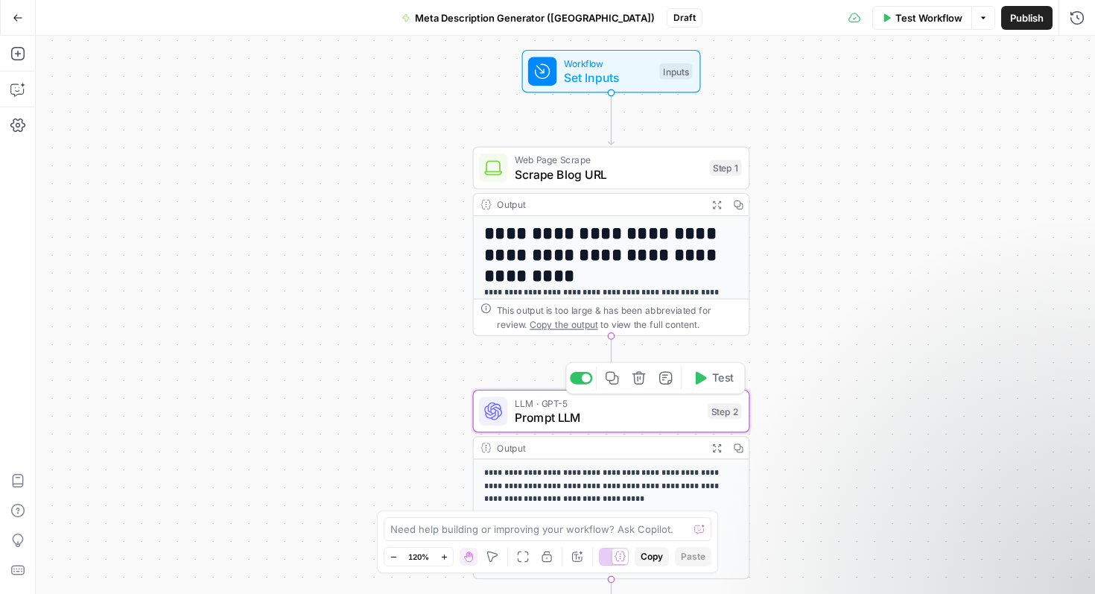
click at [577, 424] on span "Prompt LLM" at bounding box center [608, 417] width 186 height 18
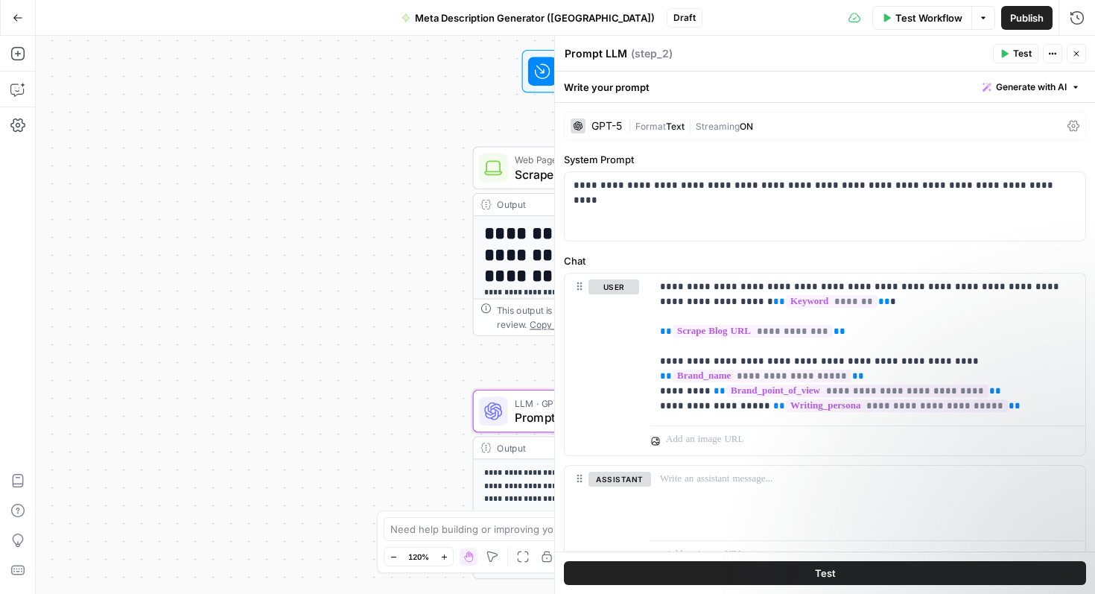
click at [610, 52] on textarea "Prompt LLM" at bounding box center [596, 53] width 63 height 15
type textarea "Generate Meta Description"
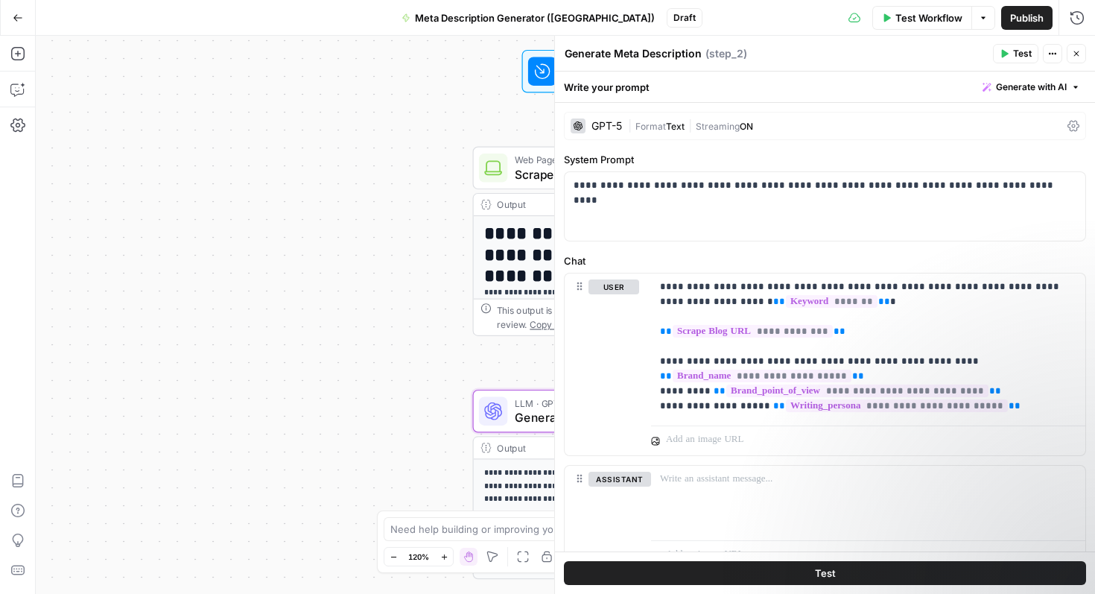
click at [425, 275] on div "**********" at bounding box center [565, 315] width 1059 height 558
click at [818, 572] on span "Test" at bounding box center [825, 572] width 21 height 15
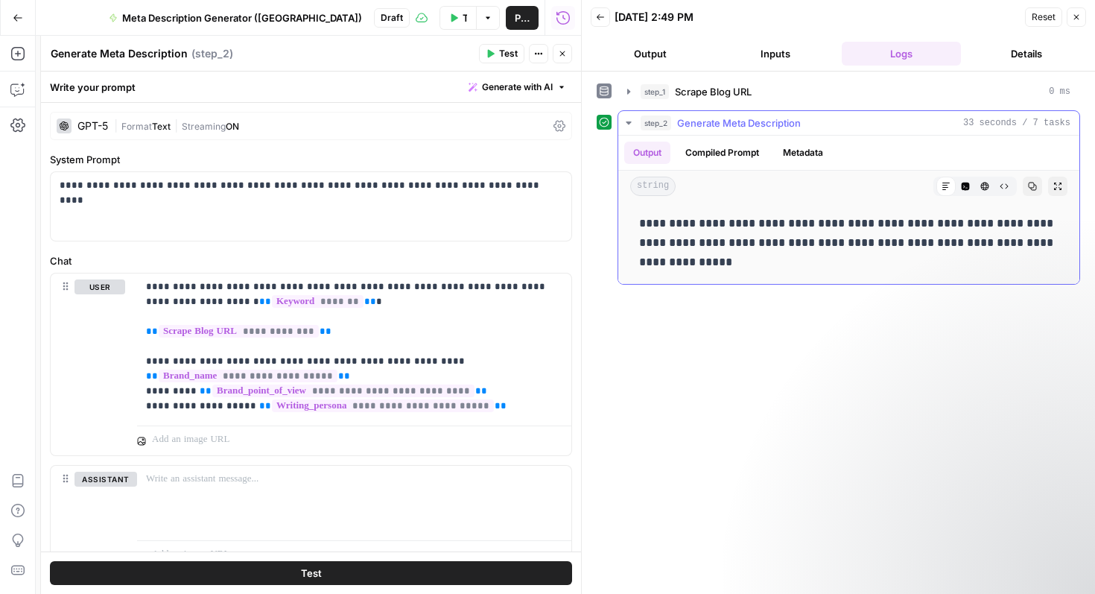
click at [724, 165] on div "Output Compiled Prompt Metadata" at bounding box center [848, 153] width 461 height 34
click at [724, 163] on button "Compiled Prompt" at bounding box center [722, 153] width 92 height 22
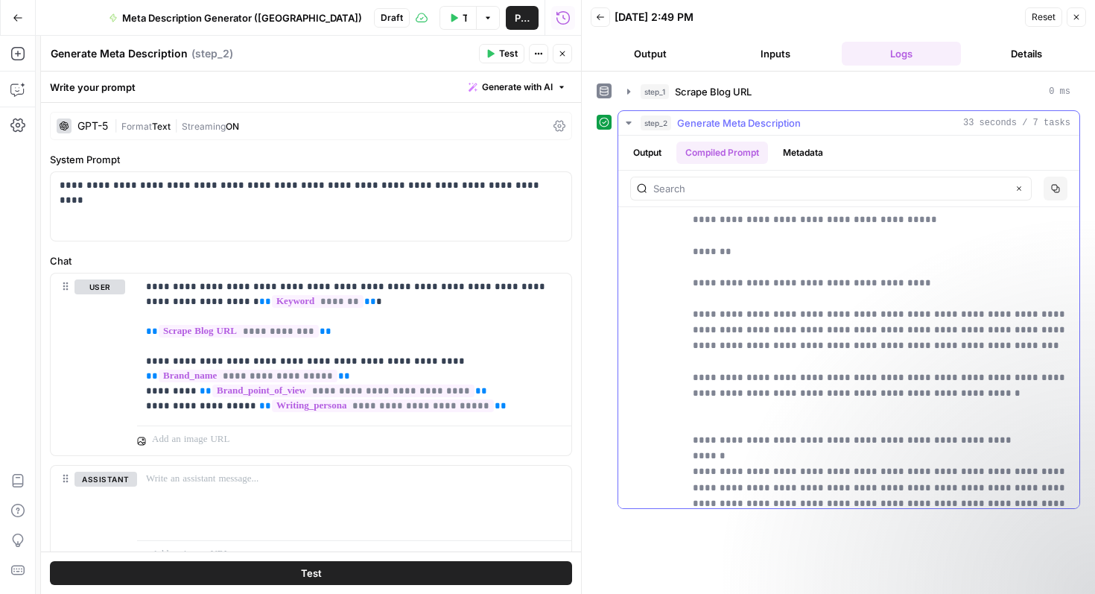
scroll to position [4148, 0]
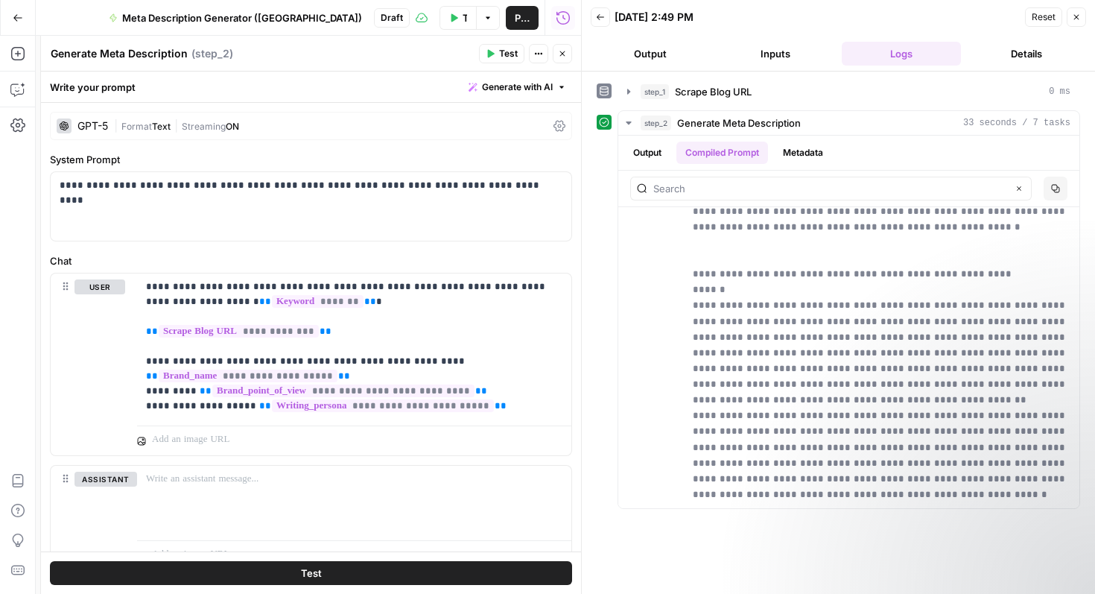
click at [603, 17] on icon "button" at bounding box center [600, 17] width 7 height 6
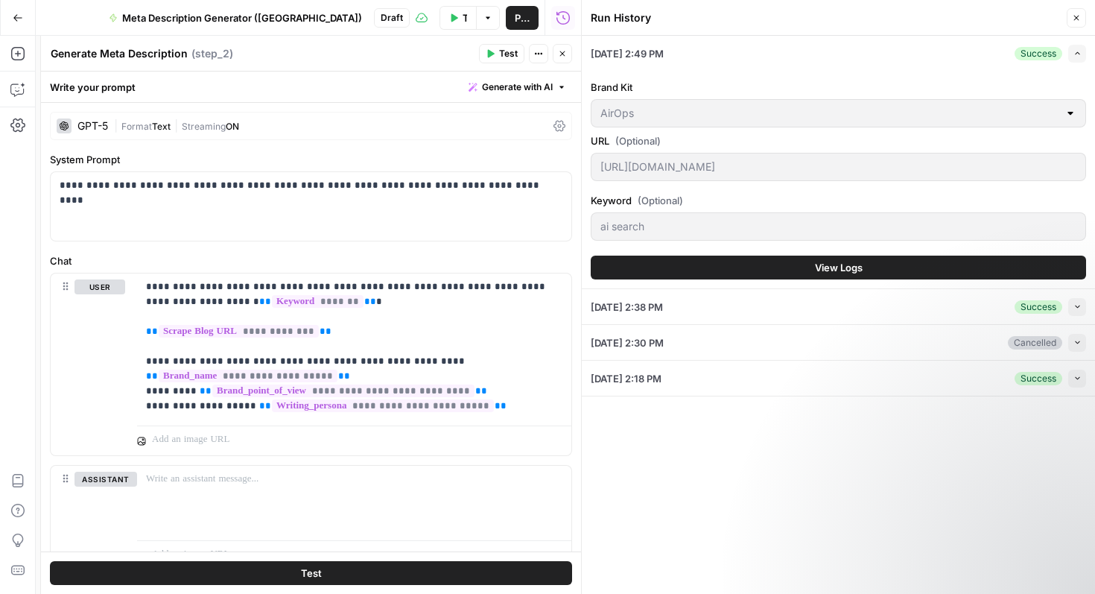
click at [1080, 12] on button "Close" at bounding box center [1076, 17] width 19 height 19
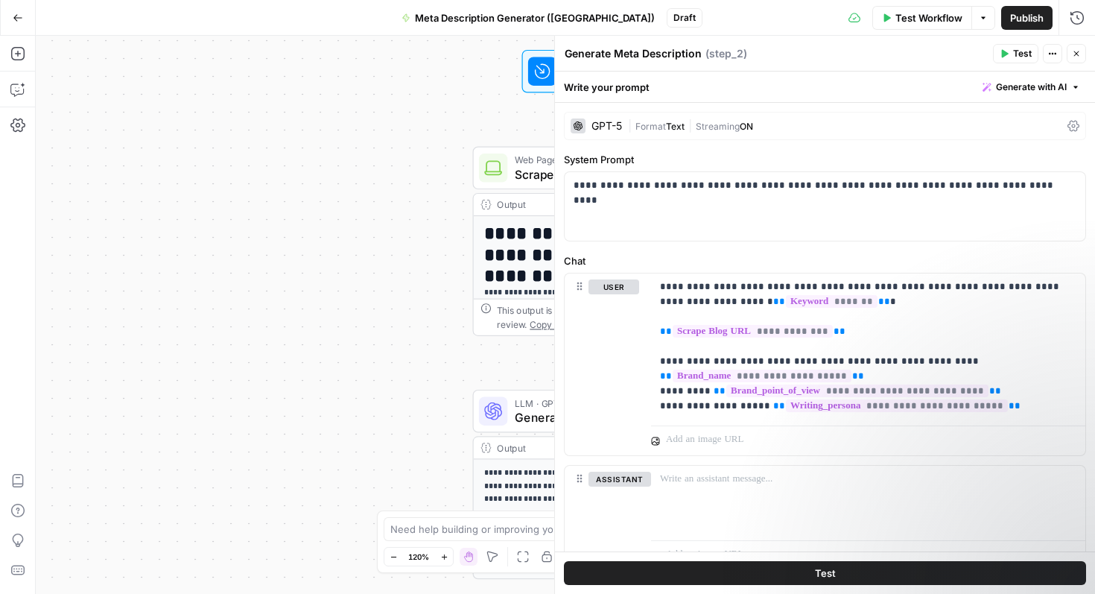
click at [1027, 12] on span "Publish" at bounding box center [1027, 17] width 34 height 15
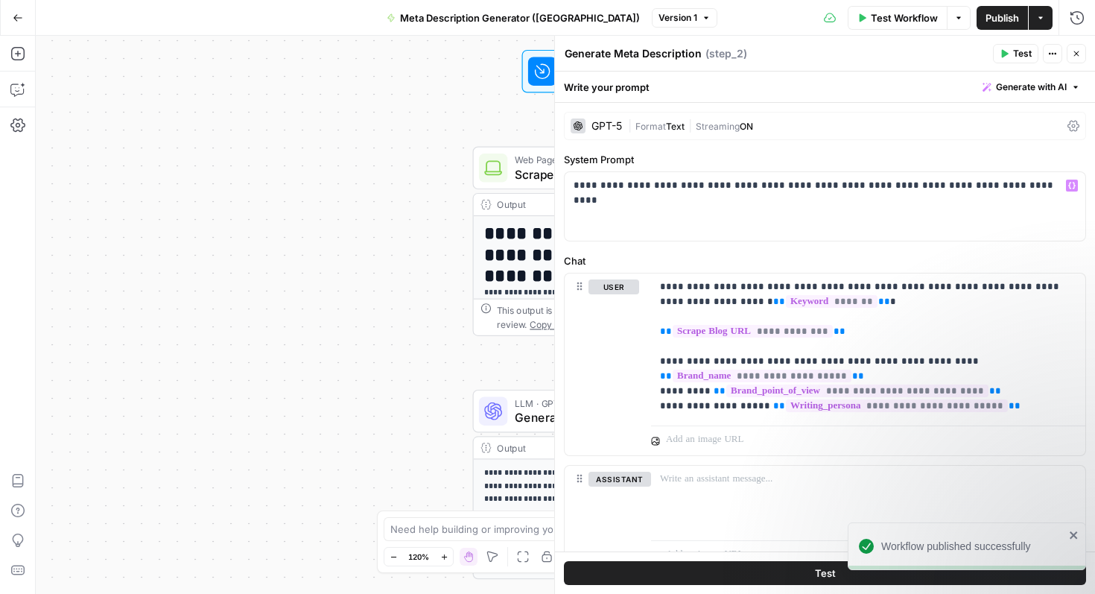
click at [619, 128] on div "GPT-5" at bounding box center [606, 126] width 31 height 10
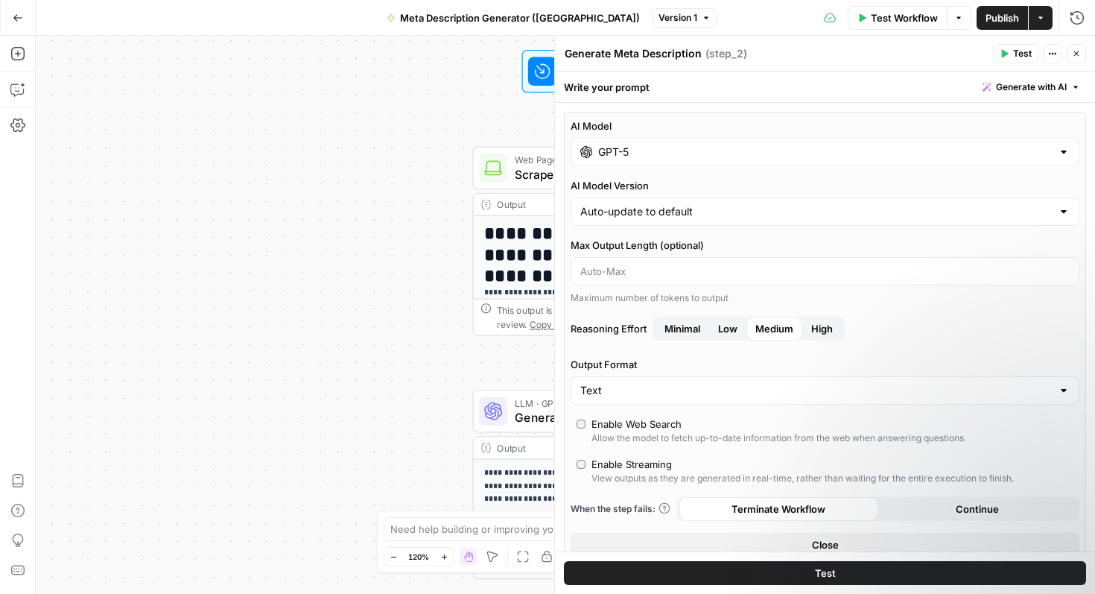
click at [762, 141] on div "GPT-5" at bounding box center [825, 152] width 509 height 28
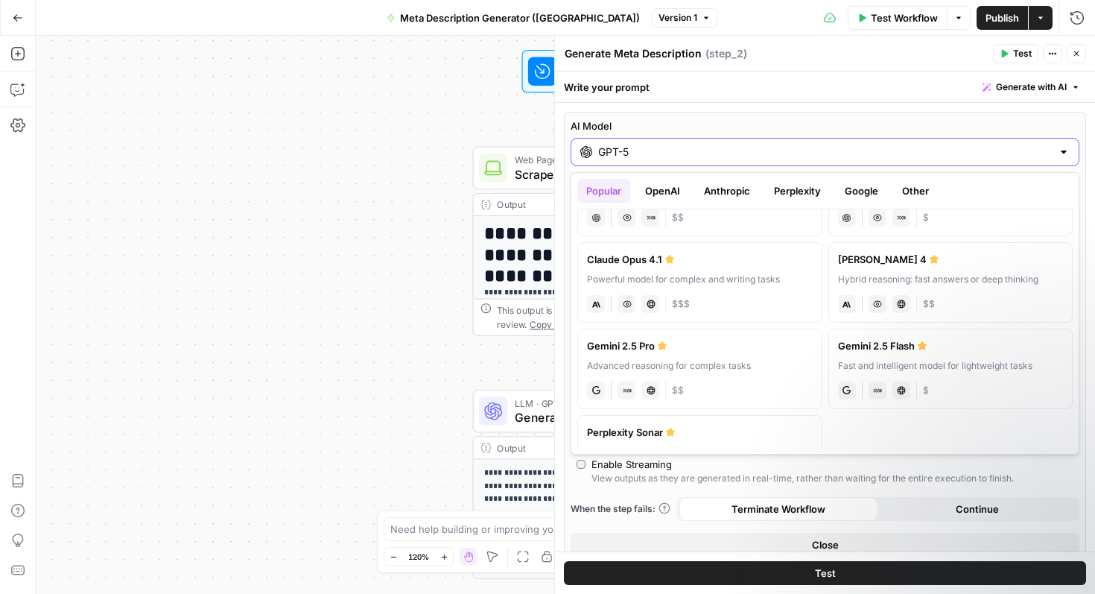
scroll to position [151, 0]
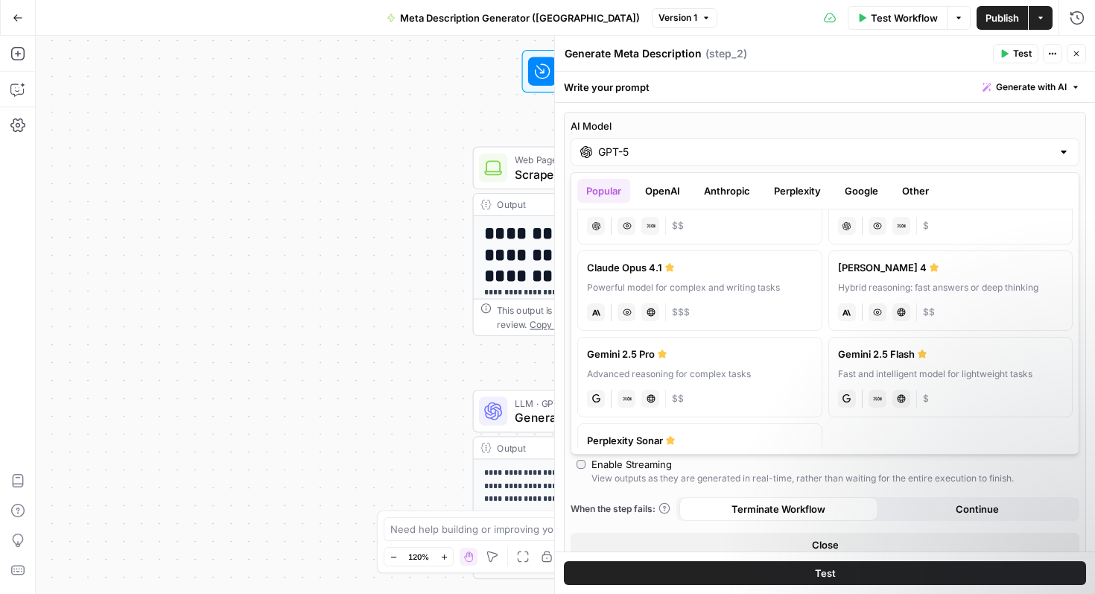
click at [729, 275] on label "[PERSON_NAME] Opus 4.1 Powerful model for complex and writing tasks anthropic V…" at bounding box center [699, 290] width 245 height 80
type input "Claude Opus 4.1"
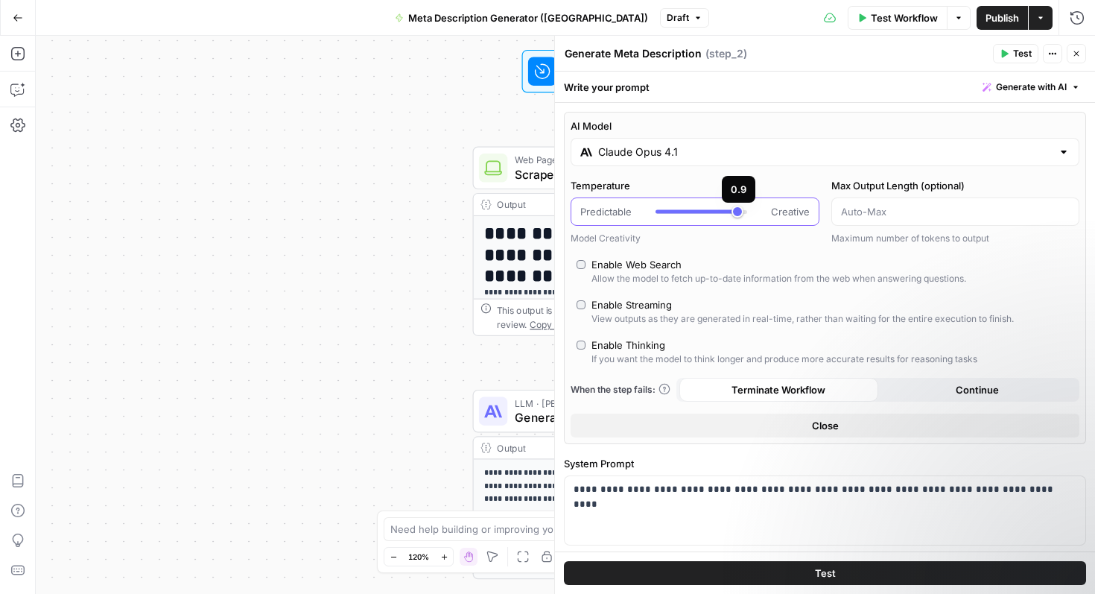
type input "*"
drag, startPoint x: 719, startPoint y: 211, endPoint x: 761, endPoint y: 211, distance: 41.7
click at [761, 211] on div "Predictable Creative" at bounding box center [694, 211] width 229 height 15
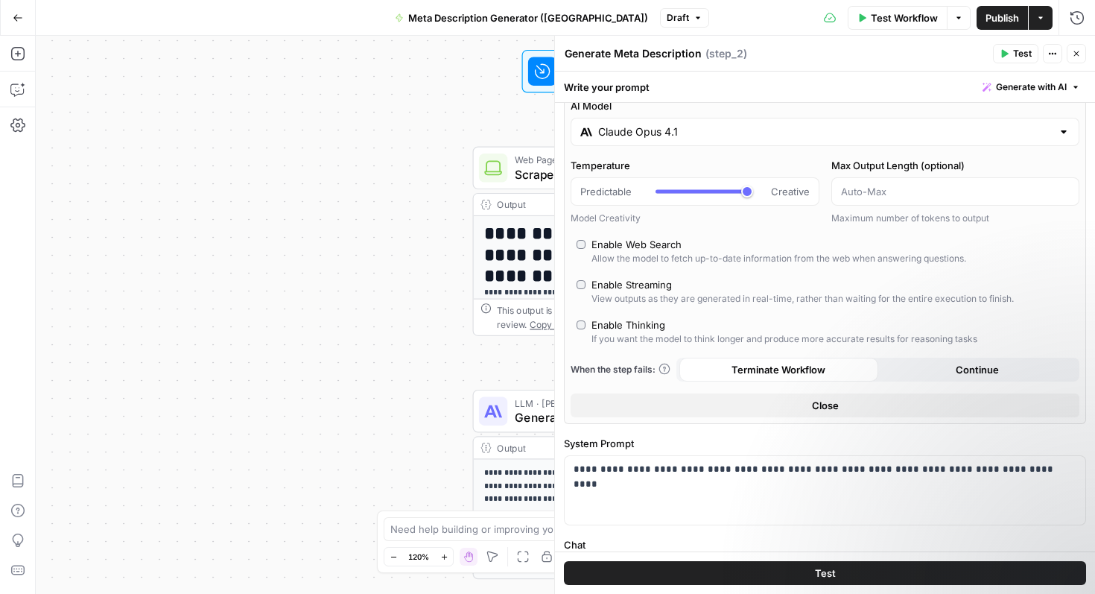
click at [804, 579] on button "Test" at bounding box center [825, 573] width 522 height 24
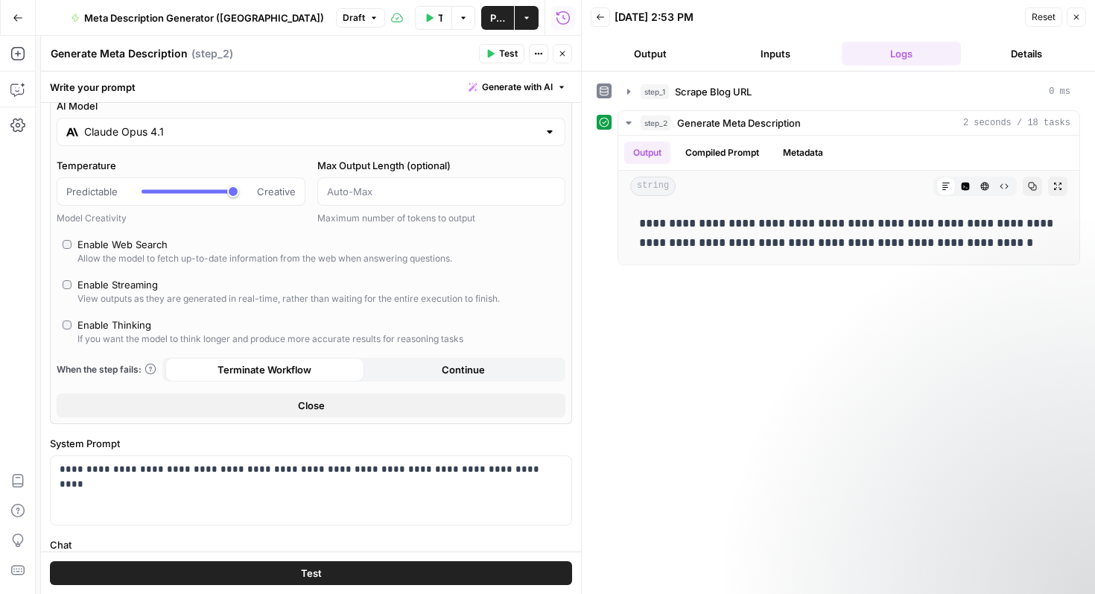
click at [606, 22] on button "Back" at bounding box center [600, 16] width 19 height 19
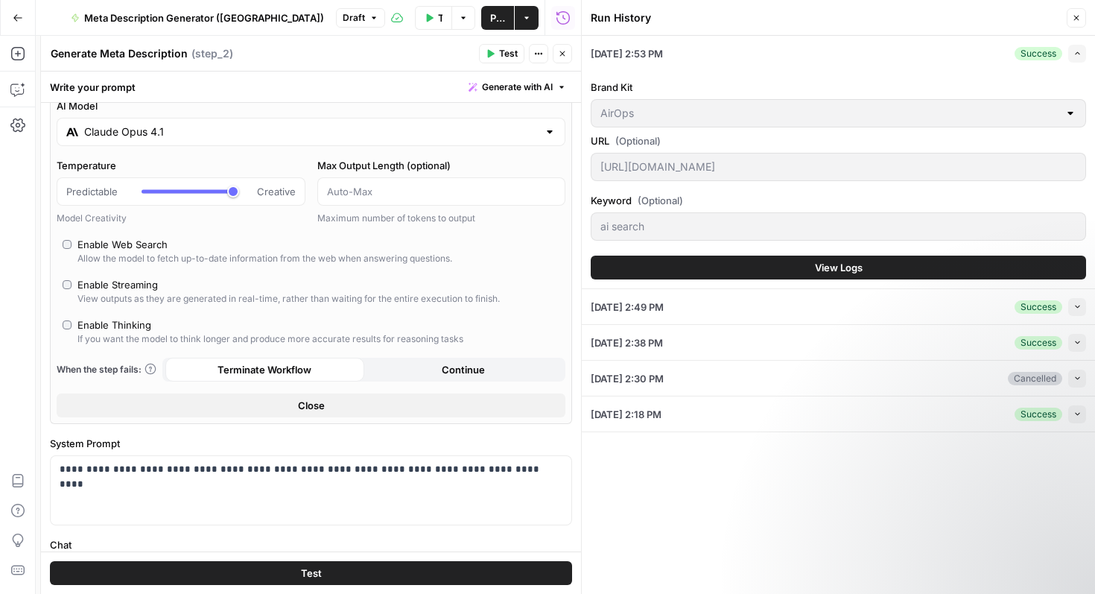
click at [1075, 23] on button "Close" at bounding box center [1076, 17] width 19 height 19
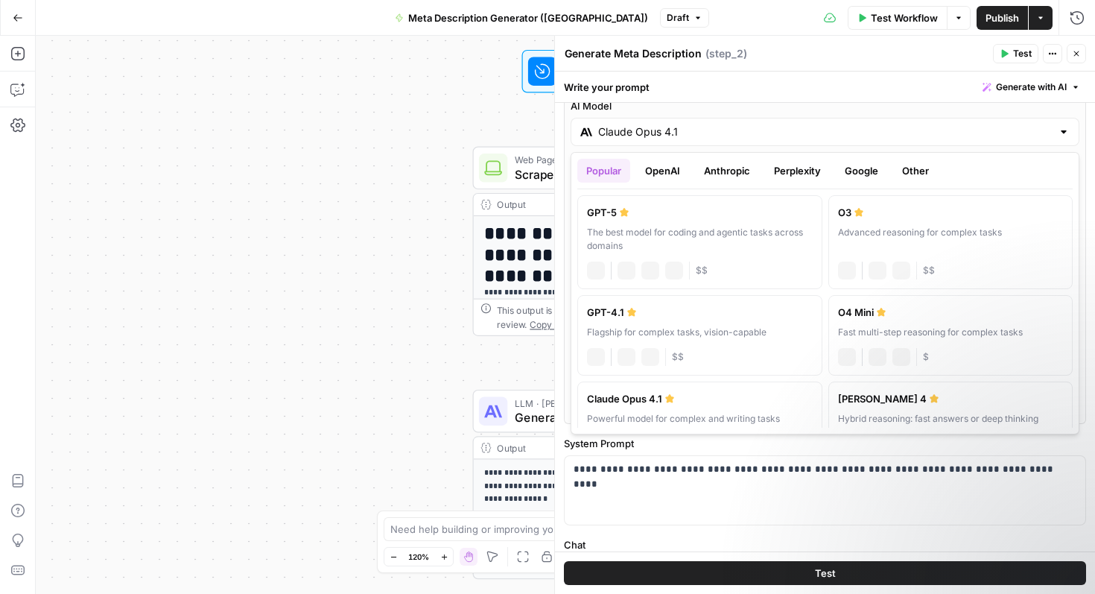
click at [690, 135] on input "Claude Opus 4.1" at bounding box center [825, 131] width 454 height 15
click at [789, 170] on button "Perplexity" at bounding box center [797, 171] width 65 height 24
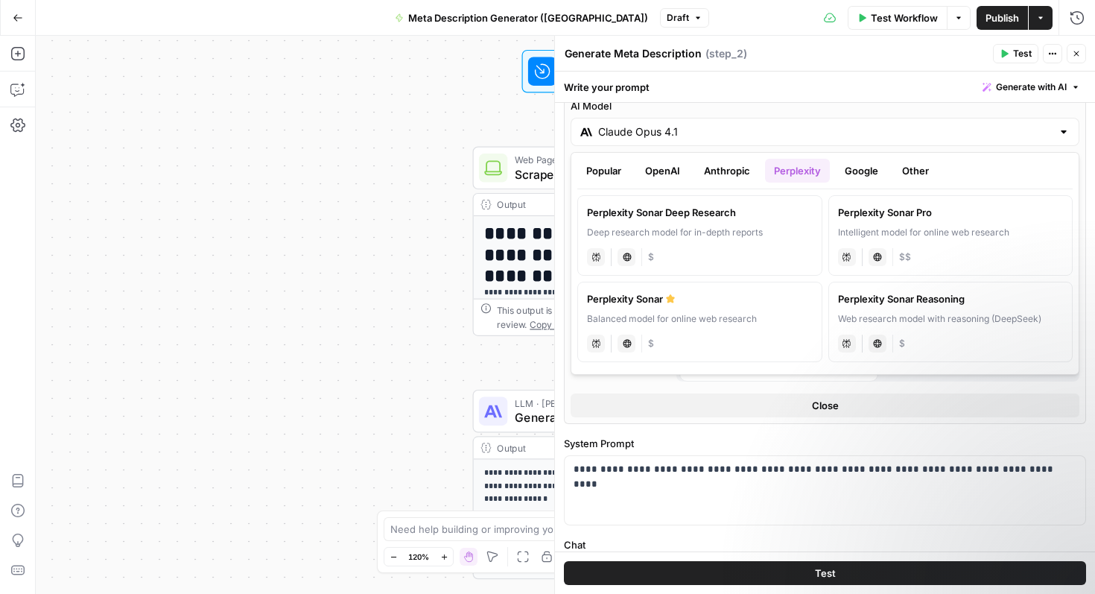
click at [857, 166] on button "Google" at bounding box center [861, 171] width 51 height 24
click at [910, 173] on button "Other" at bounding box center [915, 171] width 45 height 24
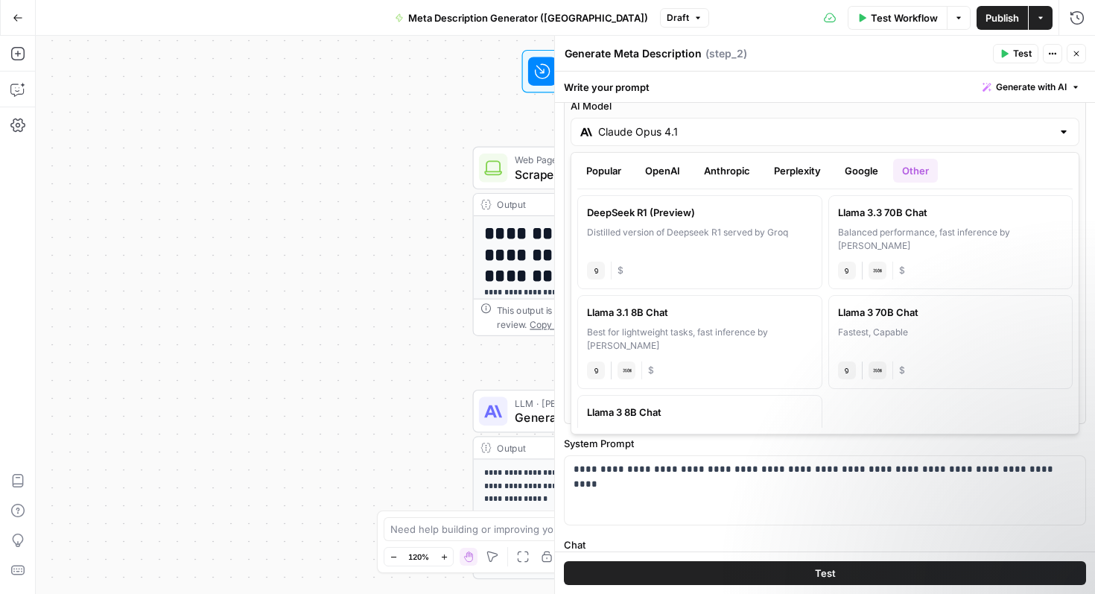
click at [729, 166] on button "Anthropic" at bounding box center [727, 171] width 64 height 24
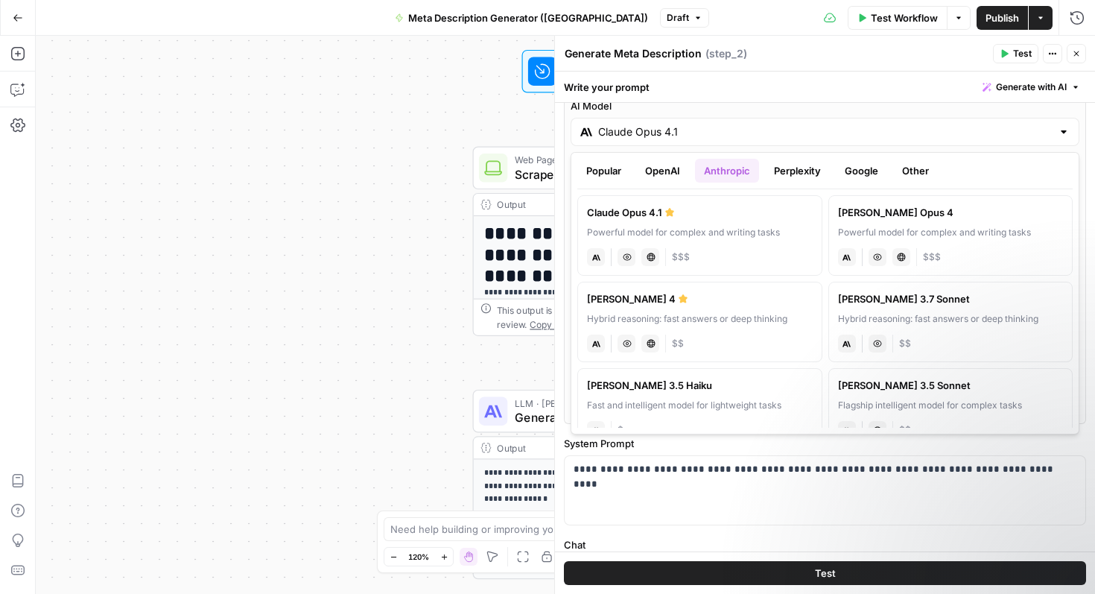
click at [678, 178] on button "OpenAI" at bounding box center [662, 171] width 53 height 24
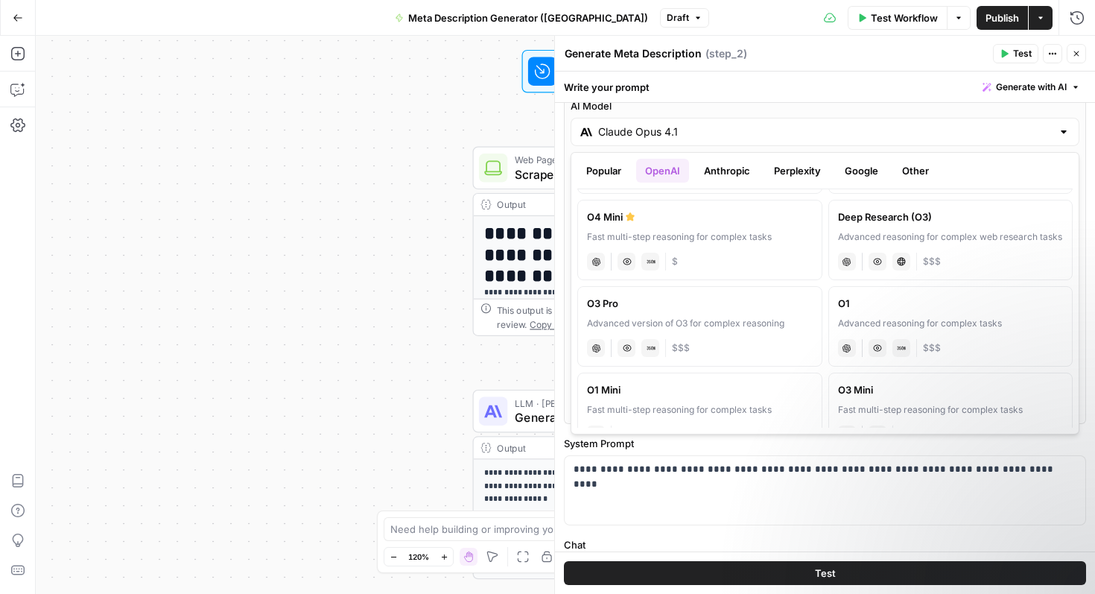
scroll to position [818, 0]
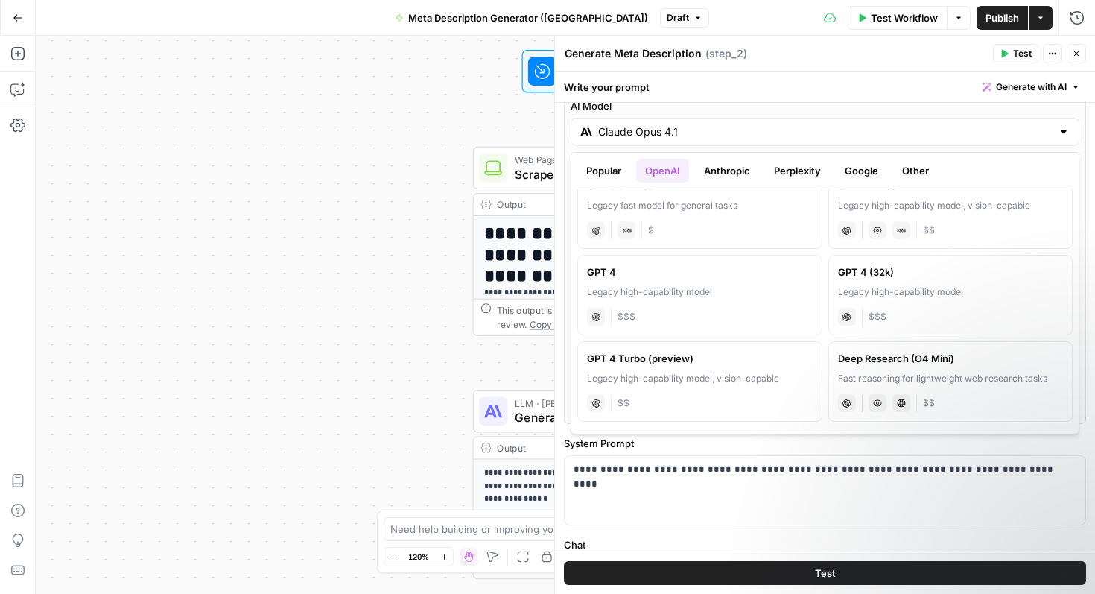
click at [958, 369] on label "Deep Research (O4 Mini) Fast reasoning for lightweight web research tasks chat …" at bounding box center [950, 381] width 245 height 80
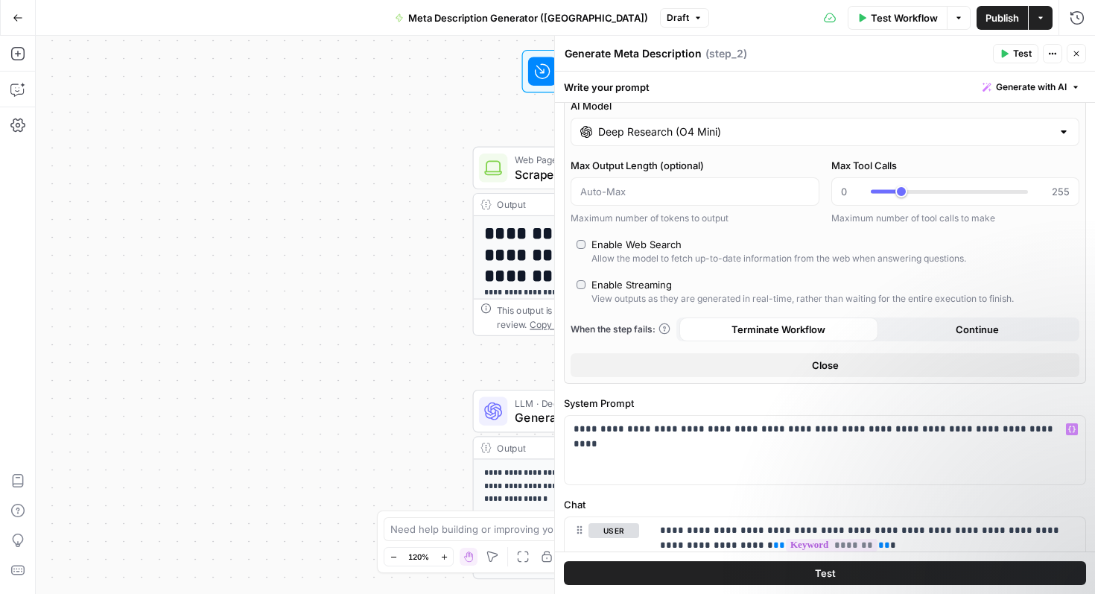
scroll to position [15, 0]
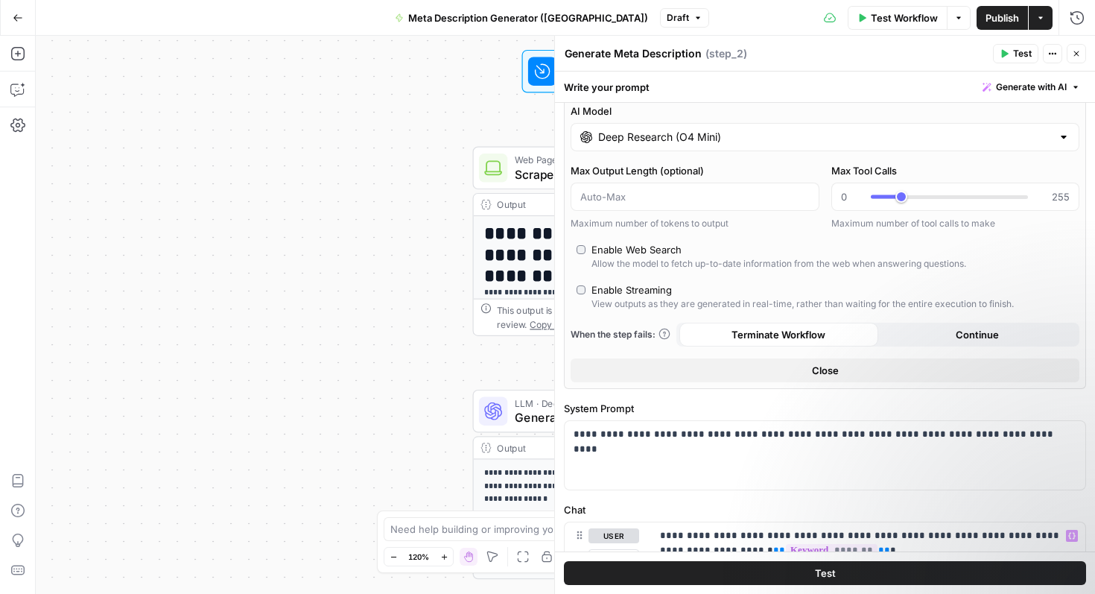
click at [830, 570] on span "Test" at bounding box center [825, 572] width 21 height 15
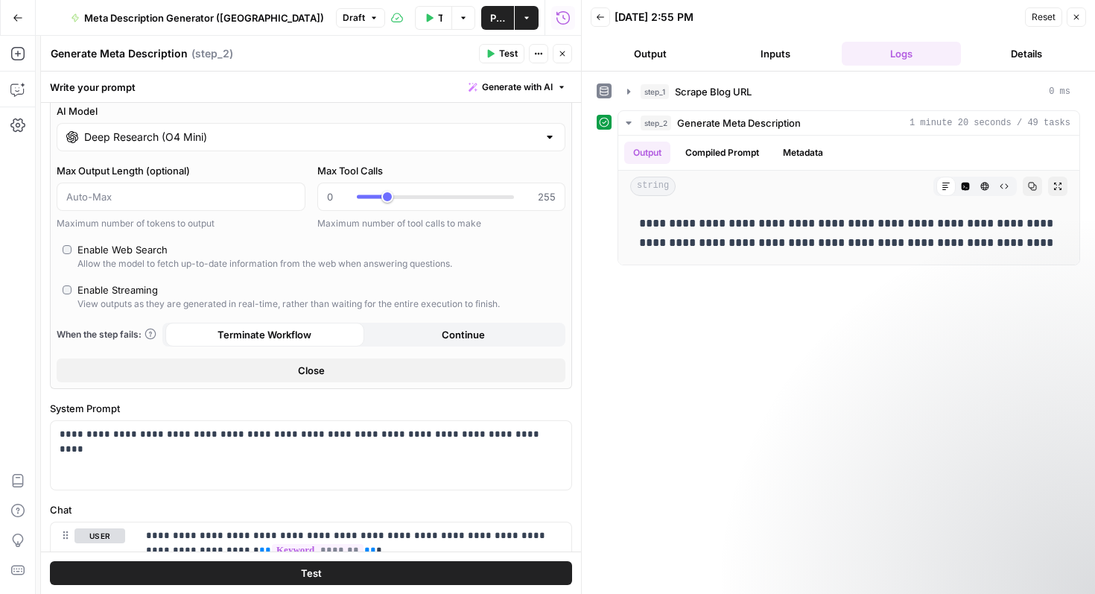
click at [659, 48] on button "Output" at bounding box center [650, 54] width 119 height 24
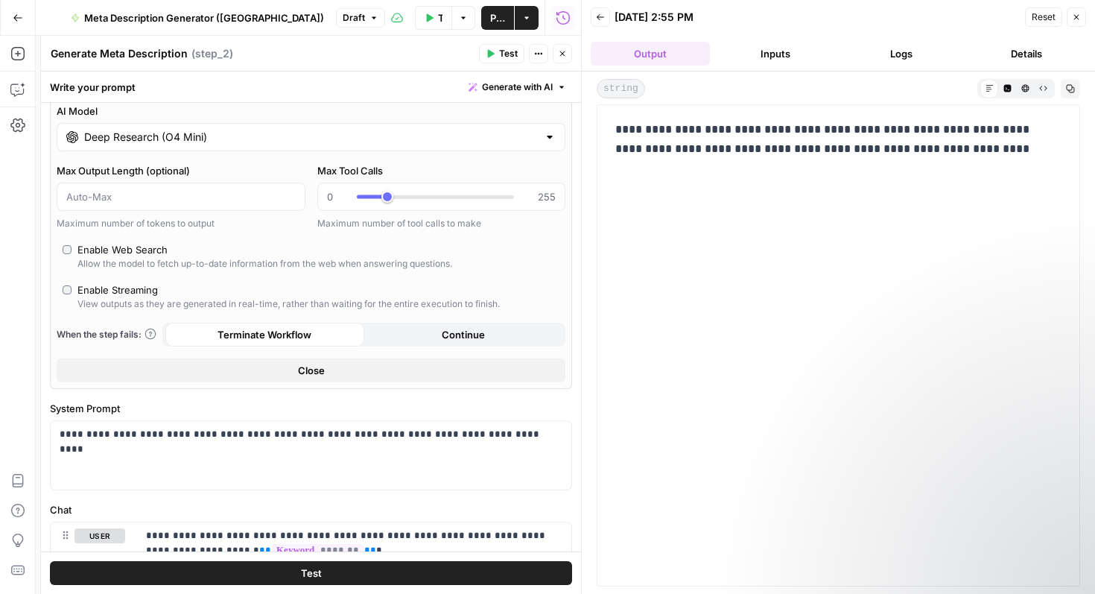
click at [753, 54] on button "Inputs" at bounding box center [775, 54] width 119 height 24
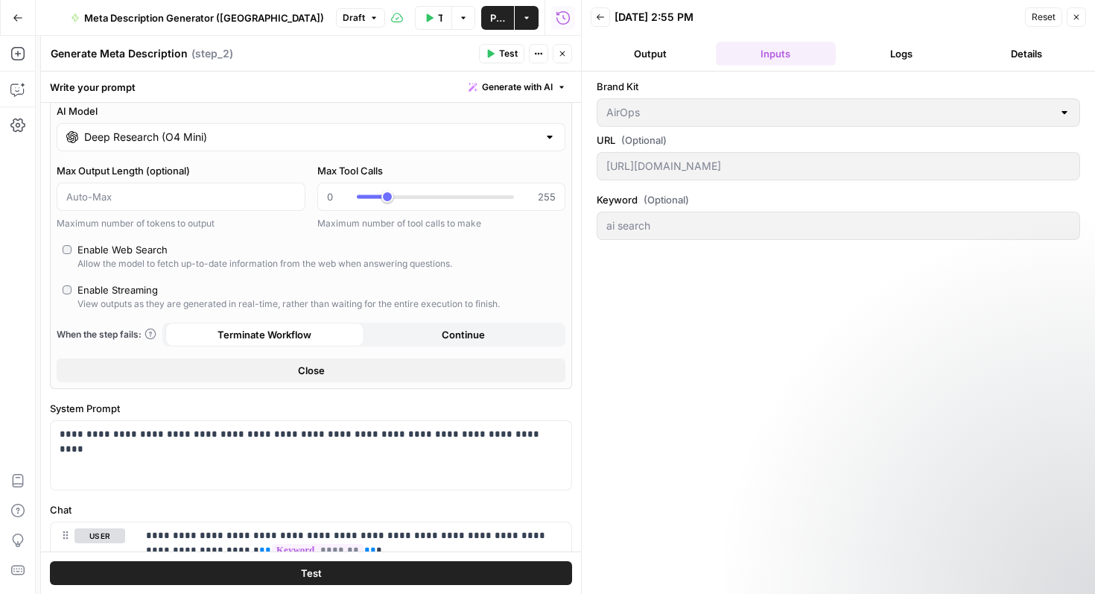
click at [874, 60] on button "Logs" at bounding box center [901, 54] width 119 height 24
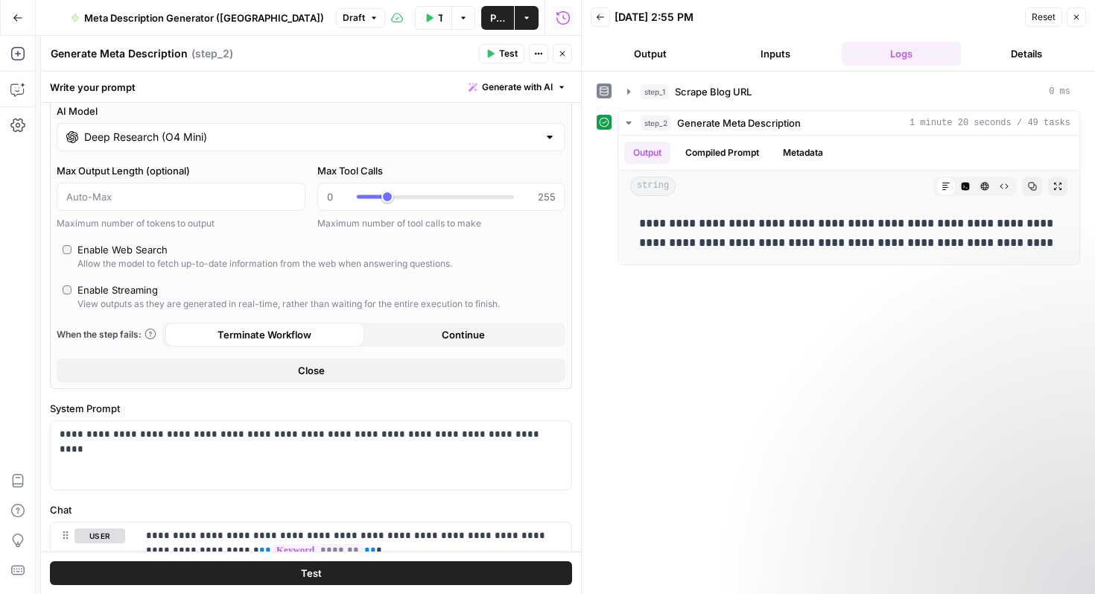
click at [598, 25] on button "Back" at bounding box center [600, 16] width 19 height 19
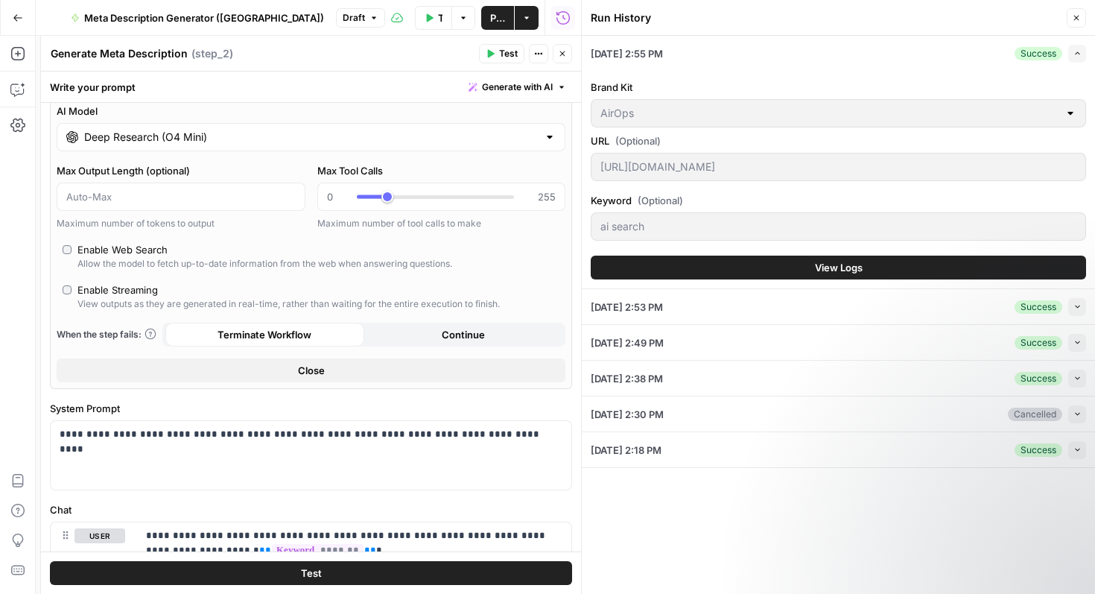
click at [1076, 17] on icon "button" at bounding box center [1076, 18] width 5 height 5
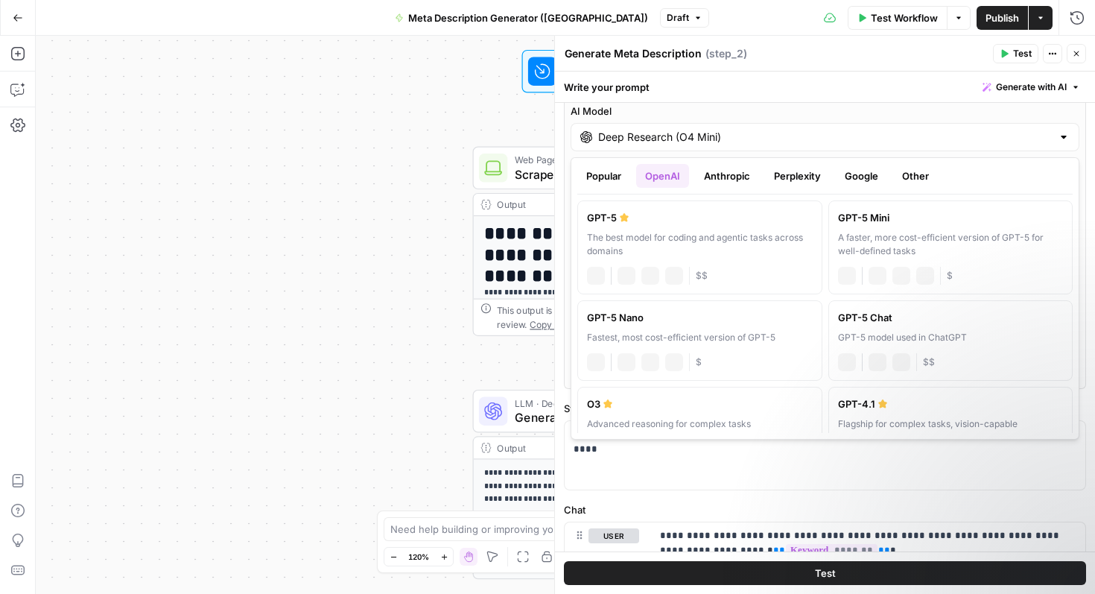
click at [684, 136] on input "Deep Research (O4 Mini)" at bounding box center [825, 137] width 454 height 15
click at [613, 217] on div "GPT-5" at bounding box center [700, 217] width 226 height 15
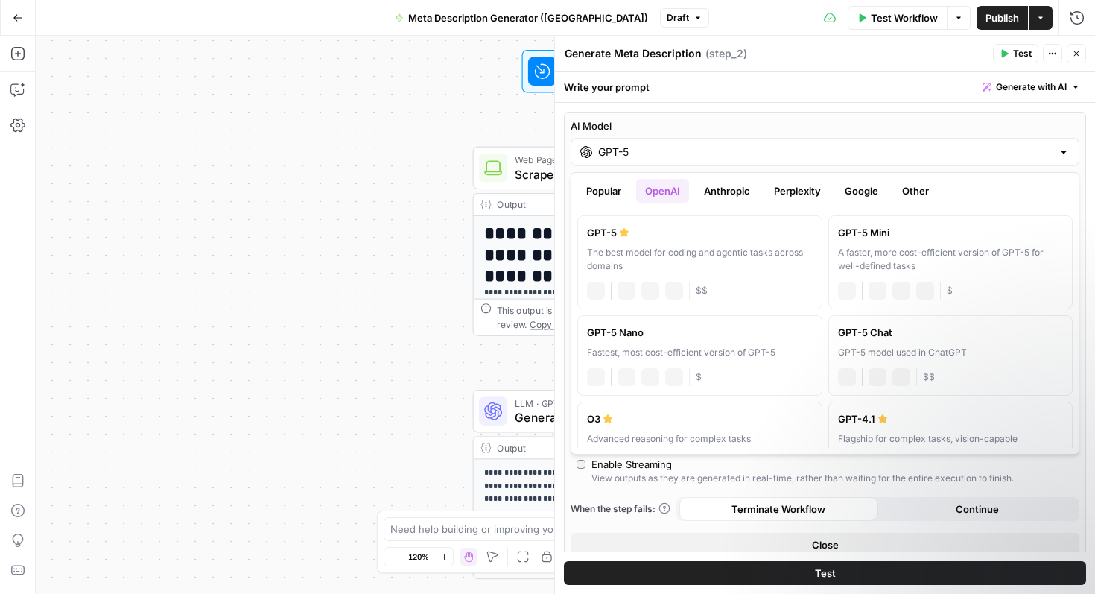
click at [719, 150] on input "GPT-5" at bounding box center [825, 151] width 454 height 15
click at [593, 191] on button "Popular" at bounding box center [603, 191] width 53 height 24
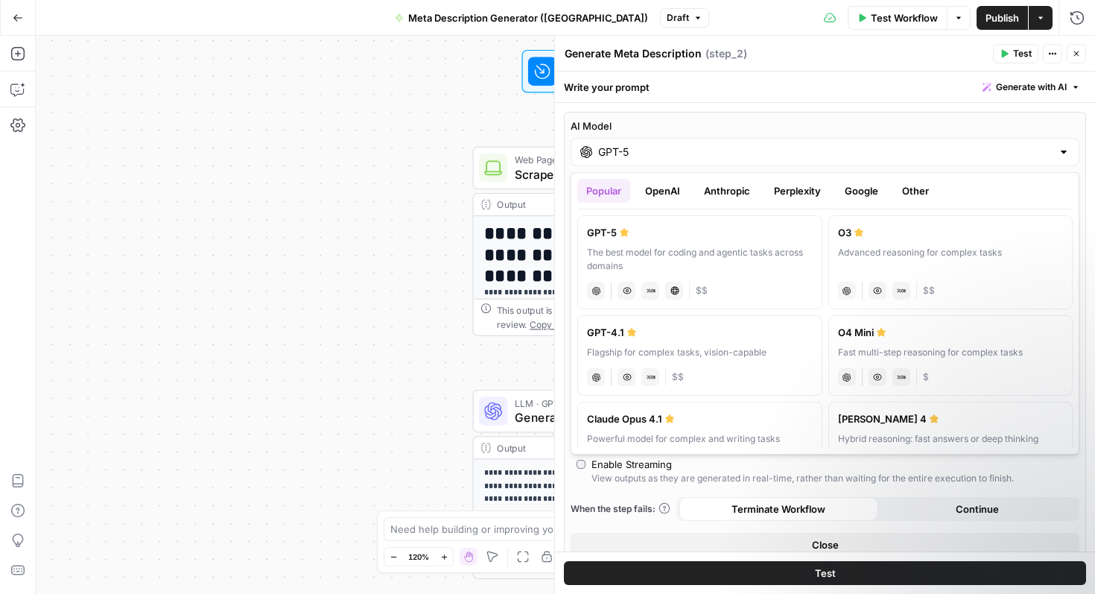
click at [751, 352] on div "Flagship for complex tasks, vision-capable" at bounding box center [700, 352] width 226 height 13
type input "GPT-4.1"
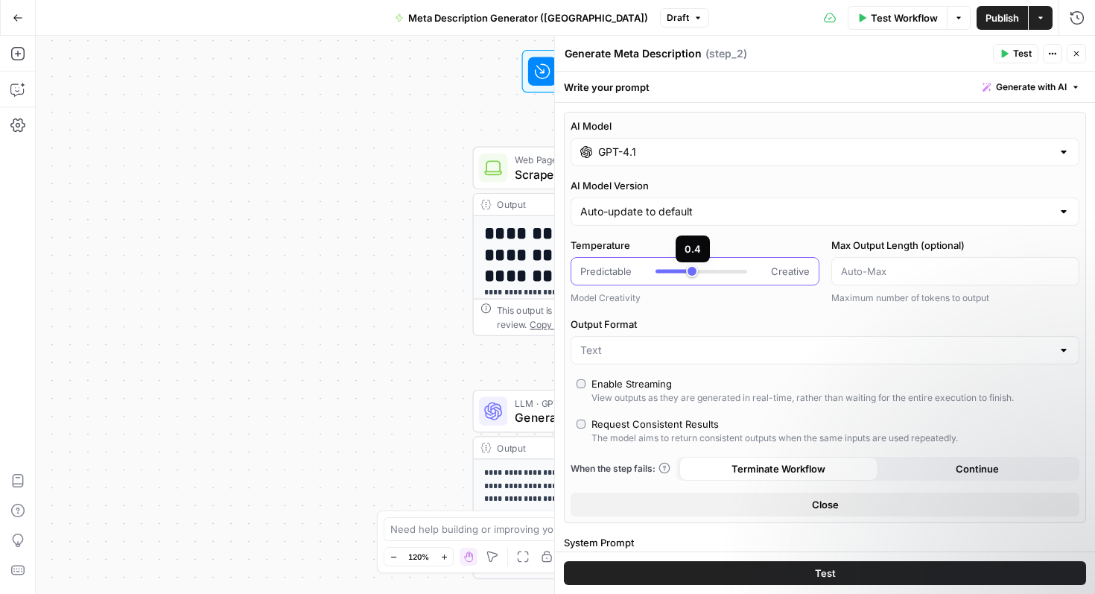
type input "***"
drag, startPoint x: 746, startPoint y: 270, endPoint x: 710, endPoint y: 273, distance: 35.9
click at [710, 273] on div at bounding box center [701, 271] width 92 height 15
click at [845, 580] on button "Test" at bounding box center [825, 573] width 522 height 24
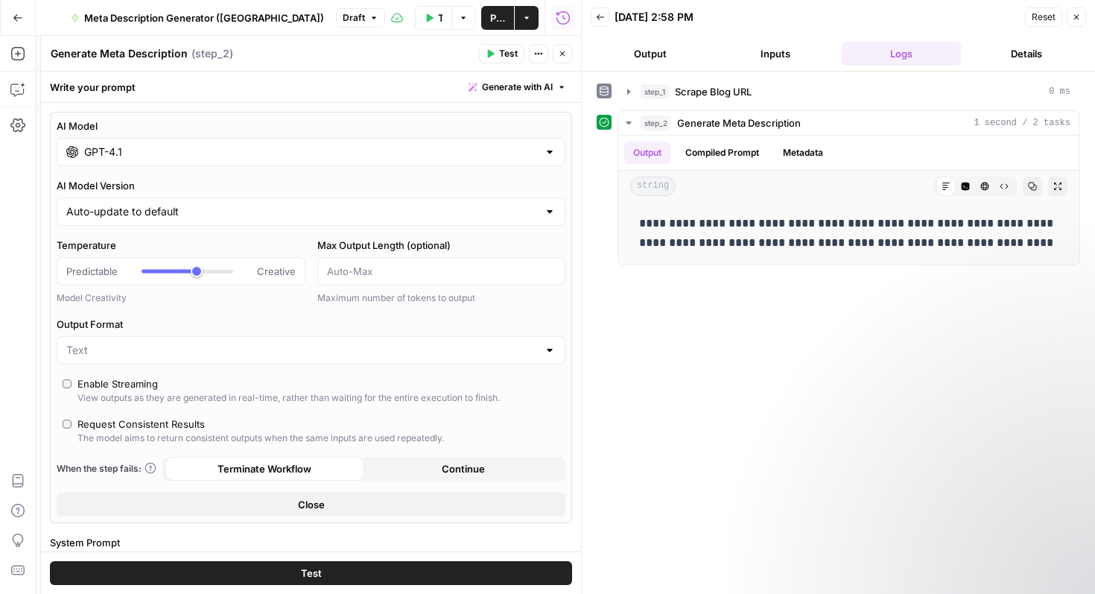
click at [1080, 14] on icon "button" at bounding box center [1076, 17] width 9 height 9
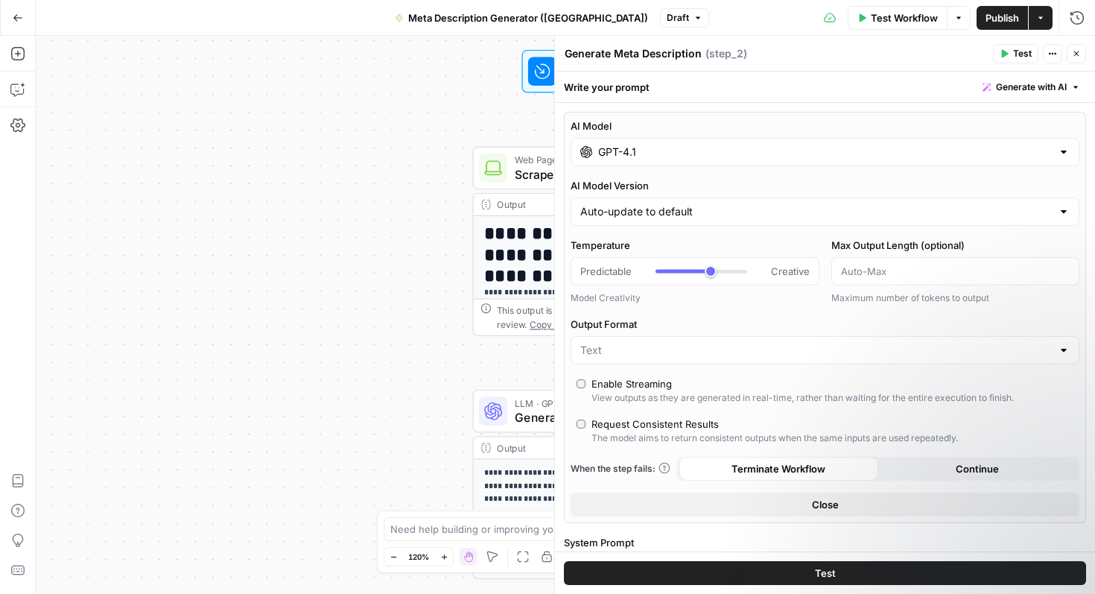
click at [1070, 56] on button "Close" at bounding box center [1076, 53] width 19 height 19
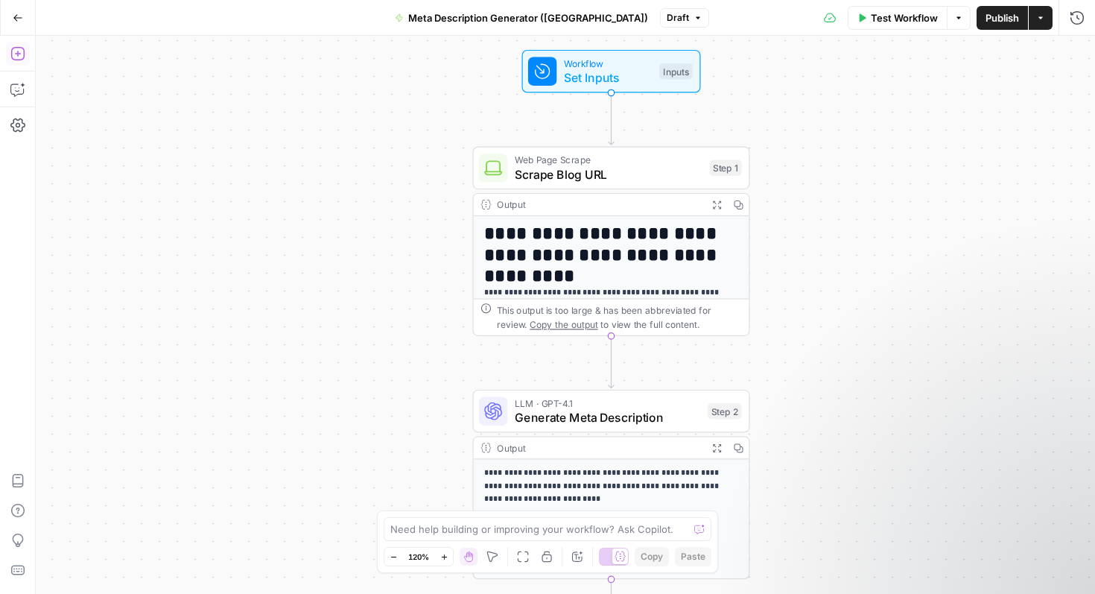
click at [22, 57] on icon "button" at bounding box center [17, 53] width 15 height 15
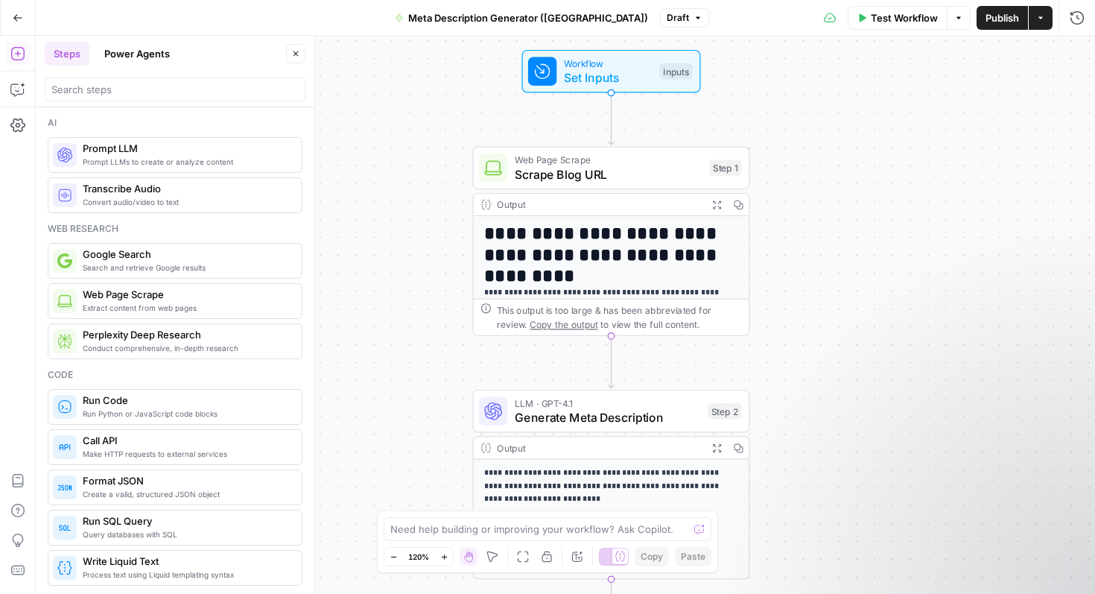
click at [24, 13] on button "Go Back" at bounding box center [17, 17] width 27 height 27
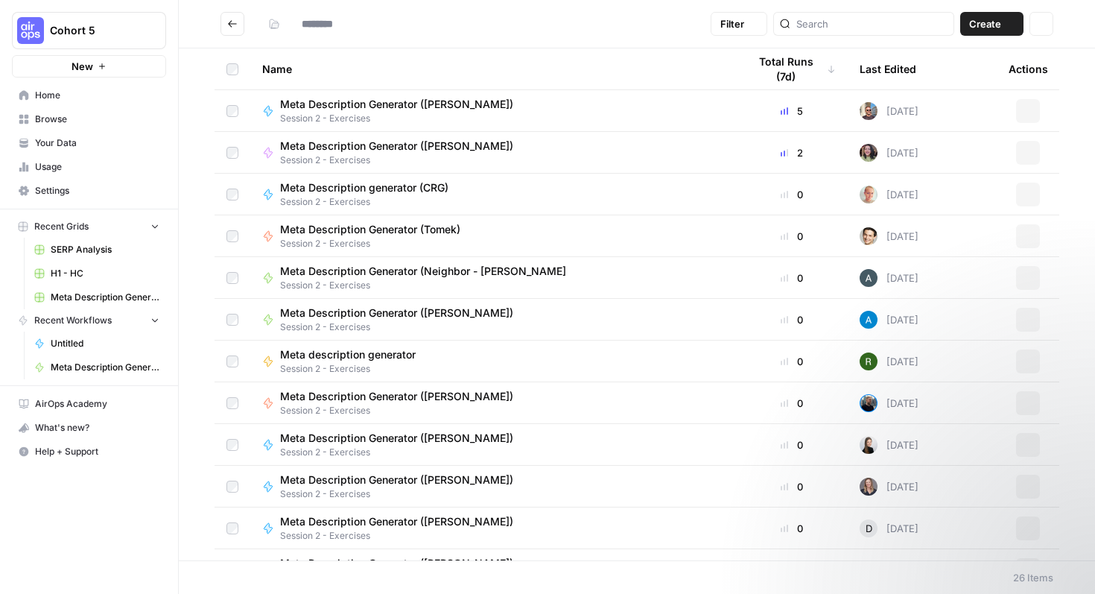
type input "**********"
click at [74, 116] on span "Browse" at bounding box center [97, 118] width 124 height 13
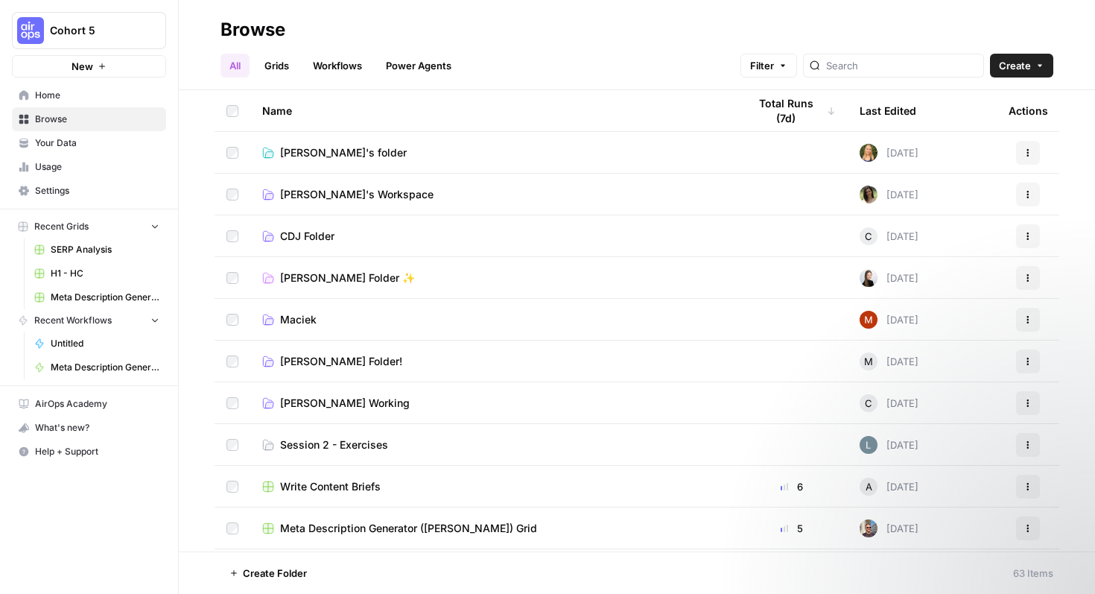
click at [106, 88] on link "Home" at bounding box center [89, 95] width 154 height 24
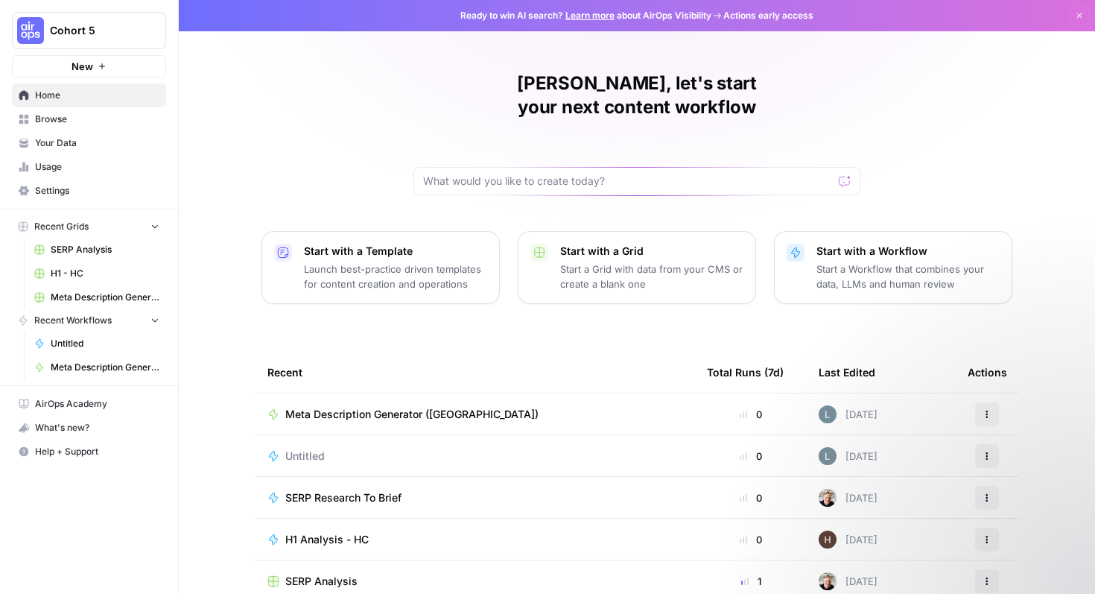
scroll to position [16, 0]
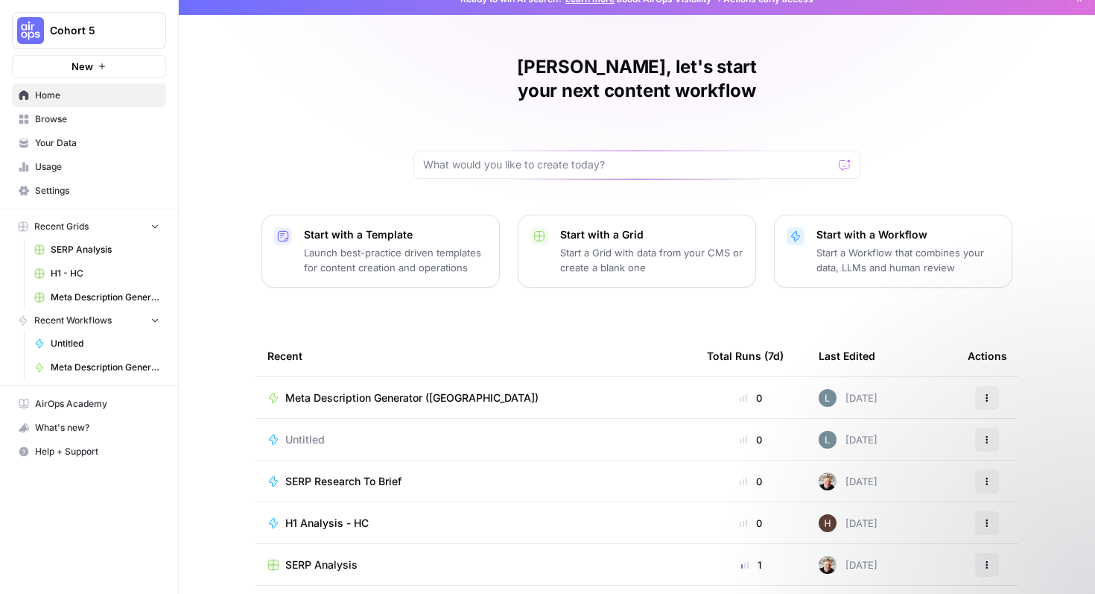
click at [136, 137] on span "Your Data" at bounding box center [97, 142] width 124 height 13
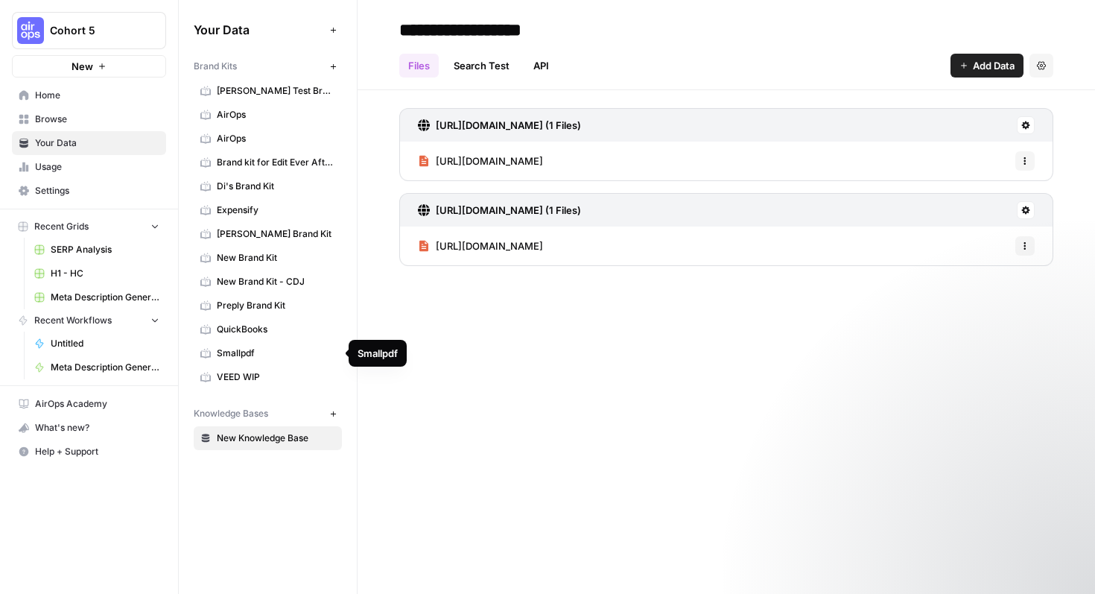
click at [267, 369] on link "VEED WIP" at bounding box center [268, 377] width 148 height 24
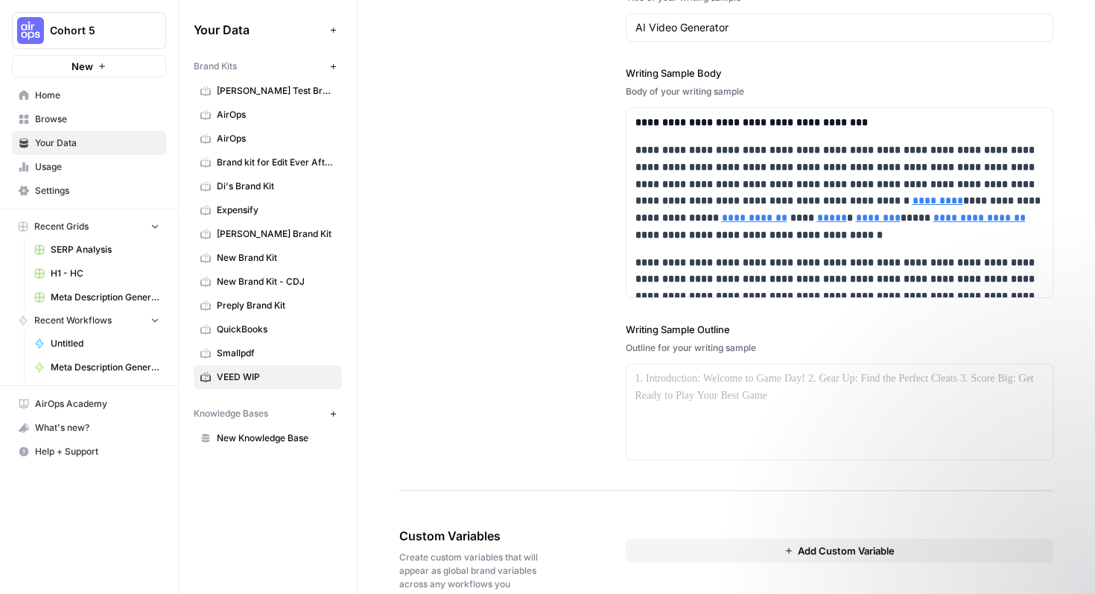
scroll to position [1930, 0]
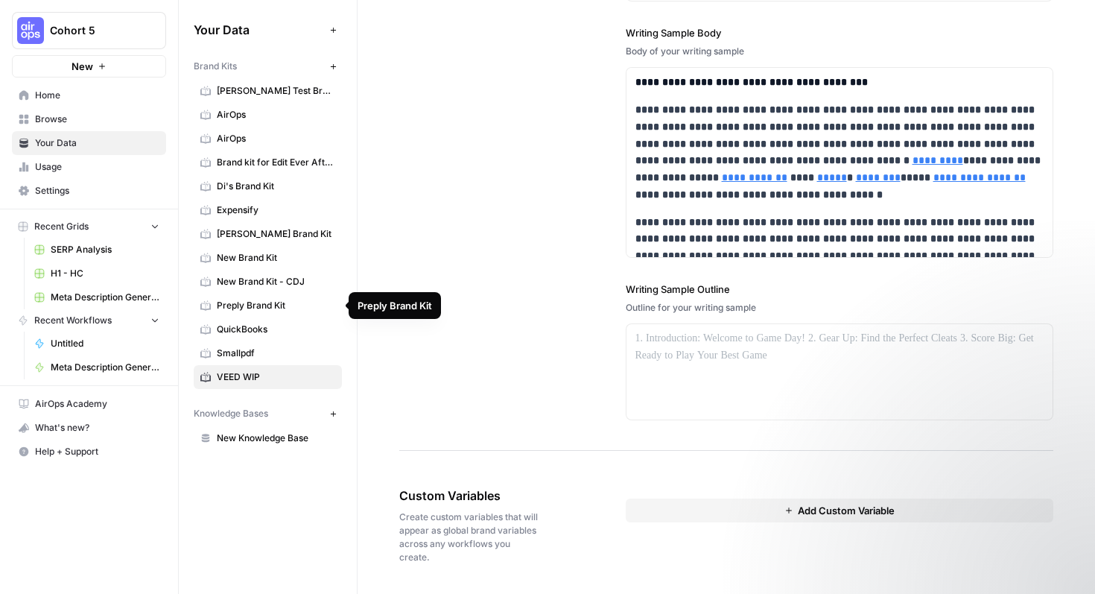
click at [267, 264] on span "New Brand Kit" at bounding box center [276, 257] width 118 height 13
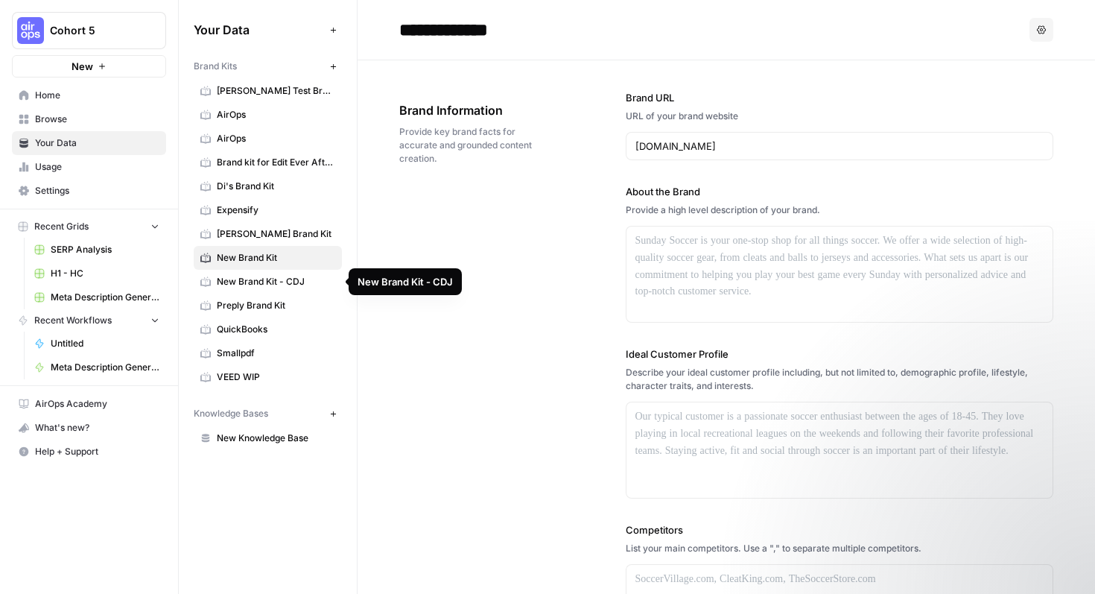
click at [268, 279] on span "New Brand Kit - CDJ" at bounding box center [276, 281] width 118 height 13
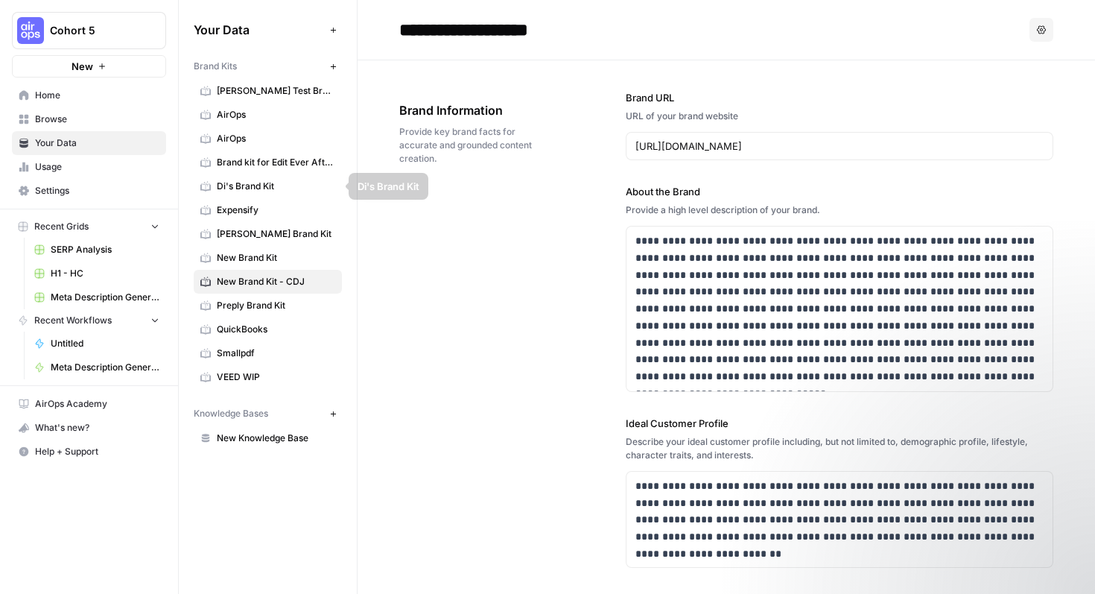
click at [271, 165] on span "Brand kit for Edit Ever After ([PERSON_NAME])" at bounding box center [276, 162] width 118 height 13
